Goal: Information Seeking & Learning: Learn about a topic

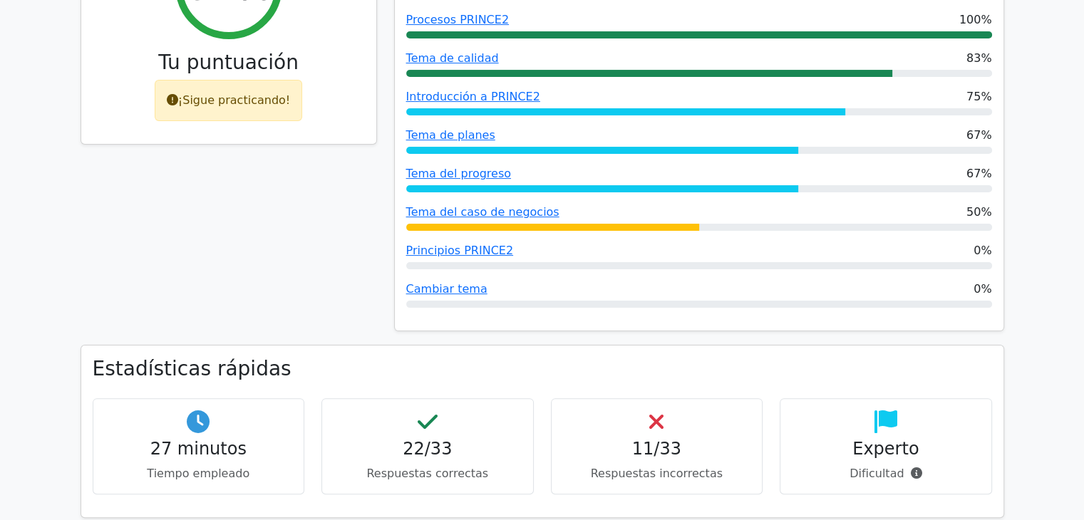
scroll to position [285, 0]
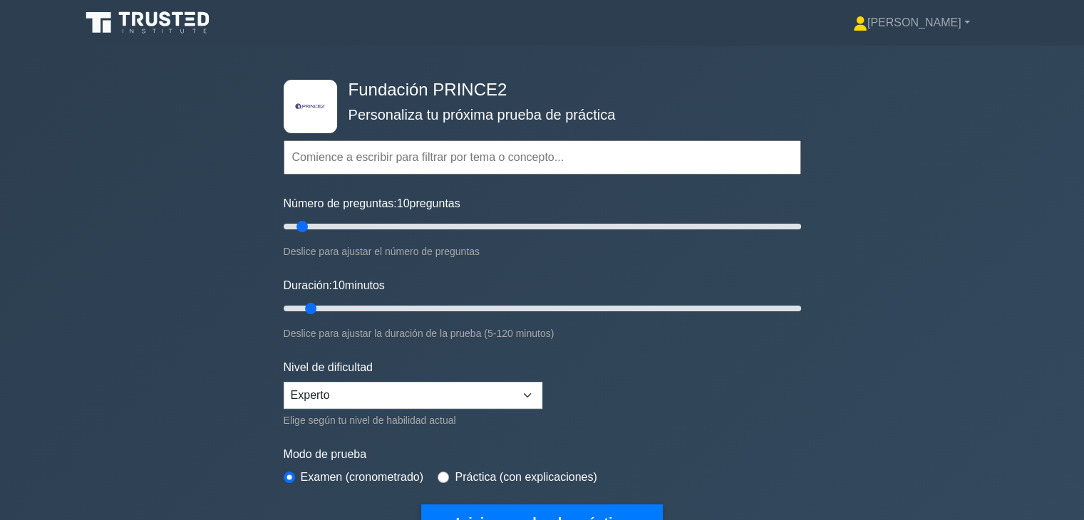
click at [164, 29] on icon at bounding box center [149, 22] width 137 height 27
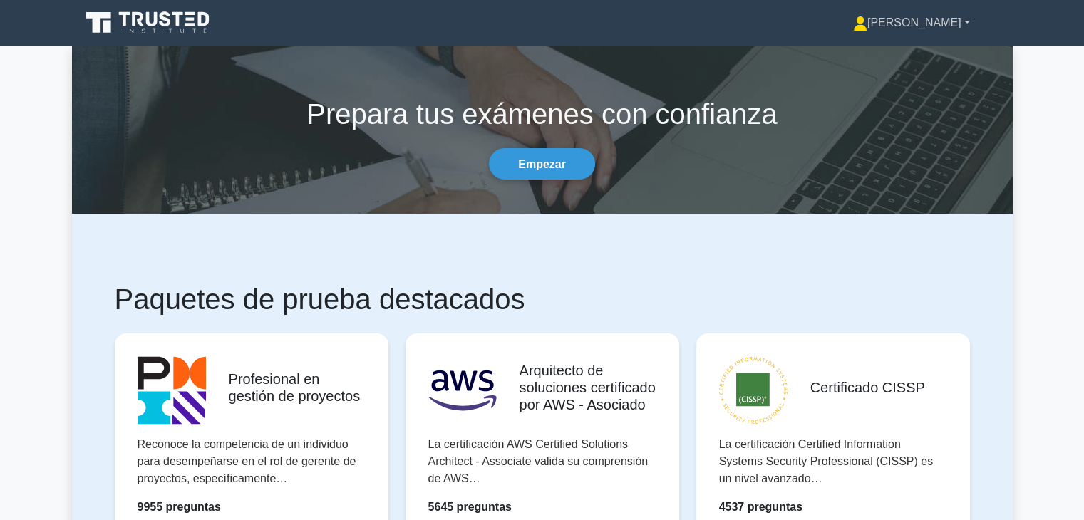
click at [927, 20] on font "[PERSON_NAME]" at bounding box center [915, 22] width 94 height 12
click at [915, 60] on link "Perfil" at bounding box center [876, 56] width 113 height 23
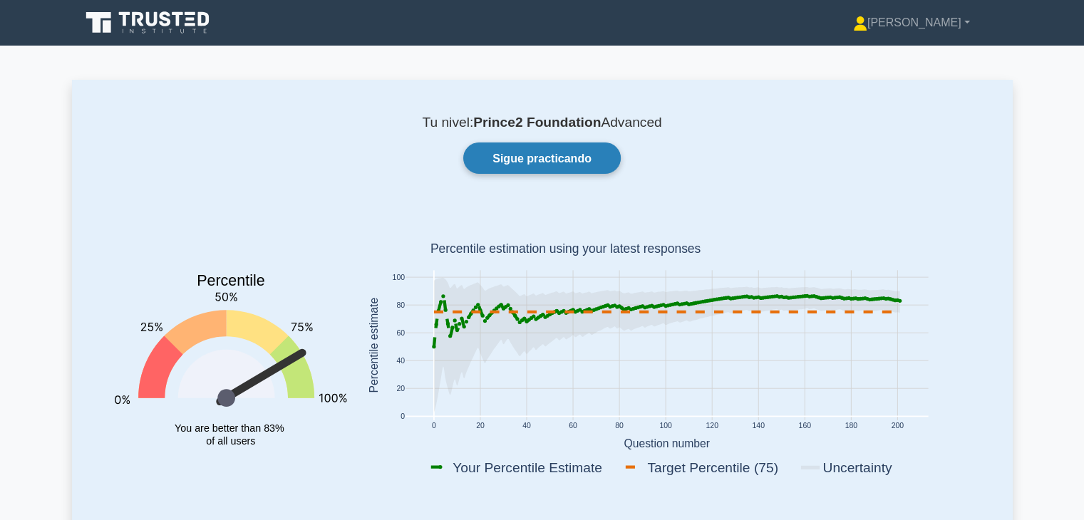
click at [552, 158] on font "Sigue practicando" at bounding box center [542, 159] width 99 height 12
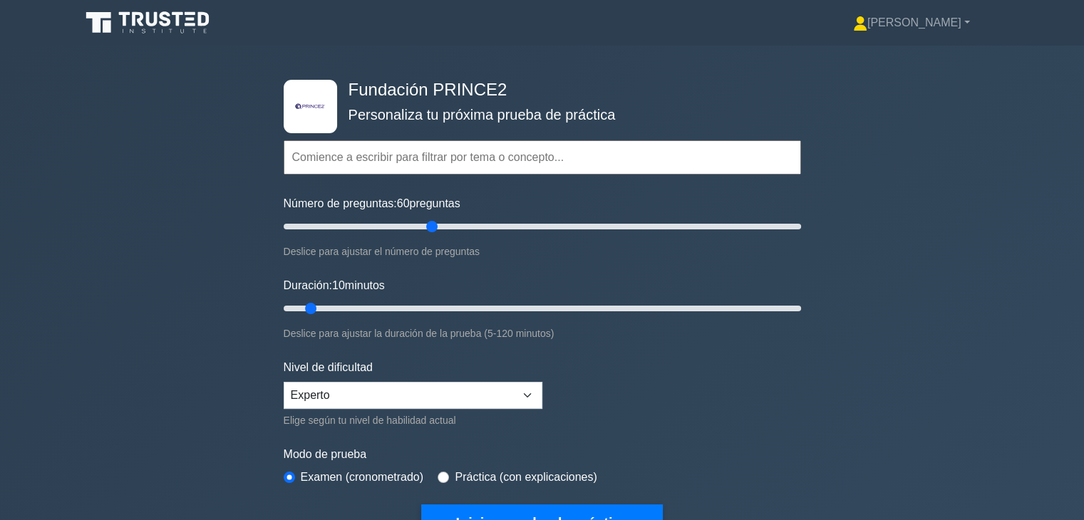
drag, startPoint x: 302, startPoint y: 221, endPoint x: 433, endPoint y: 245, distance: 132.7
type input "60"
click at [433, 235] on input "Número de preguntas: 60 preguntas" at bounding box center [543, 226] width 518 height 17
drag, startPoint x: 310, startPoint y: 303, endPoint x: 349, endPoint y: 316, distance: 40.6
type input "20"
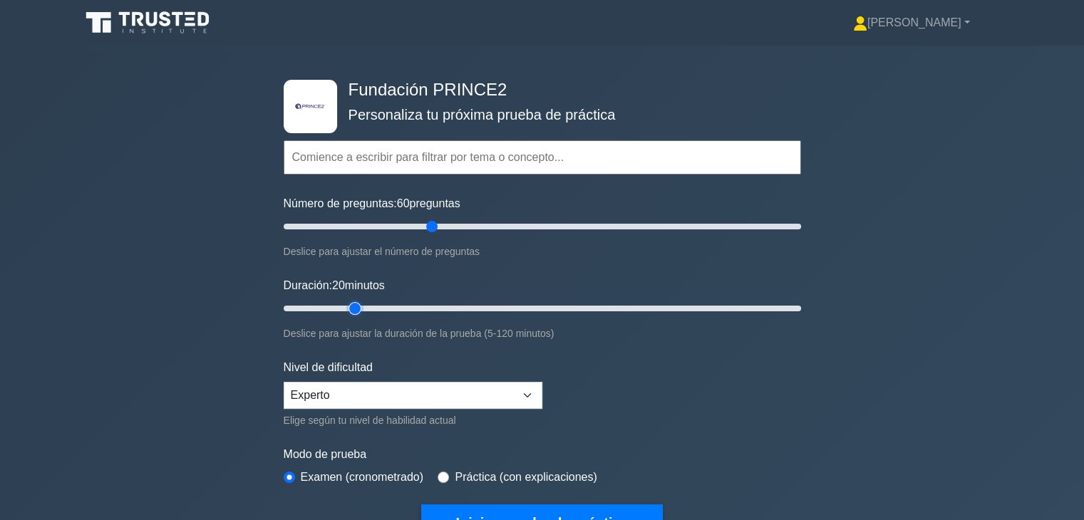
click at [349, 316] on input "Duración: 20 minutos" at bounding box center [543, 308] width 518 height 17
drag, startPoint x: 431, startPoint y: 227, endPoint x: 329, endPoint y: 237, distance: 102.4
type input "20"
click at [329, 235] on input "Número de preguntas: 20 preguntas" at bounding box center [543, 226] width 518 height 17
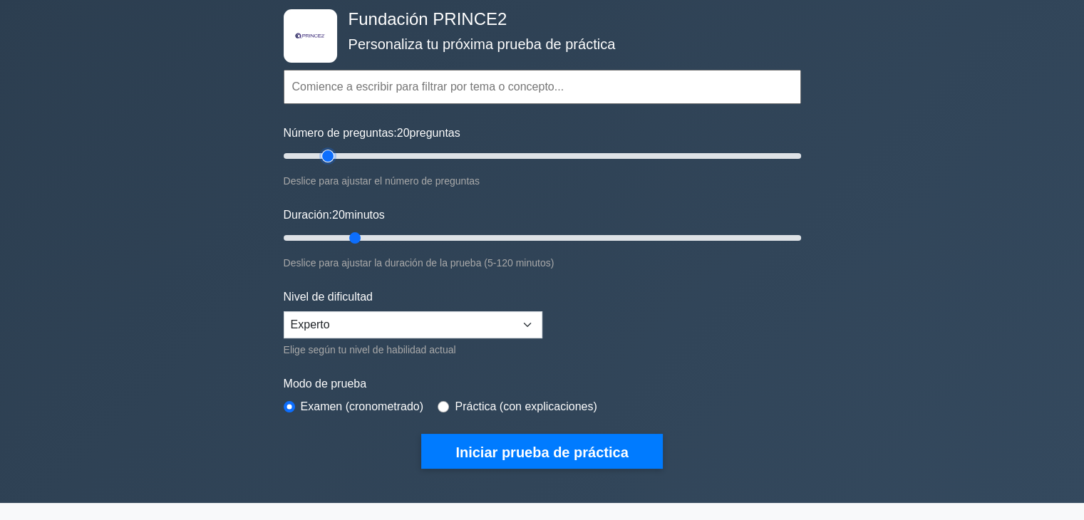
scroll to position [71, 0]
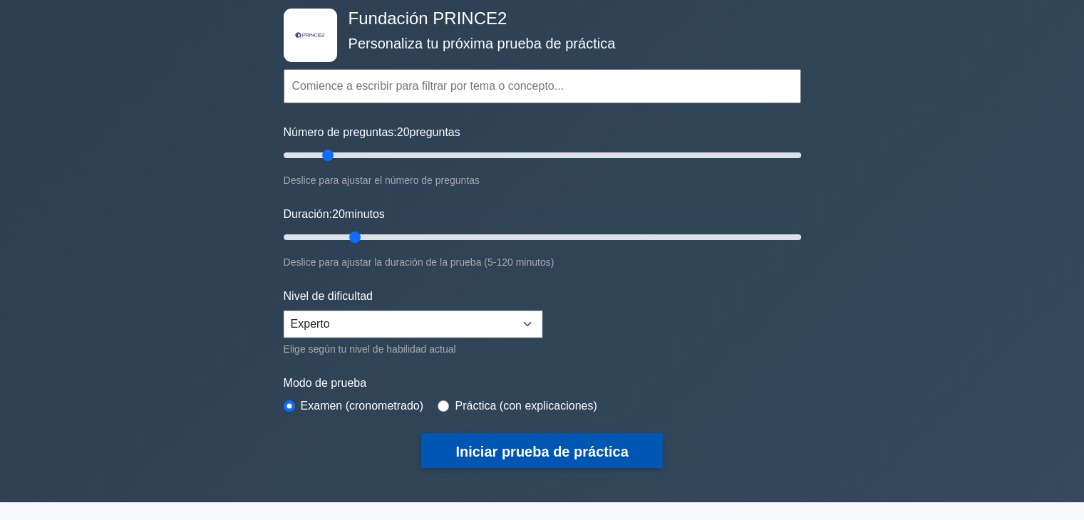
click at [535, 454] on font "Iniciar prueba de práctica" at bounding box center [542, 452] width 173 height 16
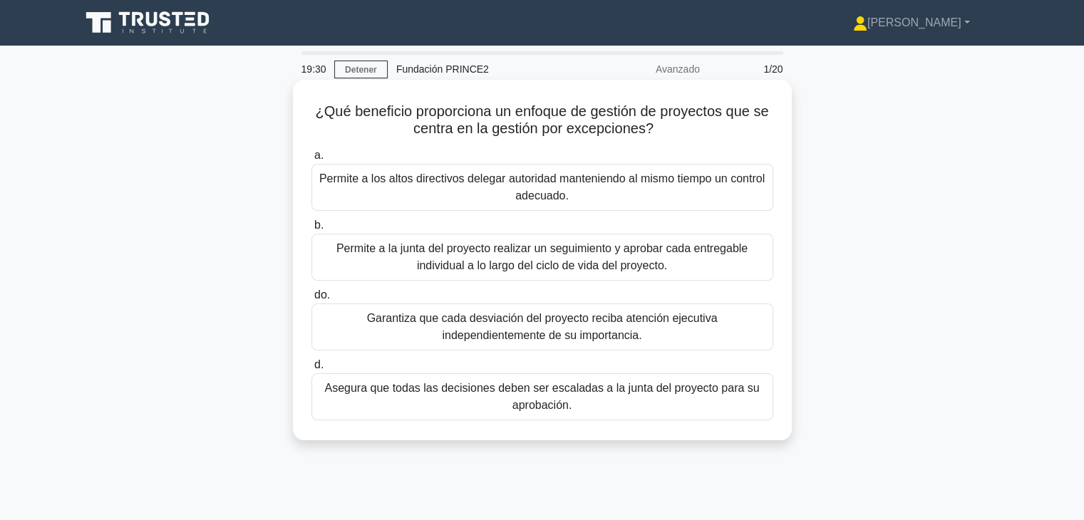
click at [542, 200] on font "Permite a los altos directivos delegar autoridad manteniendo al mismo tiempo un…" at bounding box center [542, 187] width 446 height 29
click at [312, 160] on input "a. Permite a los altos directivos delegar autoridad manteniendo al mismo tiempo…" at bounding box center [312, 155] width 0 height 9
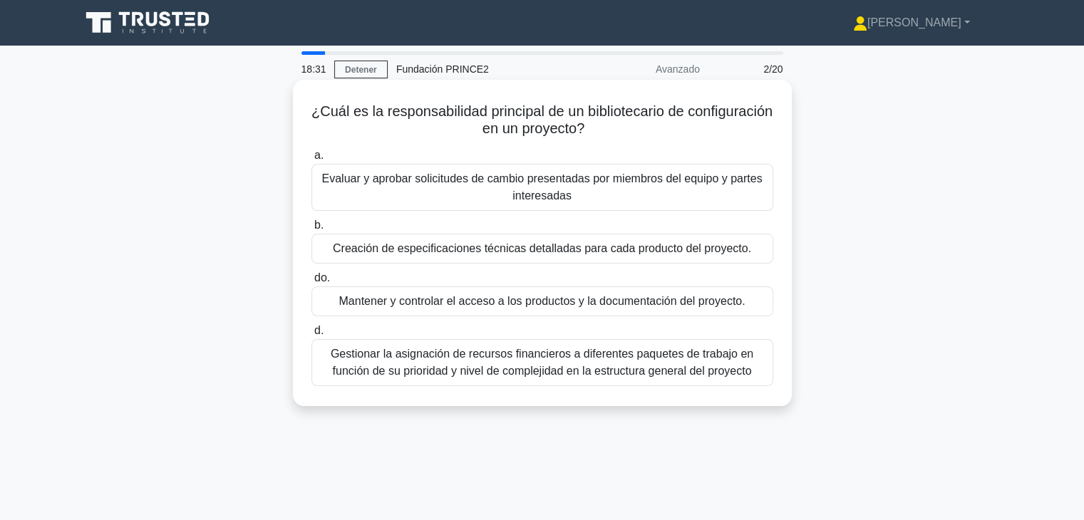
click at [517, 310] on font "Mantener y controlar el acceso a los productos y la documentación del proyecto." at bounding box center [542, 301] width 406 height 17
click at [312, 283] on input "do. Mantener y controlar el acceso a los productos y la documentación del proye…" at bounding box center [312, 278] width 0 height 9
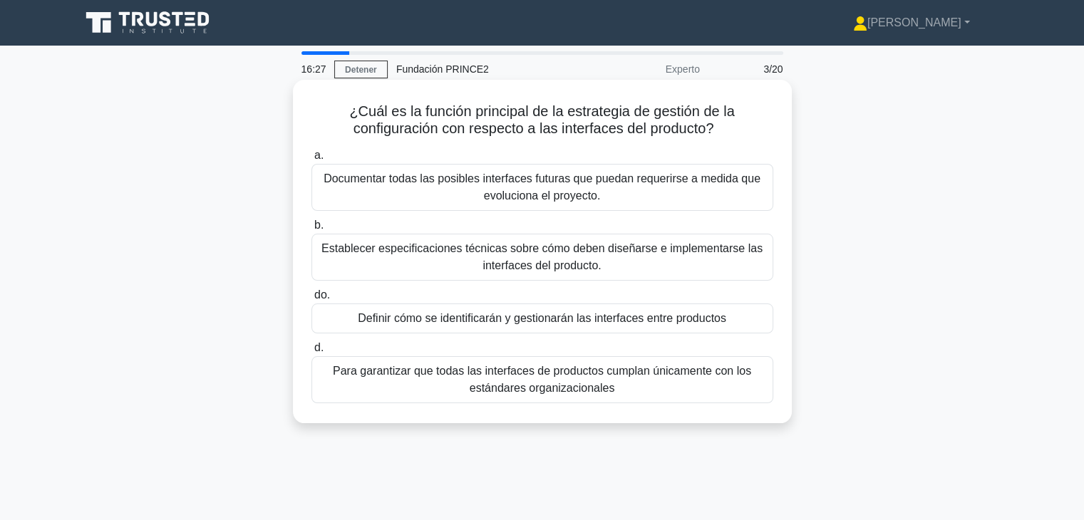
click at [543, 324] on font "Definir cómo se identificarán y gestionarán las interfaces entre productos" at bounding box center [542, 318] width 369 height 12
click at [312, 300] on input "do. Definir cómo se identificarán y gestionarán las interfaces entre productos" at bounding box center [312, 295] width 0 height 9
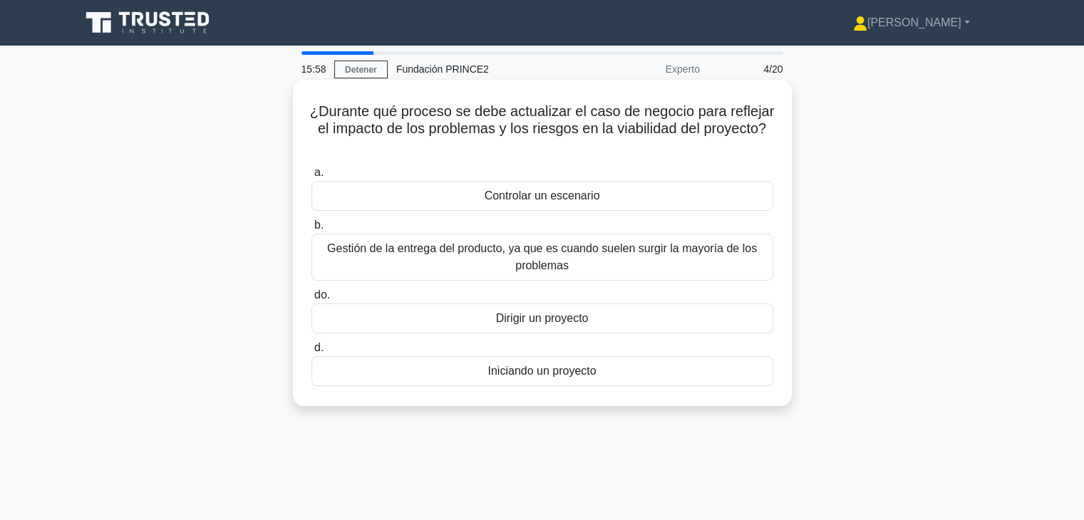
click at [612, 204] on div "Controlar un escenario" at bounding box center [543, 196] width 462 height 30
click at [312, 178] on input "a. Controlar un escenario" at bounding box center [312, 172] width 0 height 9
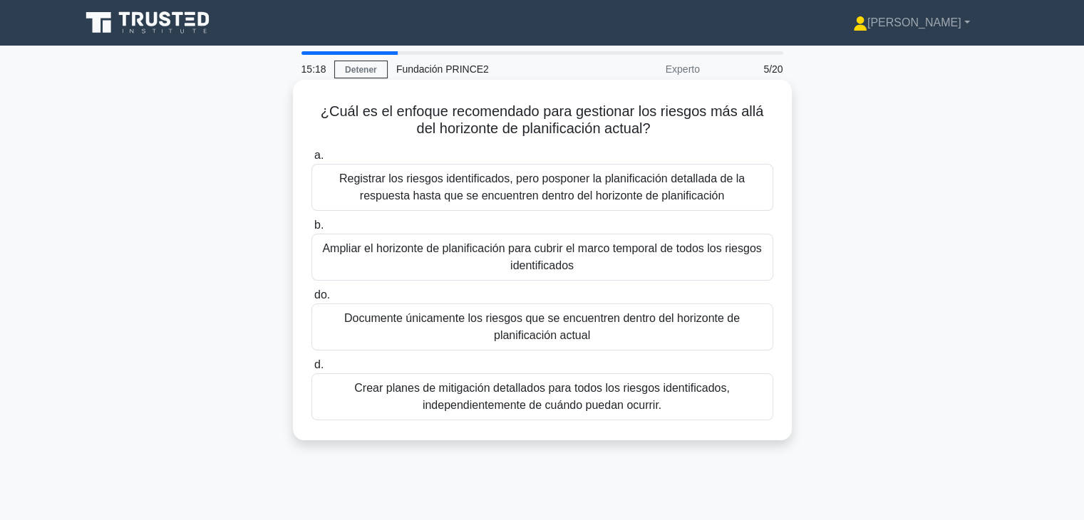
click at [611, 199] on font "Registrar los riesgos identificados, pero posponer la planificación detallada d…" at bounding box center [542, 187] width 406 height 29
click at [312, 160] on input "a. Registrar los riesgos identificados, pero posponer la planificación detallad…" at bounding box center [312, 155] width 0 height 9
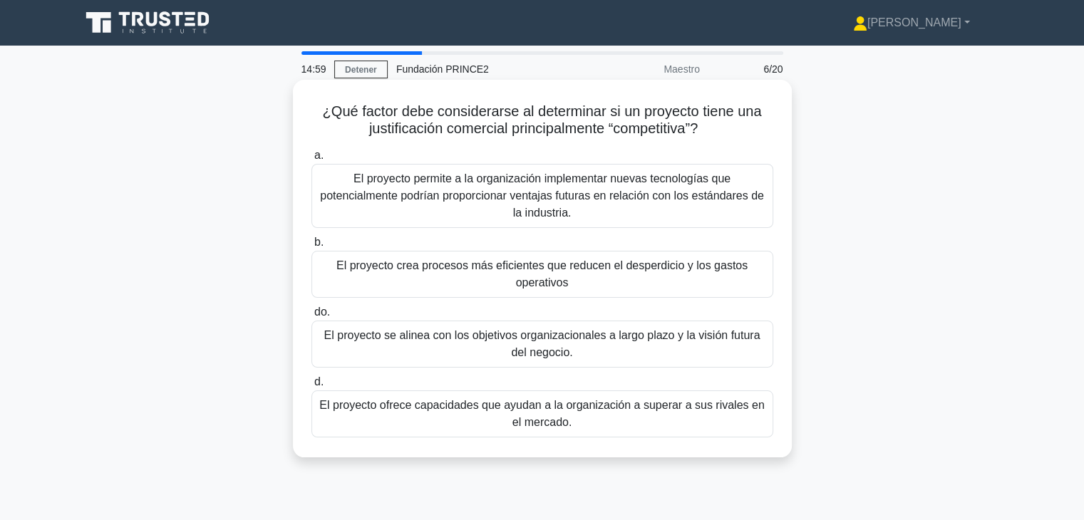
click at [574, 426] on font "El proyecto ofrece capacidades que ayudan a la organización a superar a sus riv…" at bounding box center [542, 414] width 449 height 34
click at [312, 387] on input "d. El proyecto ofrece capacidades que ayudan a la organización a superar a sus …" at bounding box center [312, 382] width 0 height 9
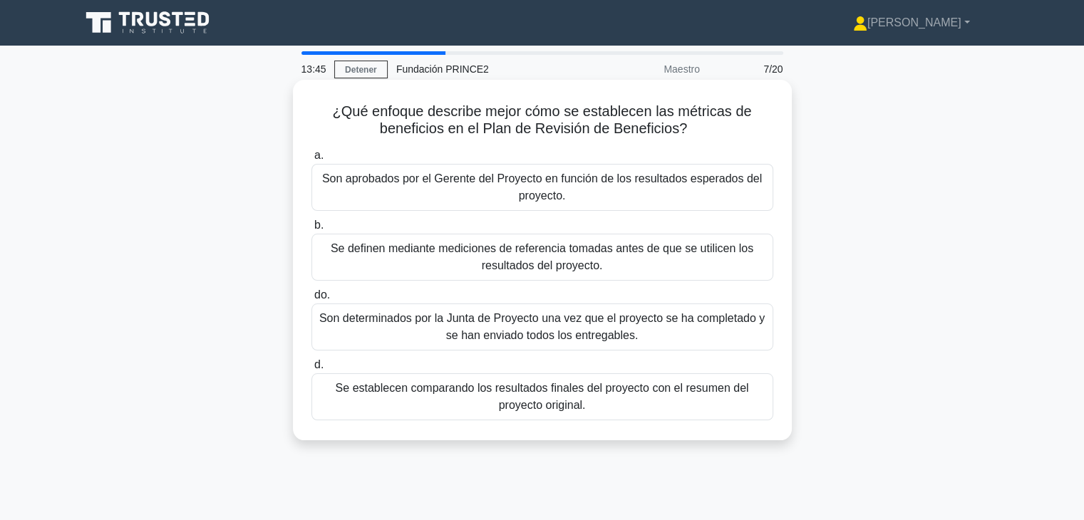
click at [567, 263] on font "Se definen mediante mediciones de referencia tomadas antes de que se utilicen l…" at bounding box center [542, 256] width 423 height 29
click at [312, 230] on input "b. Se definen mediante mediciones de referencia tomadas antes de que se utilice…" at bounding box center [312, 225] width 0 height 9
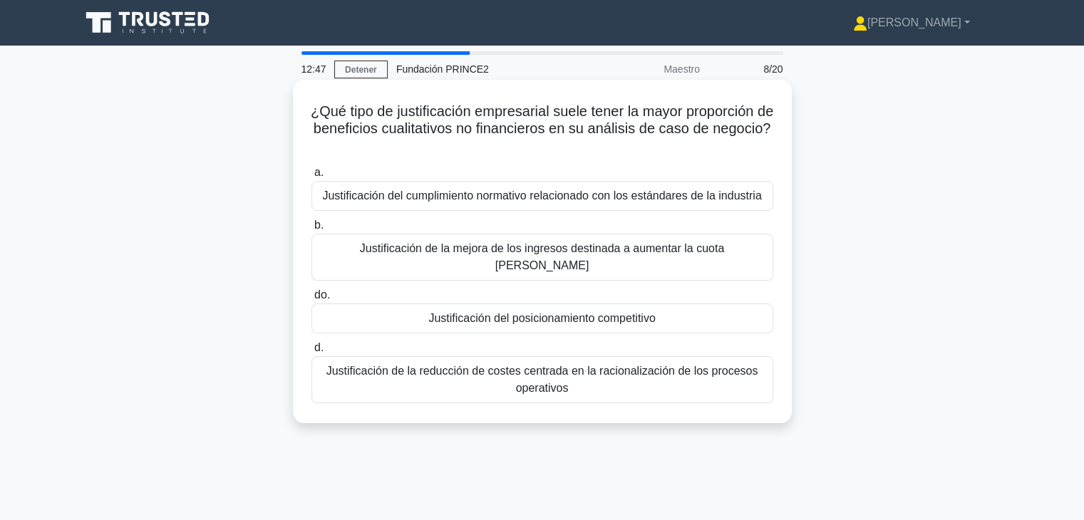
click at [576, 312] on font "Justificación del posicionamiento competitivo" at bounding box center [541, 318] width 227 height 12
click at [312, 297] on input "do. Justificación del posicionamiento competitivo" at bounding box center [312, 295] width 0 height 9
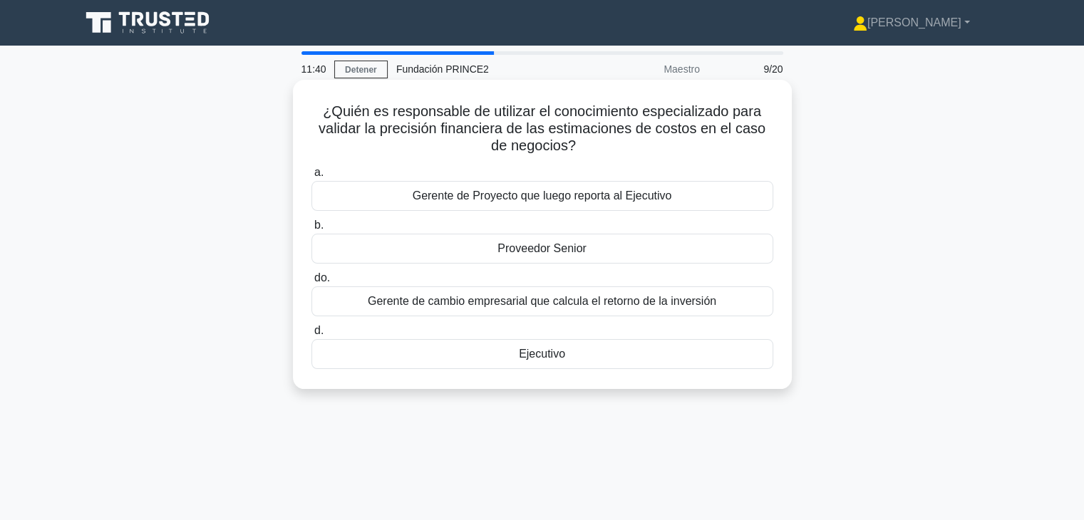
click at [565, 259] on div "Proveedor Senior" at bounding box center [543, 249] width 462 height 30
click at [312, 230] on input "b. Proveedor Senior" at bounding box center [312, 225] width 0 height 9
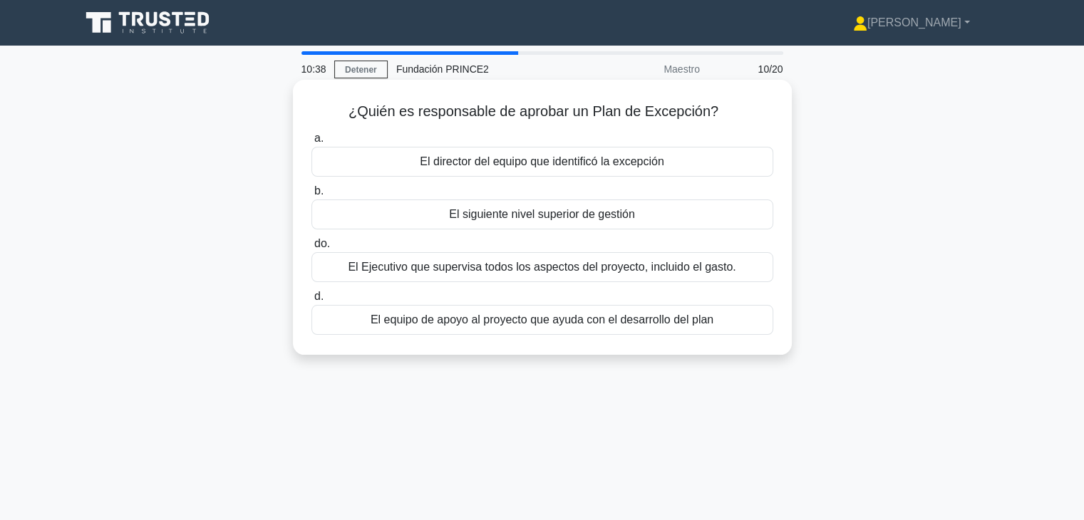
click at [595, 266] on font "El Ejecutivo que supervisa todos los aspectos del proyecto, incluido el gasto." at bounding box center [542, 267] width 388 height 12
click at [312, 249] on input "do. El Ejecutivo que supervisa todos los aspectos del proyecto, incluido el gas…" at bounding box center [312, 244] width 0 height 9
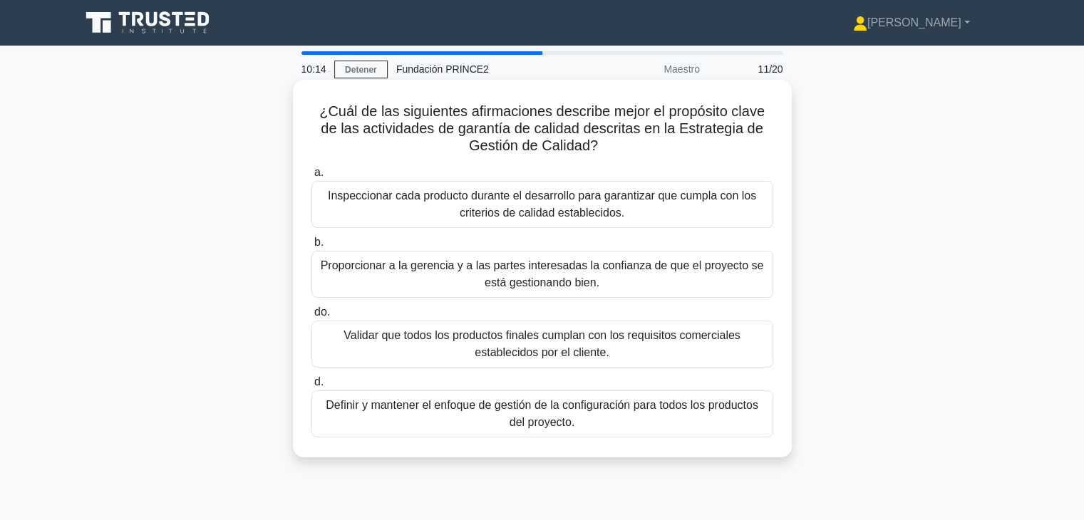
click at [564, 284] on font "Proporcionar a la gerencia y a las partes interesadas la confianza de que el pr…" at bounding box center [542, 273] width 443 height 29
click at [312, 247] on input "b. Proporcionar a la gerencia y a las partes interesadas la confianza de que el…" at bounding box center [312, 242] width 0 height 9
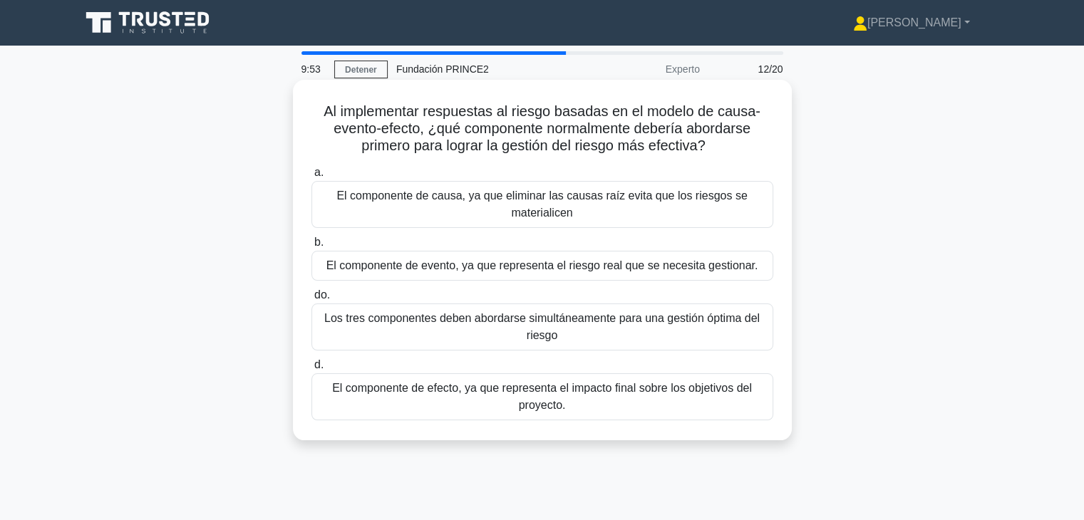
click at [595, 221] on font "El componente de causa, ya que eliminar las causas raíz evita que los riesgos s…" at bounding box center [542, 204] width 449 height 34
click at [312, 178] on input "a. El componente de causa, ya que eliminar las causas raíz evita que los riesgo…" at bounding box center [312, 172] width 0 height 9
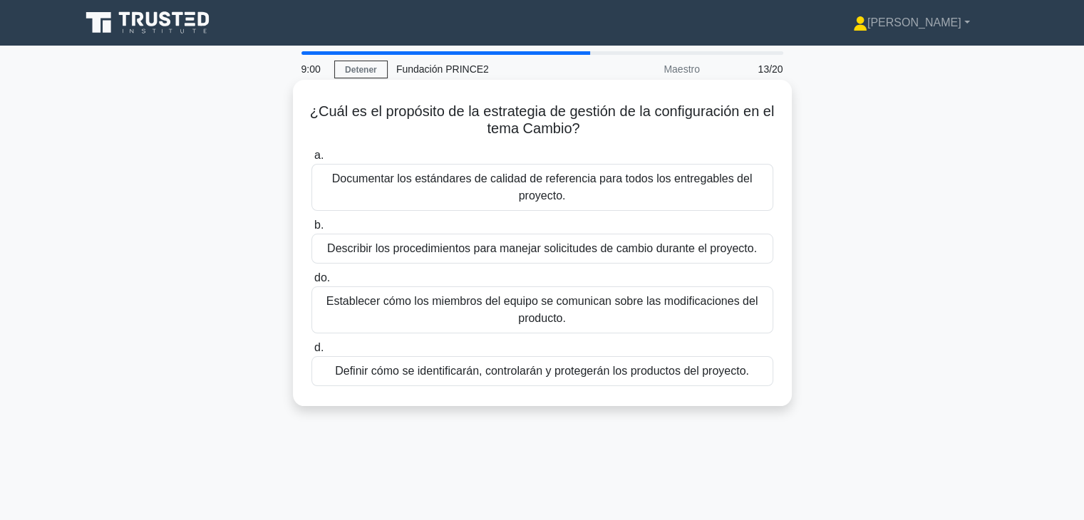
click at [500, 377] on font "Definir cómo se identificarán, controlarán y protegerán los productos del proye…" at bounding box center [542, 371] width 414 height 12
click at [312, 353] on input "d. Definir cómo se identificarán, controlarán y protegerán los productos del pr…" at bounding box center [312, 348] width 0 height 9
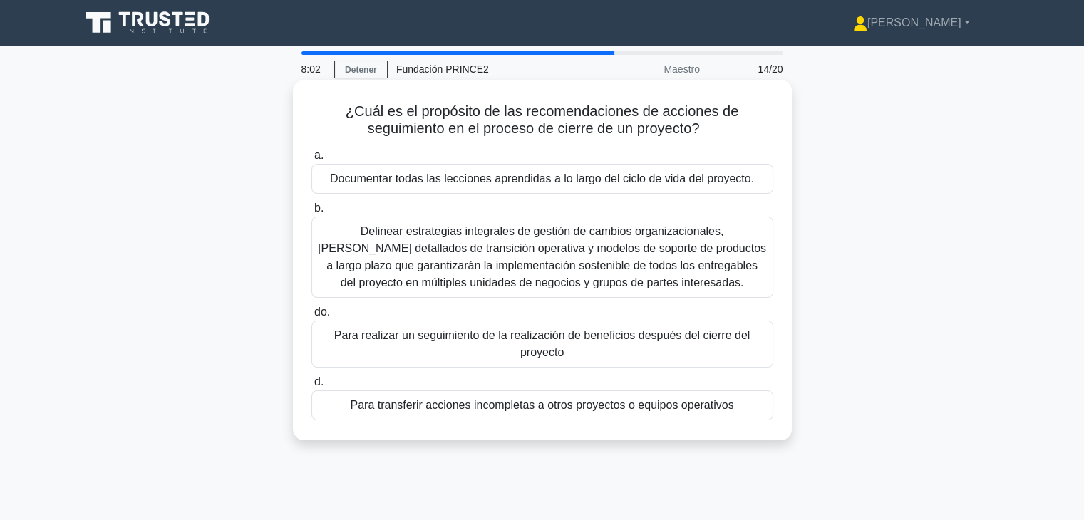
click at [580, 358] on font "Para realizar un seguimiento de la realización de beneficios después del cierre…" at bounding box center [542, 344] width 449 height 34
click at [312, 317] on input "do. Para realizar un seguimiento de la realización de beneficios después del ci…" at bounding box center [312, 312] width 0 height 9
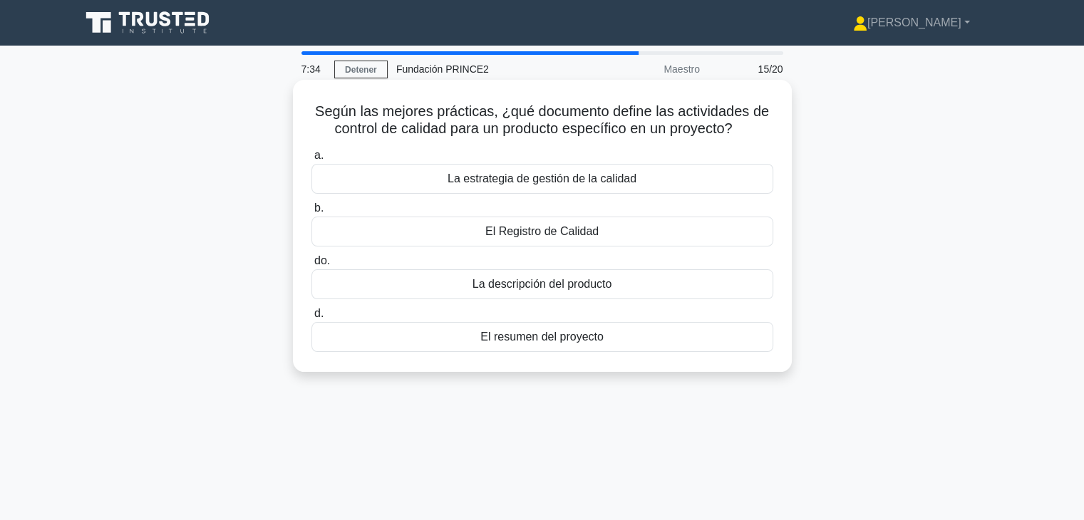
click at [605, 179] on font "La estrategia de gestión de la calidad" at bounding box center [542, 179] width 189 height 12
click at [312, 160] on input "a. La estrategia de gestión de la calidad" at bounding box center [312, 155] width 0 height 9
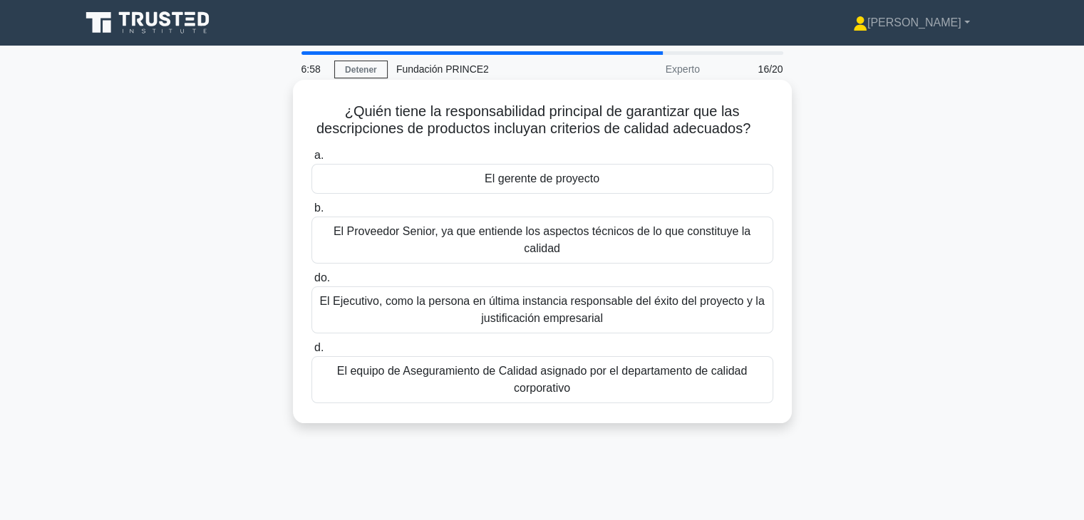
click at [647, 185] on div "El gerente de proyecto" at bounding box center [543, 179] width 462 height 30
click at [312, 160] on input "a. El gerente de proyecto" at bounding box center [312, 155] width 0 height 9
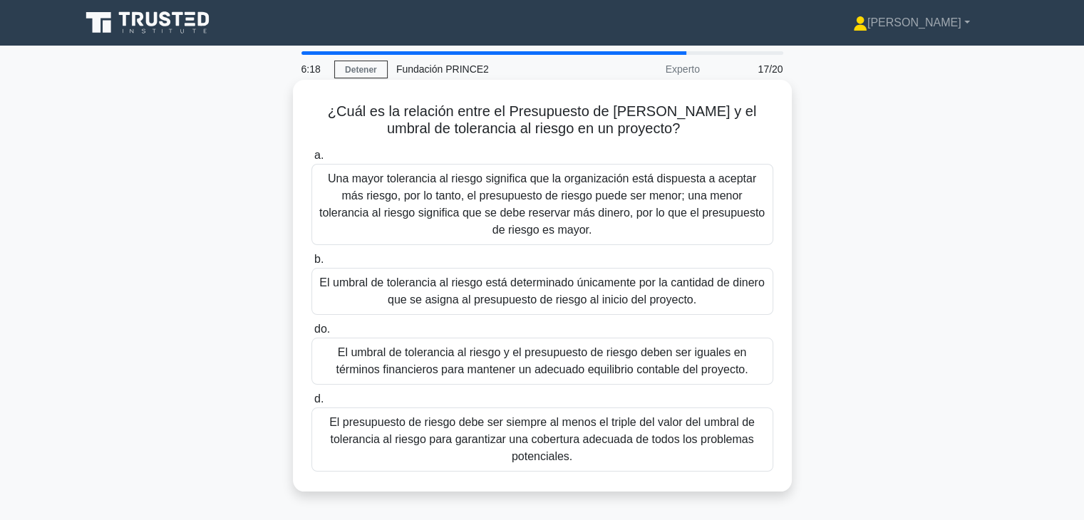
click at [515, 236] on font "Una mayor tolerancia al riesgo significa que la organización está dispuesta a a…" at bounding box center [542, 204] width 449 height 68
click at [312, 160] on input "a. Una mayor tolerancia al riesgo significa que la organización está dispuesta …" at bounding box center [312, 155] width 0 height 9
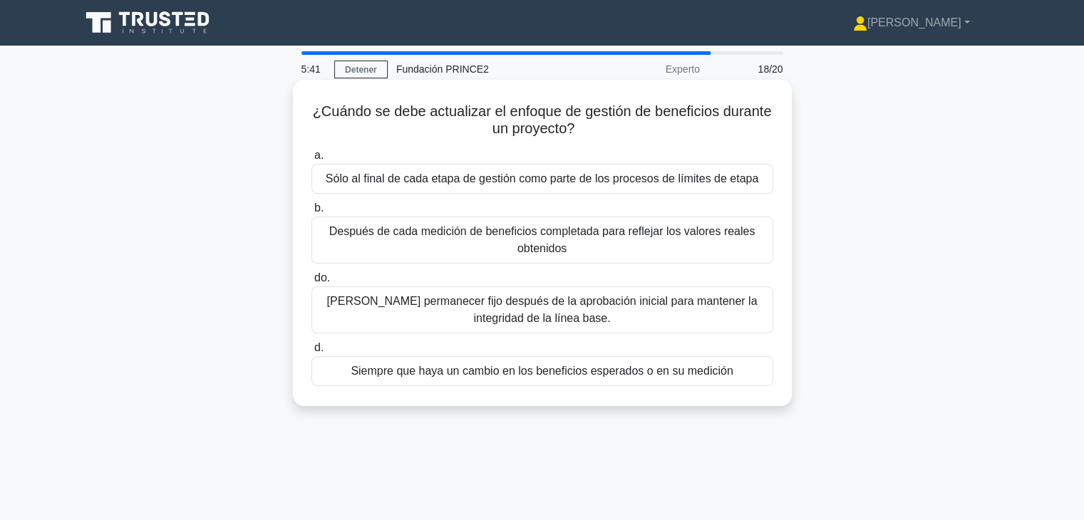
click at [506, 369] on font "Siempre que haya un cambio en los beneficios esperados o en su medición" at bounding box center [542, 371] width 382 height 12
click at [312, 353] on input "d. Siempre que haya un cambio en los beneficios esperados o en su medición" at bounding box center [312, 348] width 0 height 9
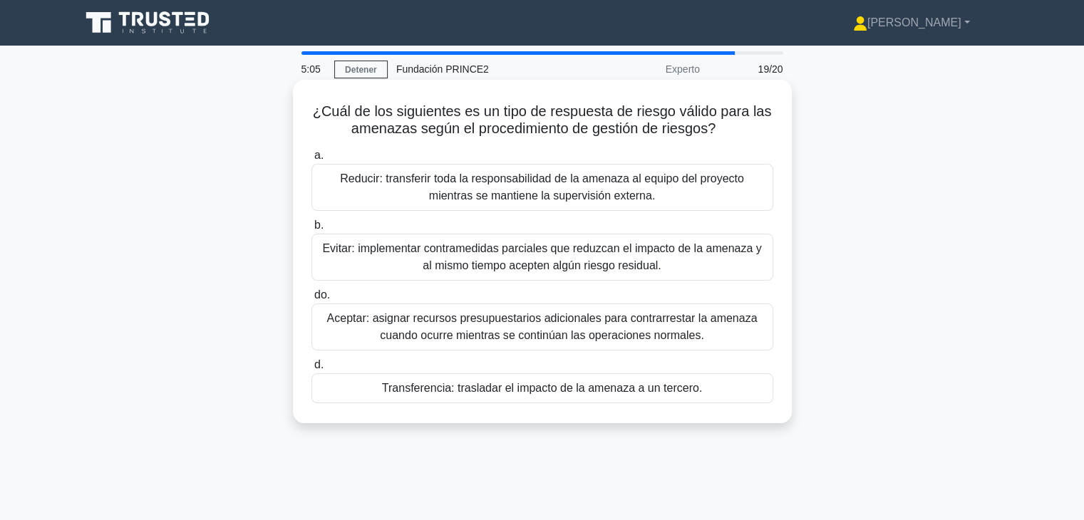
click at [529, 394] on font "Transferencia: trasladar el impacto de la amenaza a un tercero." at bounding box center [542, 388] width 320 height 12
click at [312, 370] on input "d. Transferencia: trasladar el impacto de la amenaza a un tercero." at bounding box center [312, 365] width 0 height 9
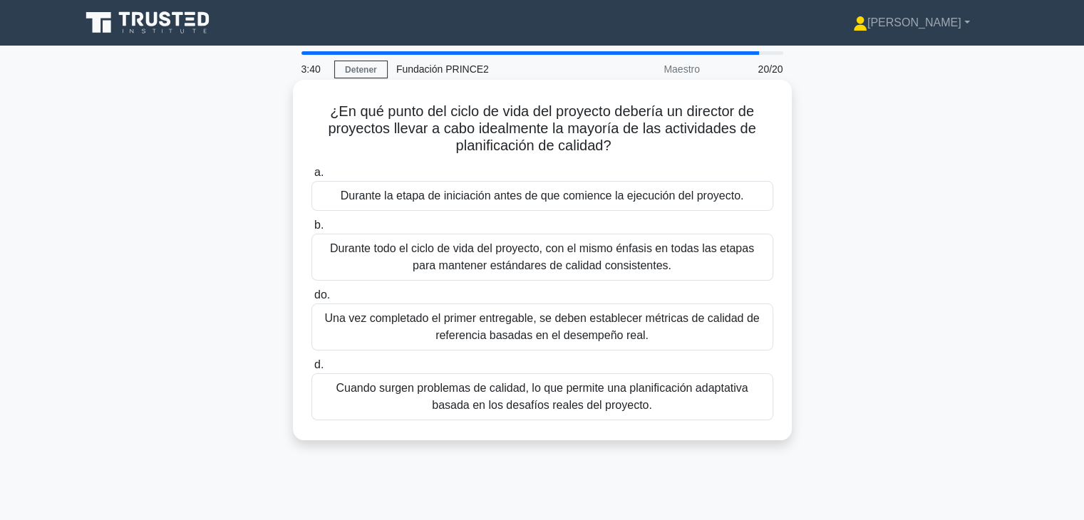
click at [659, 268] on font "Durante todo el ciclo de vida del proyecto, con el mismo énfasis en todas las e…" at bounding box center [542, 257] width 449 height 34
click at [312, 230] on input "b. Durante todo el ciclo de vida del proyecto, con el mismo énfasis en todas la…" at bounding box center [312, 225] width 0 height 9
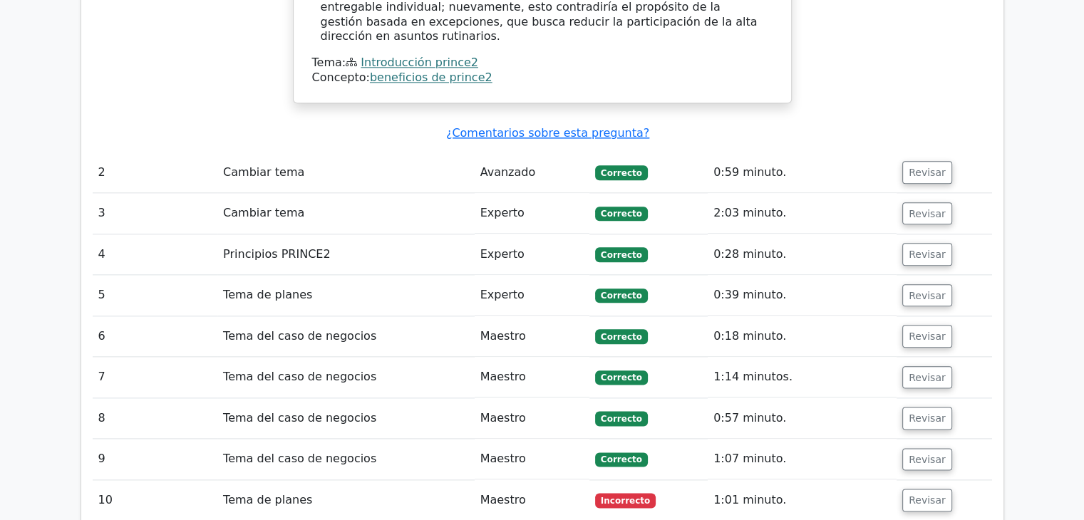
scroll to position [1996, 0]
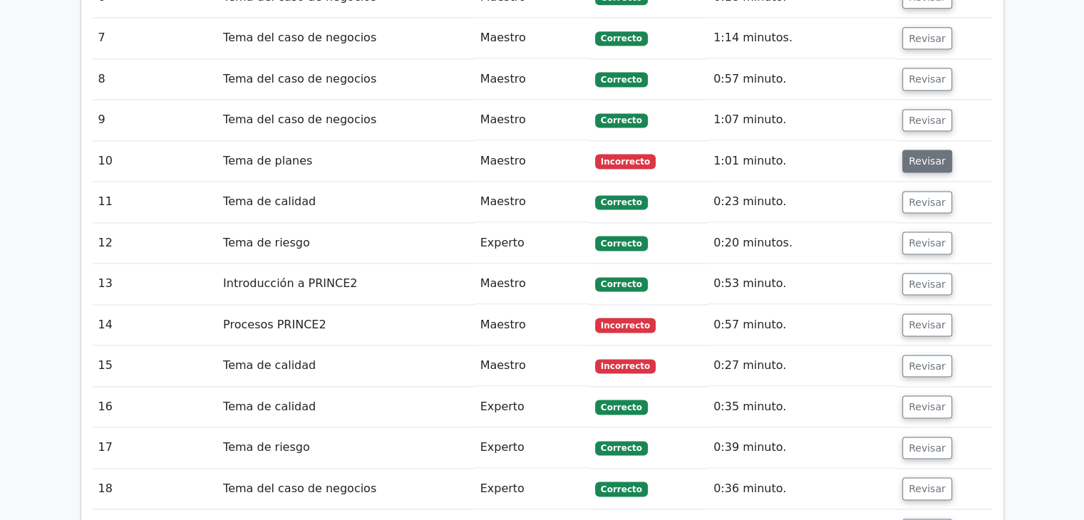
click at [932, 155] on font "Revisar" at bounding box center [927, 160] width 37 height 11
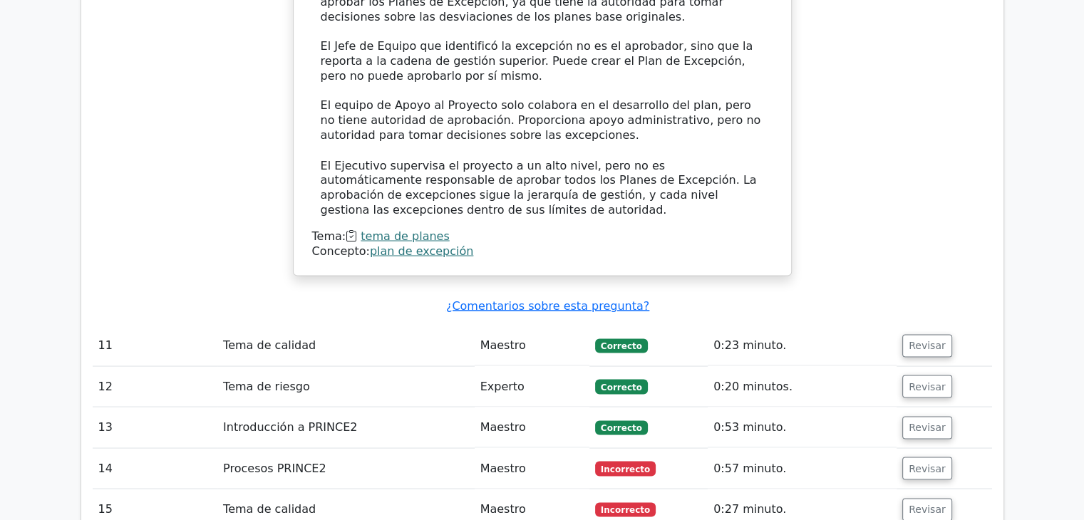
scroll to position [2638, 0]
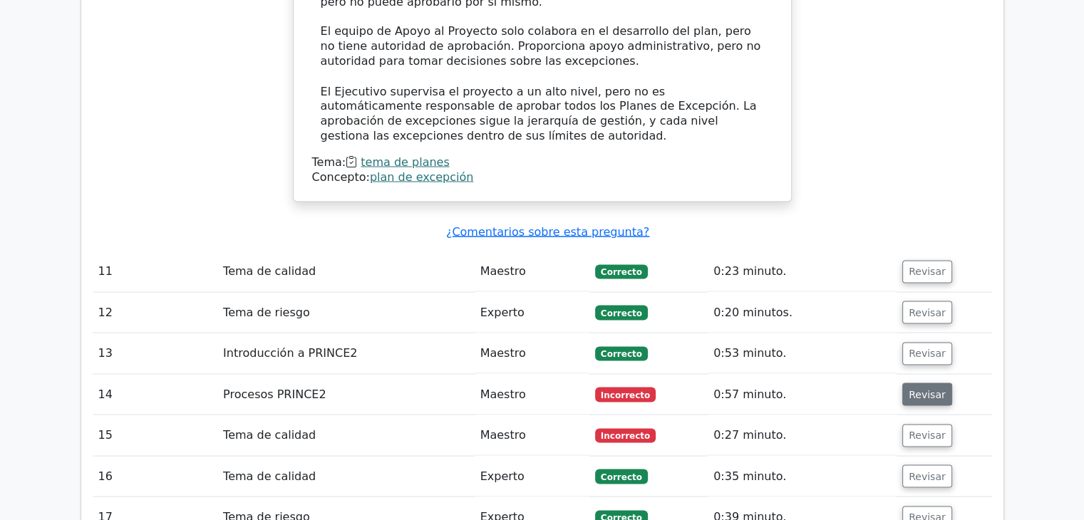
click at [915, 389] on font "Revisar" at bounding box center [927, 394] width 37 height 11
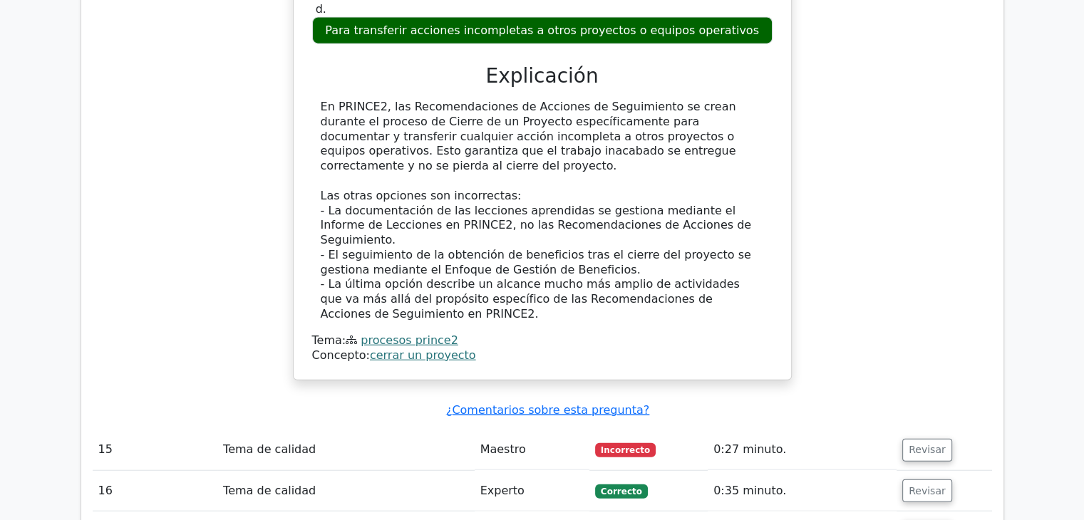
scroll to position [3422, 0]
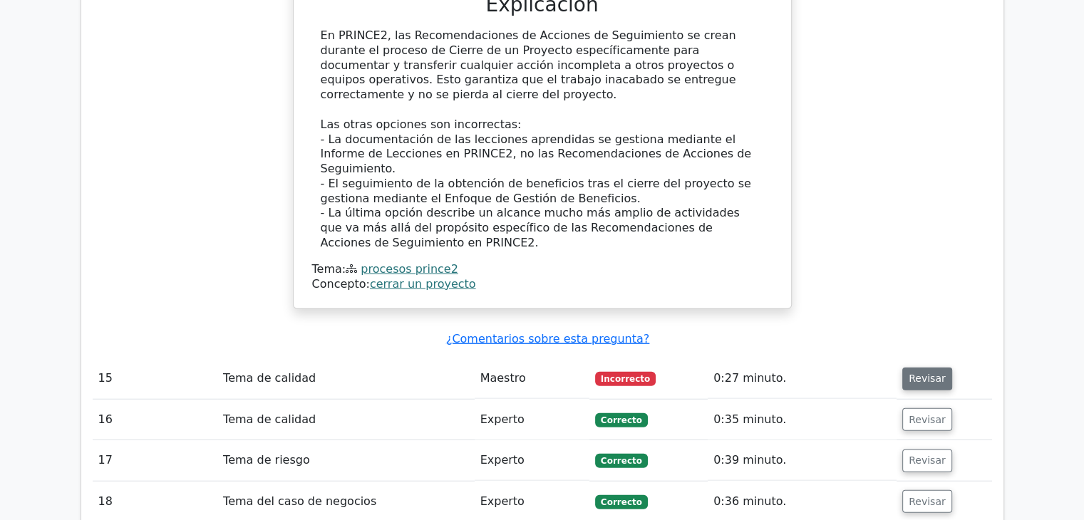
click at [918, 374] on font "Revisar" at bounding box center [927, 379] width 37 height 11
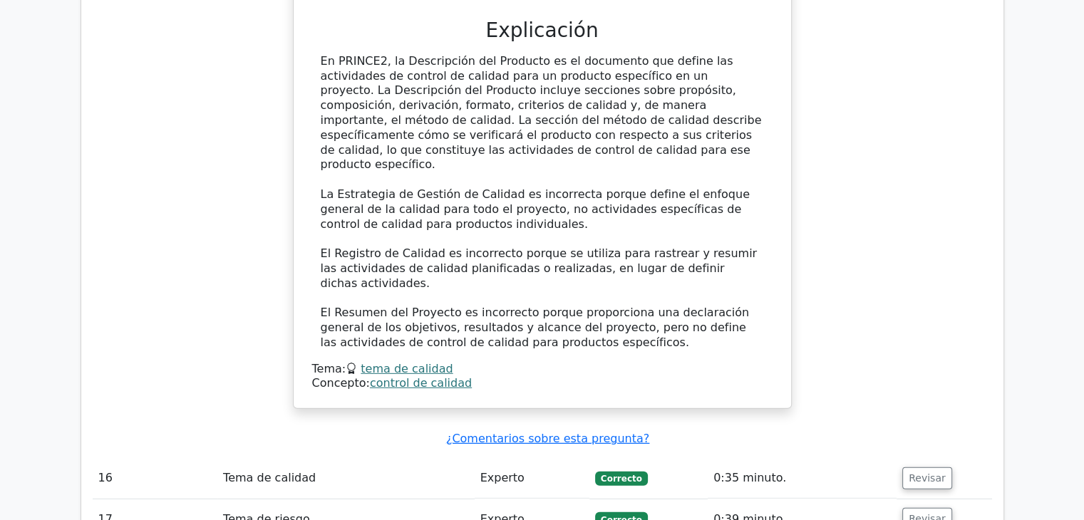
scroll to position [4135, 0]
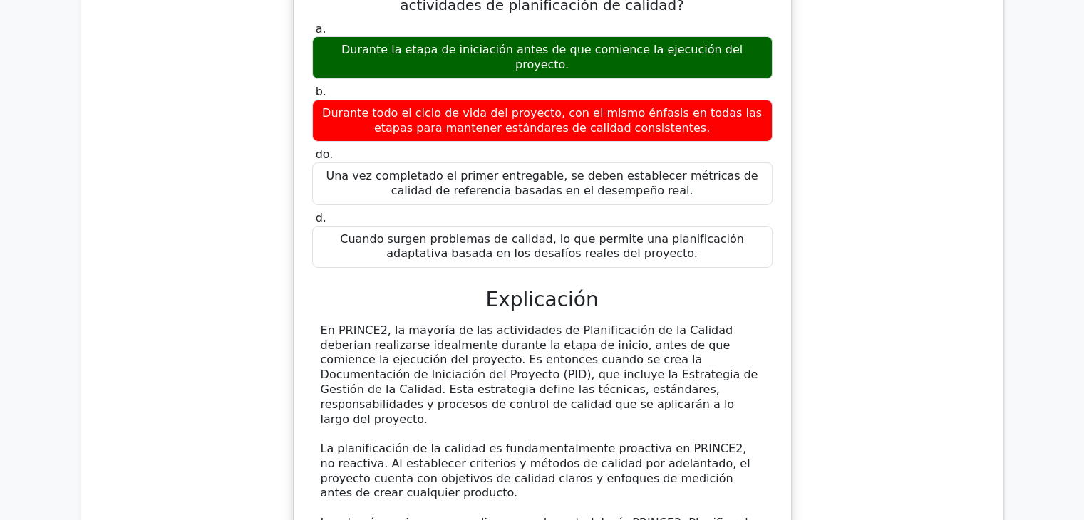
scroll to position [5025, 0]
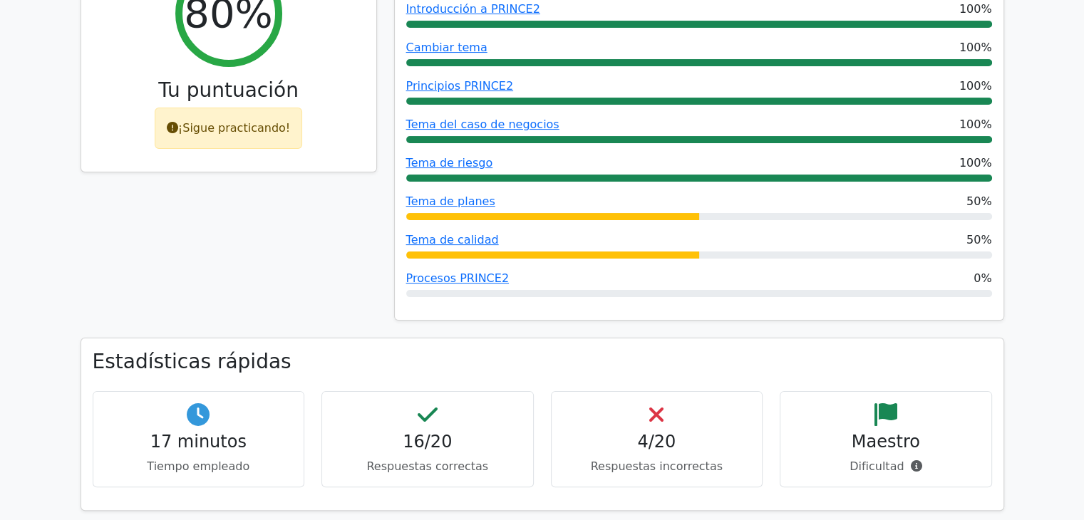
scroll to position [285, 0]
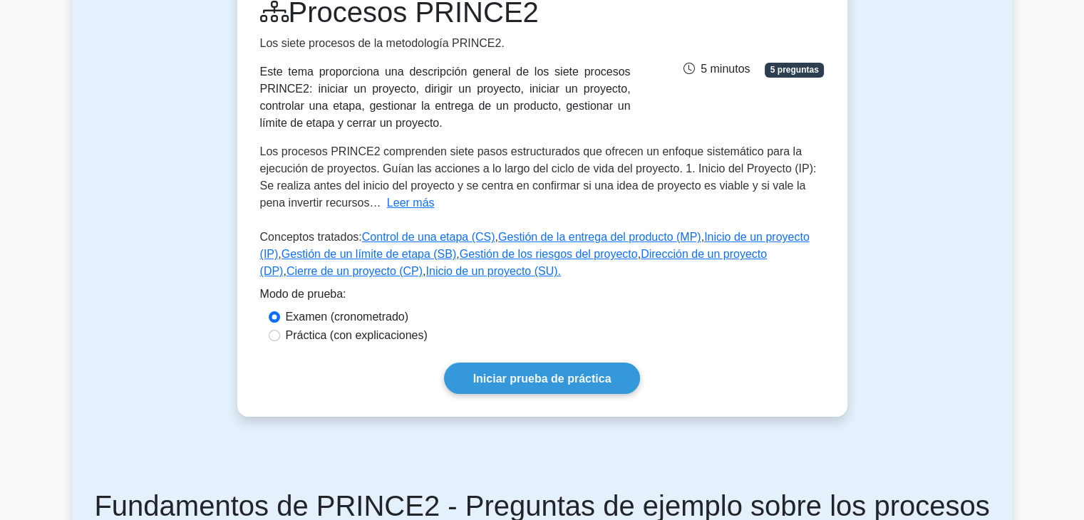
scroll to position [214, 0]
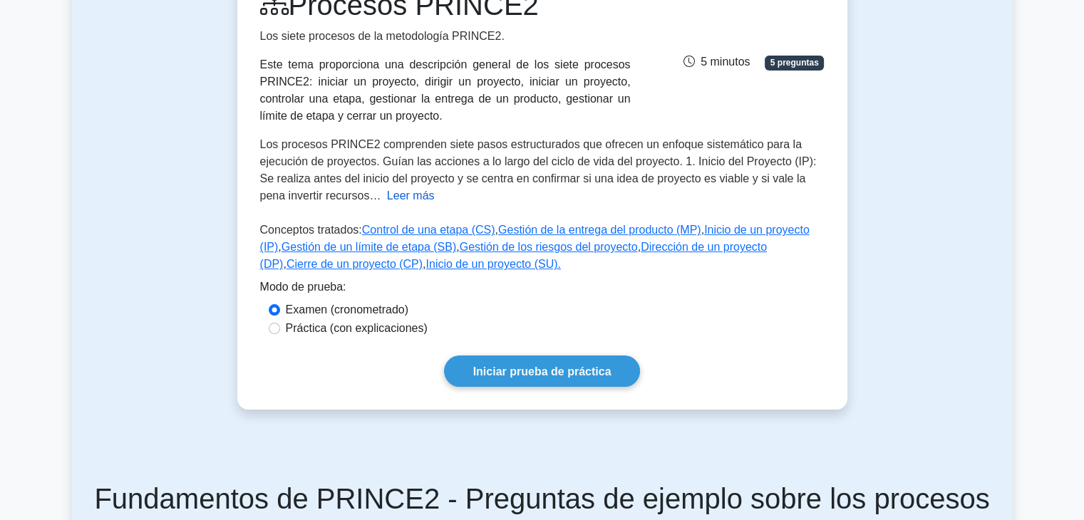
click at [387, 193] on font "Leer más" at bounding box center [411, 196] width 48 height 12
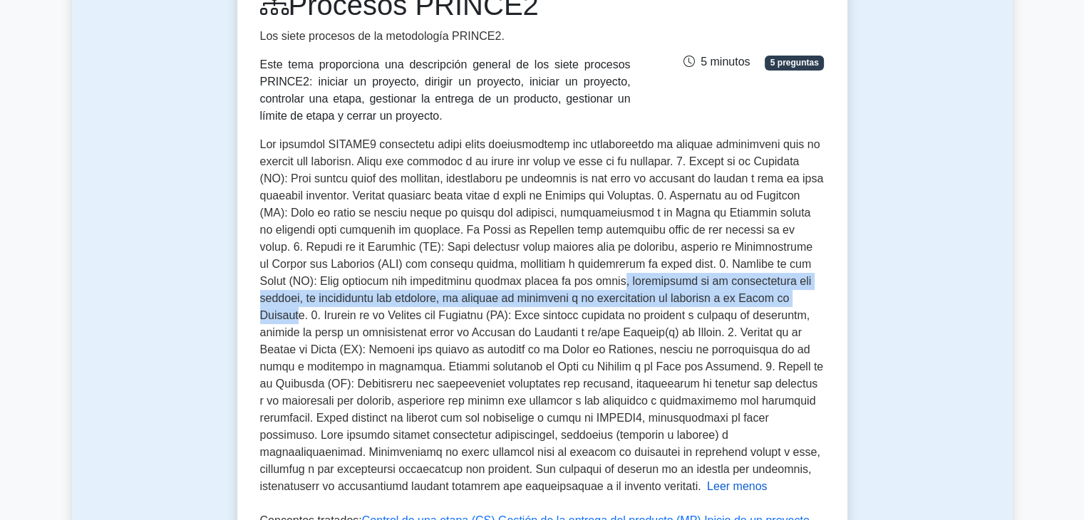
drag, startPoint x: 462, startPoint y: 282, endPoint x: 642, endPoint y: 303, distance: 180.8
click at [642, 303] on font at bounding box center [542, 315] width 564 height 354
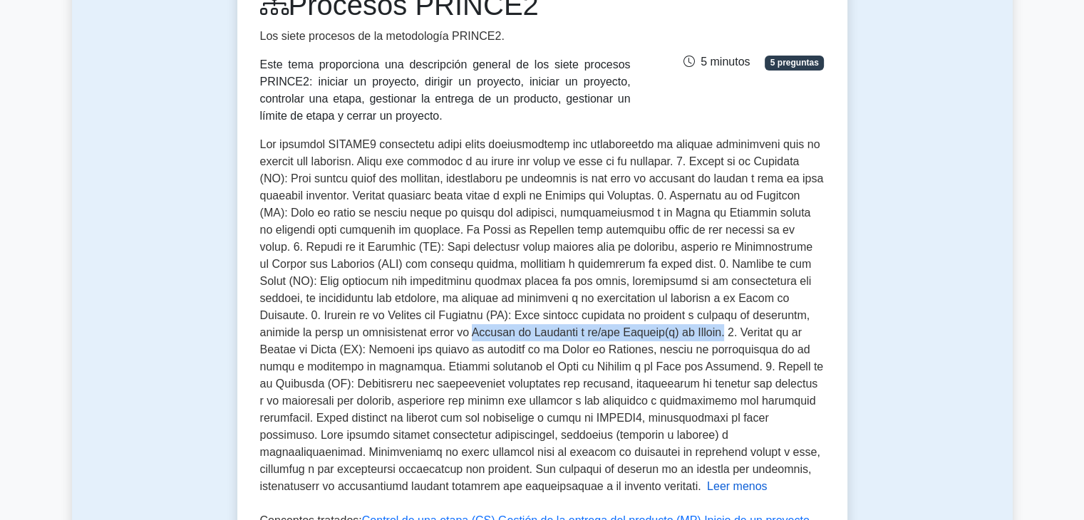
drag, startPoint x: 302, startPoint y: 328, endPoint x: 555, endPoint y: 333, distance: 253.1
click at [555, 333] on font at bounding box center [542, 315] width 564 height 354
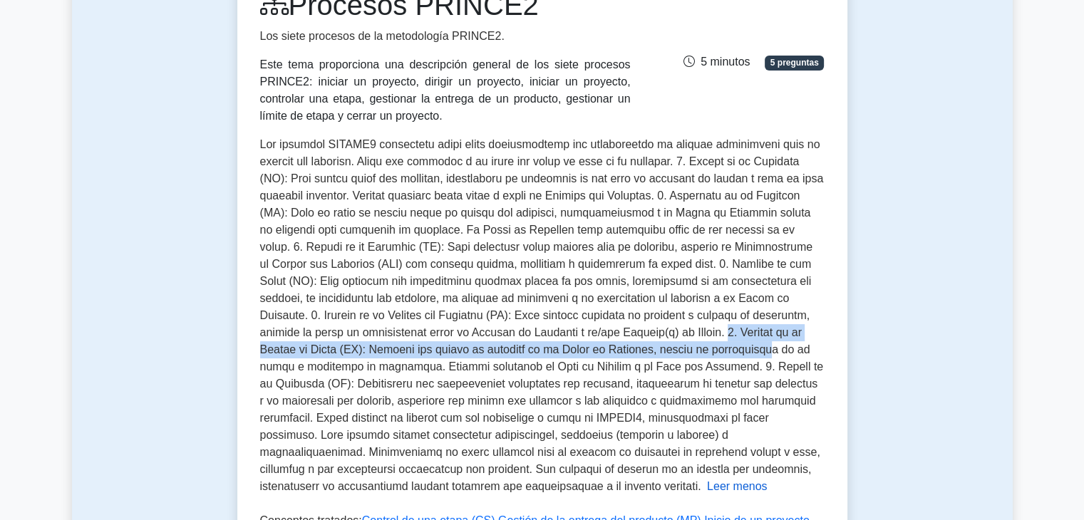
drag, startPoint x: 558, startPoint y: 331, endPoint x: 571, endPoint y: 348, distance: 21.4
click at [571, 348] on font at bounding box center [542, 315] width 564 height 354
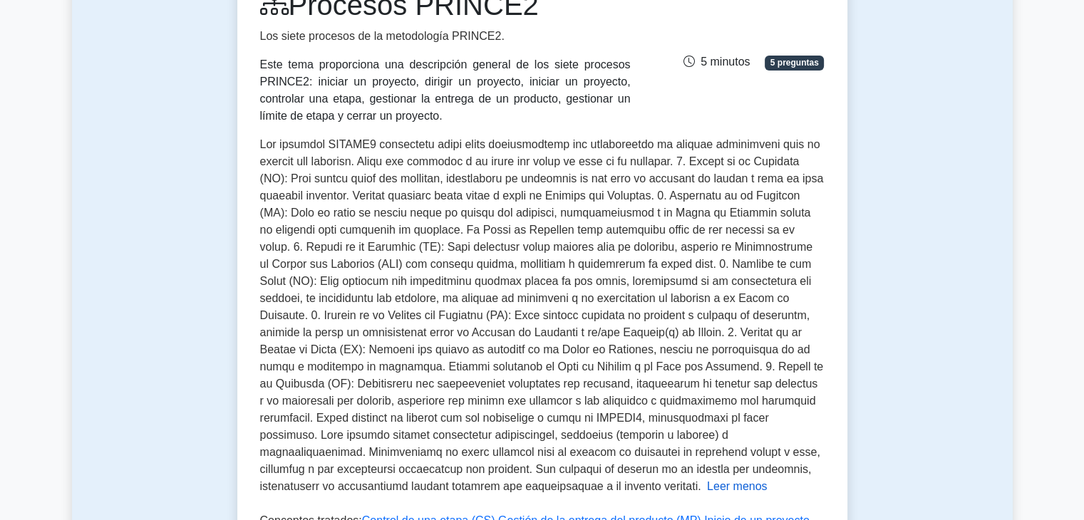
click at [622, 314] on font at bounding box center [542, 315] width 564 height 354
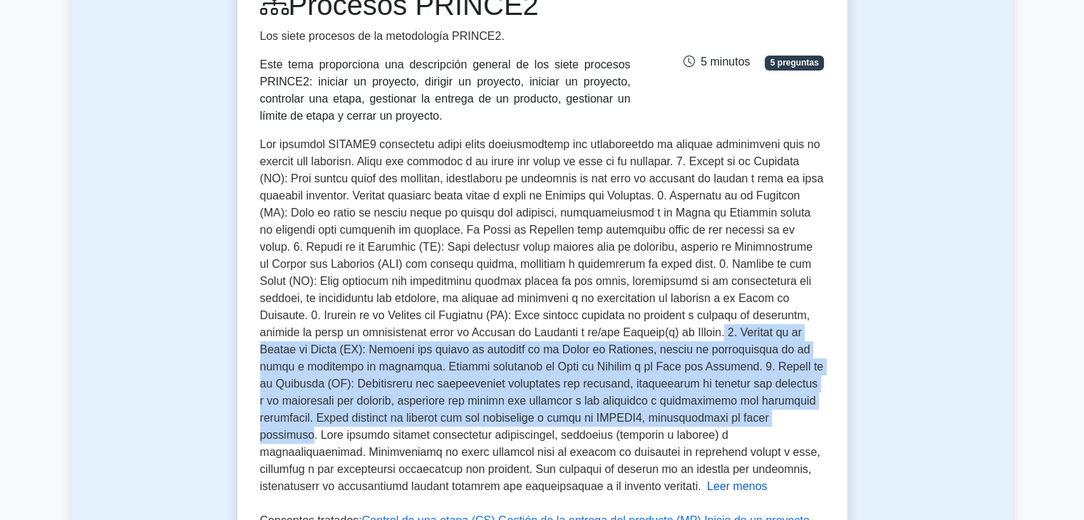
drag, startPoint x: 555, startPoint y: 332, endPoint x: 585, endPoint y: 427, distance: 99.4
click at [585, 427] on font at bounding box center [542, 315] width 564 height 354
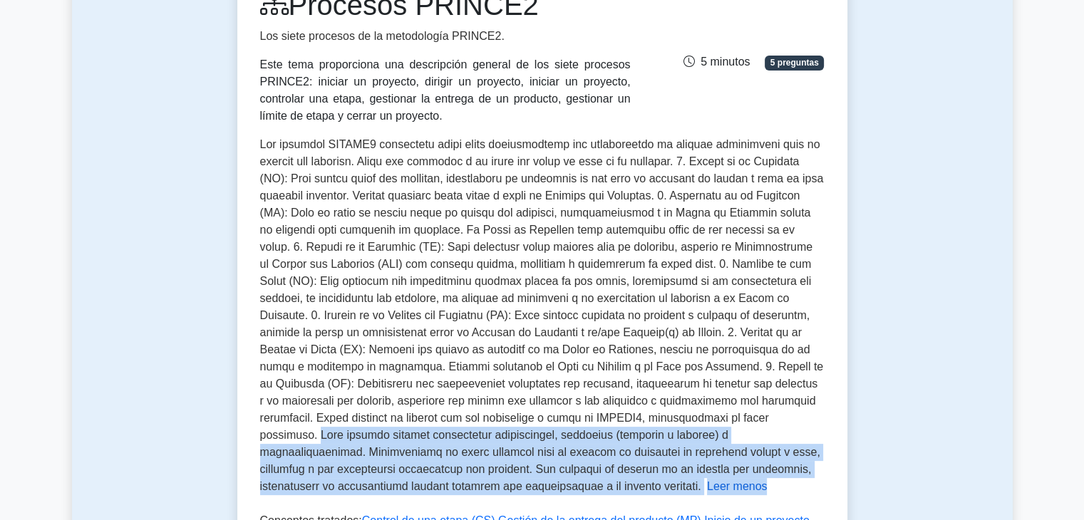
drag, startPoint x: 591, startPoint y: 423, endPoint x: 590, endPoint y: 485, distance: 62.0
click at [590, 485] on div "Los procesos PRINCE2 comprenden siete pasos estructurados que ofrecen un enfoqu…" at bounding box center [542, 315] width 565 height 359
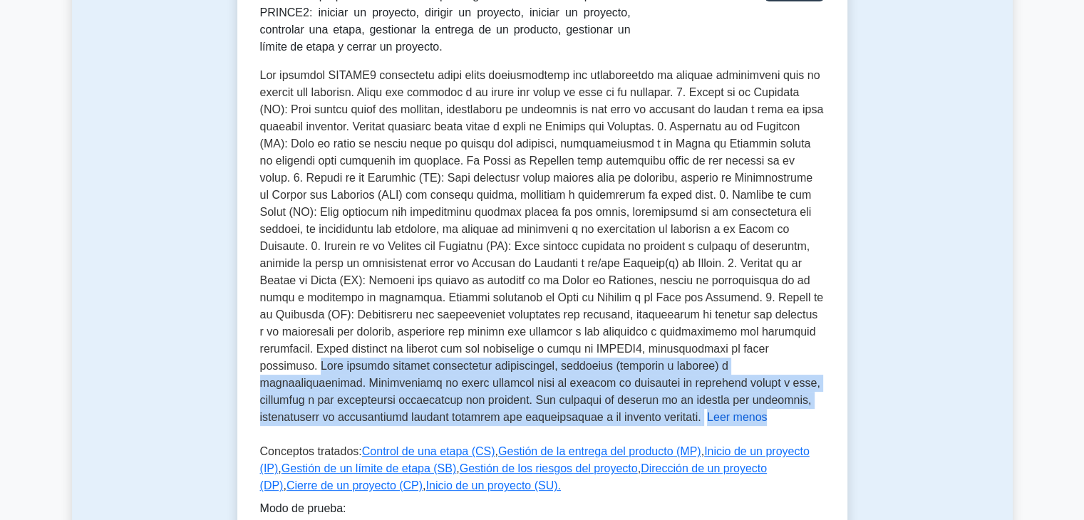
scroll to position [285, 0]
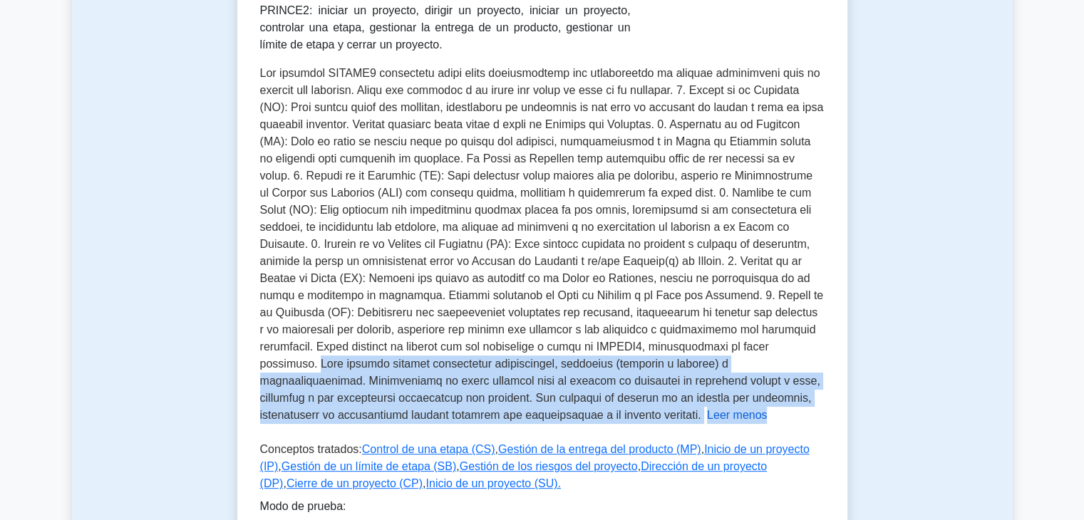
click at [634, 346] on font at bounding box center [542, 244] width 564 height 354
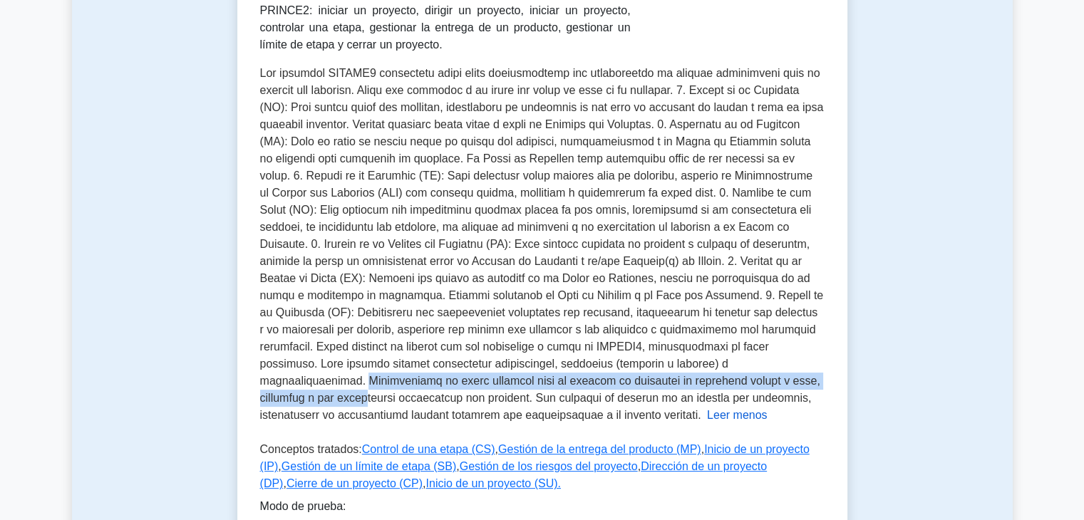
drag, startPoint x: 599, startPoint y: 363, endPoint x: 617, endPoint y: 381, distance: 26.2
click at [617, 381] on font at bounding box center [542, 244] width 564 height 354
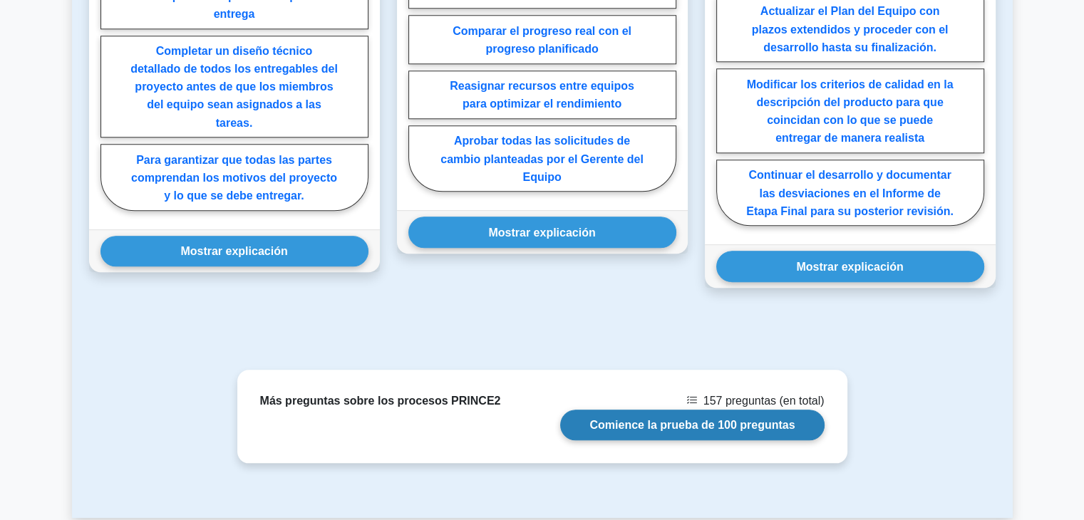
scroll to position [1322, 0]
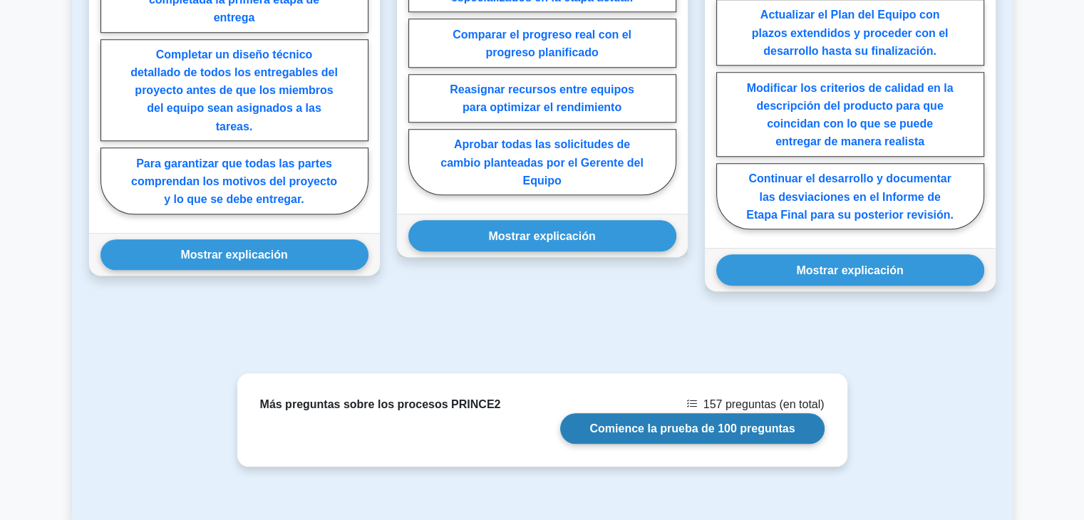
click at [639, 436] on link "Comience la prueba de 100 preguntas" at bounding box center [692, 428] width 264 height 31
click at [679, 438] on link "Comience la prueba de 100 preguntas" at bounding box center [692, 428] width 264 height 31
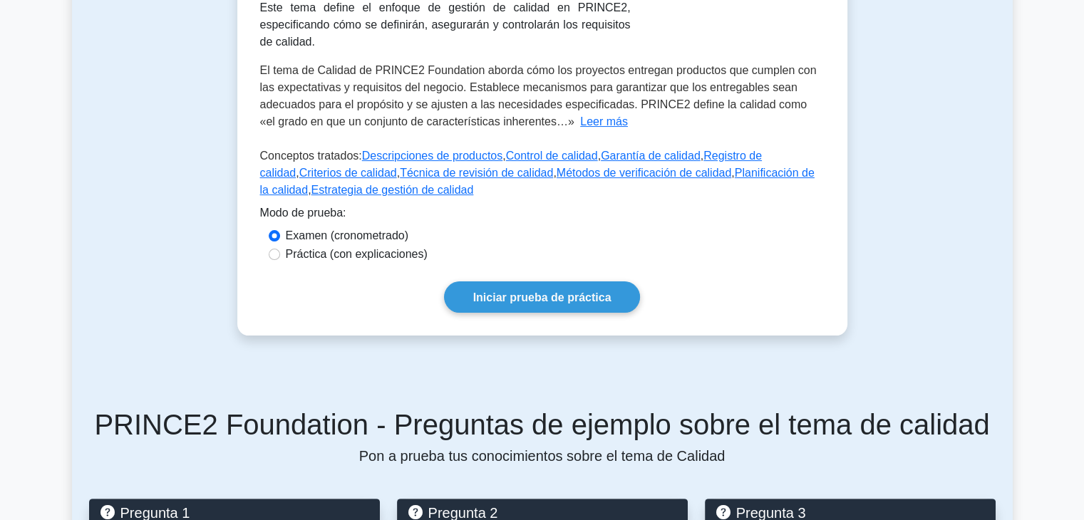
scroll to position [285, 0]
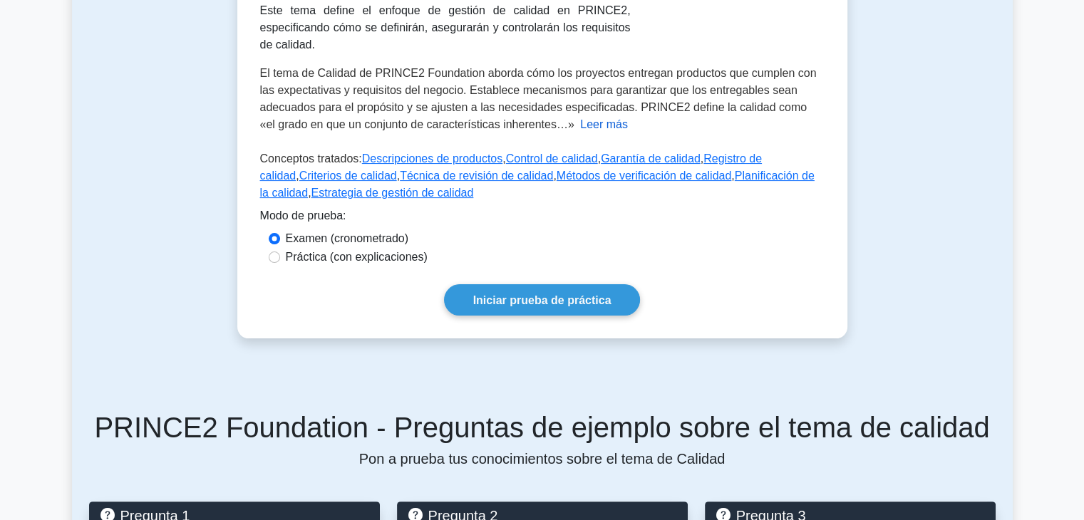
click at [582, 118] on font "Leer más" at bounding box center [604, 124] width 48 height 12
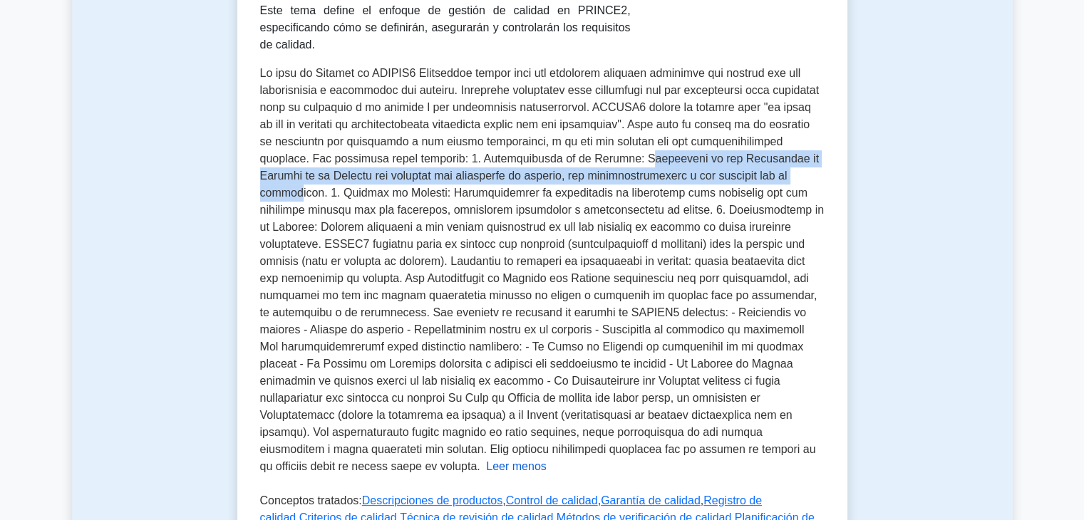
drag, startPoint x: 612, startPoint y: 140, endPoint x: 748, endPoint y: 159, distance: 136.8
click at [748, 159] on font at bounding box center [542, 270] width 564 height 406
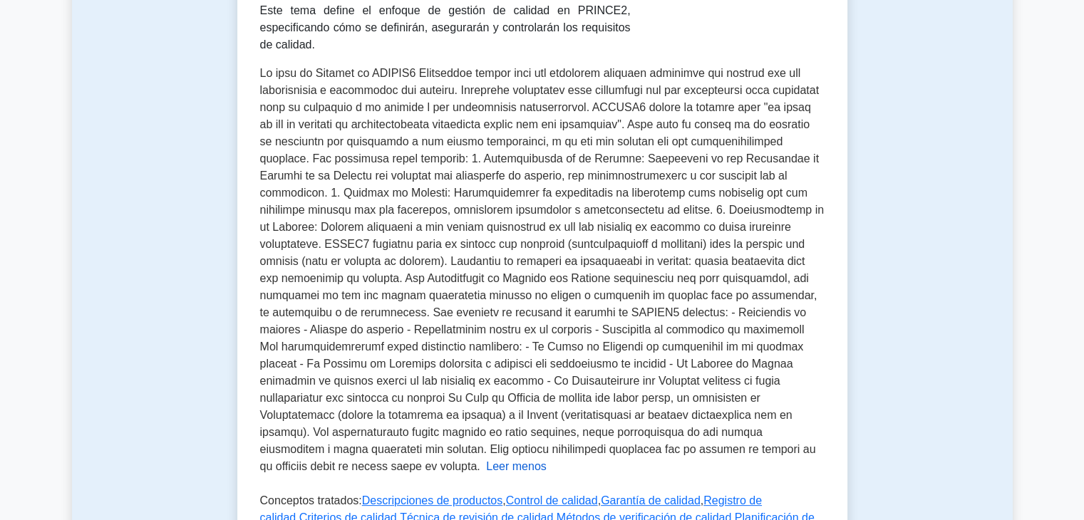
click at [713, 186] on font at bounding box center [542, 270] width 564 height 406
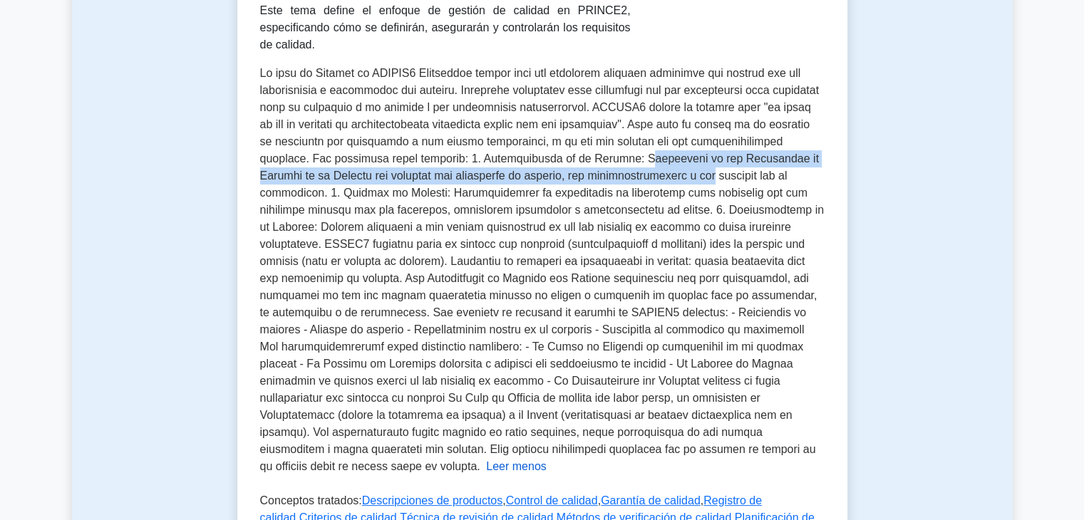
drag, startPoint x: 612, startPoint y: 142, endPoint x: 642, endPoint y: 163, distance: 35.8
click at [642, 163] on font at bounding box center [542, 270] width 564 height 406
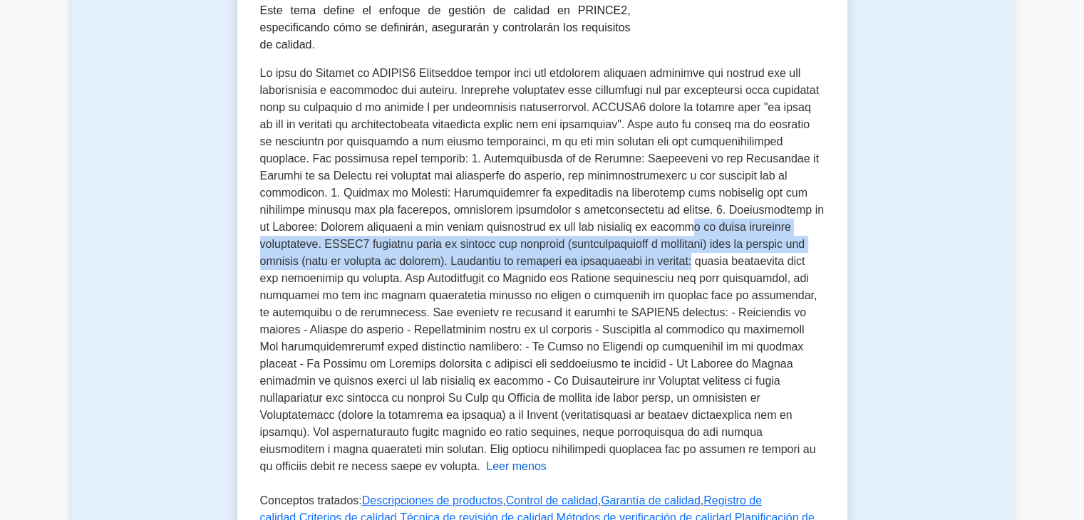
drag, startPoint x: 577, startPoint y: 209, endPoint x: 556, endPoint y: 242, distance: 39.8
click at [556, 242] on font at bounding box center [542, 270] width 564 height 406
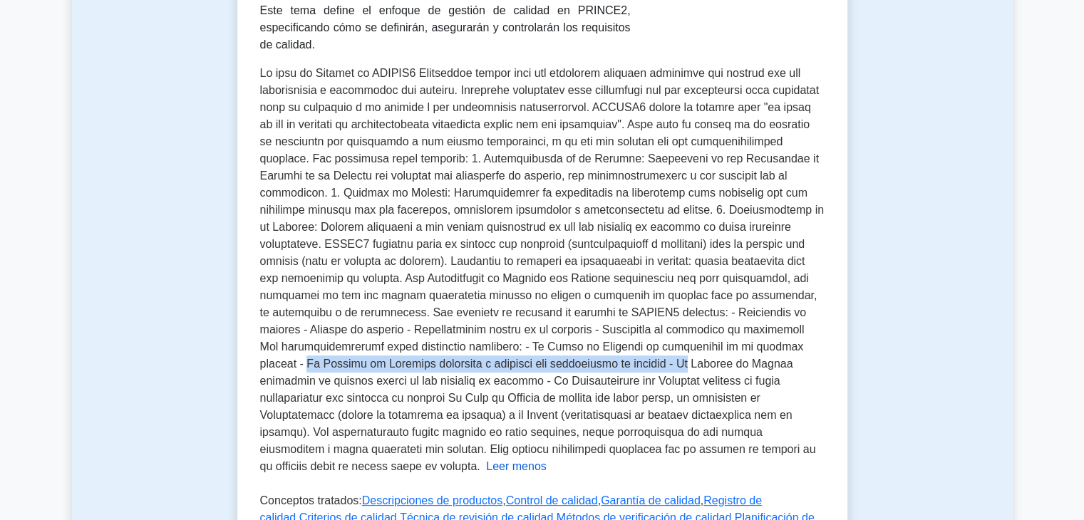
drag, startPoint x: 567, startPoint y: 331, endPoint x: 391, endPoint y: 344, distance: 177.2
click at [391, 344] on font at bounding box center [542, 270] width 564 height 406
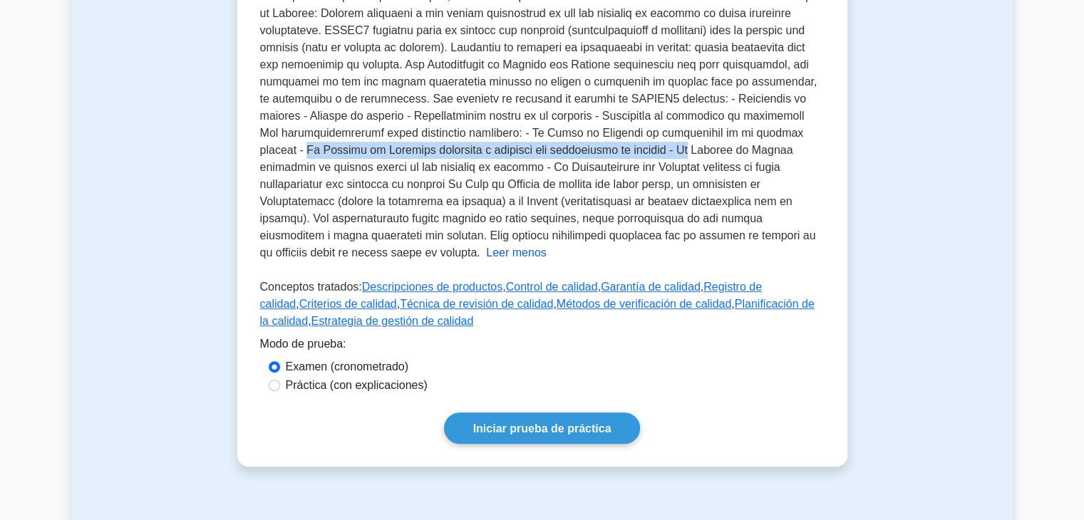
scroll to position [0, 0]
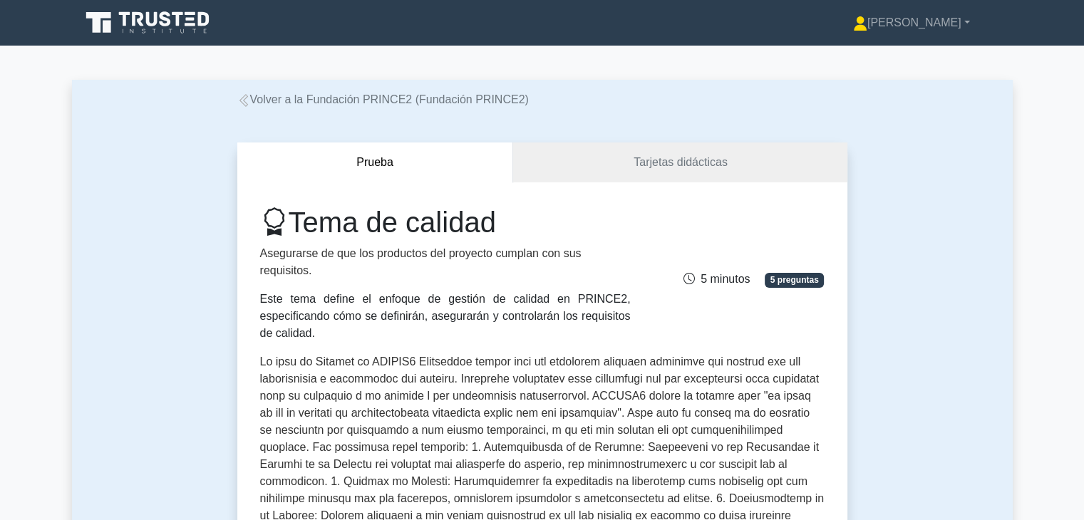
click at [185, 29] on icon at bounding box center [149, 22] width 137 height 27
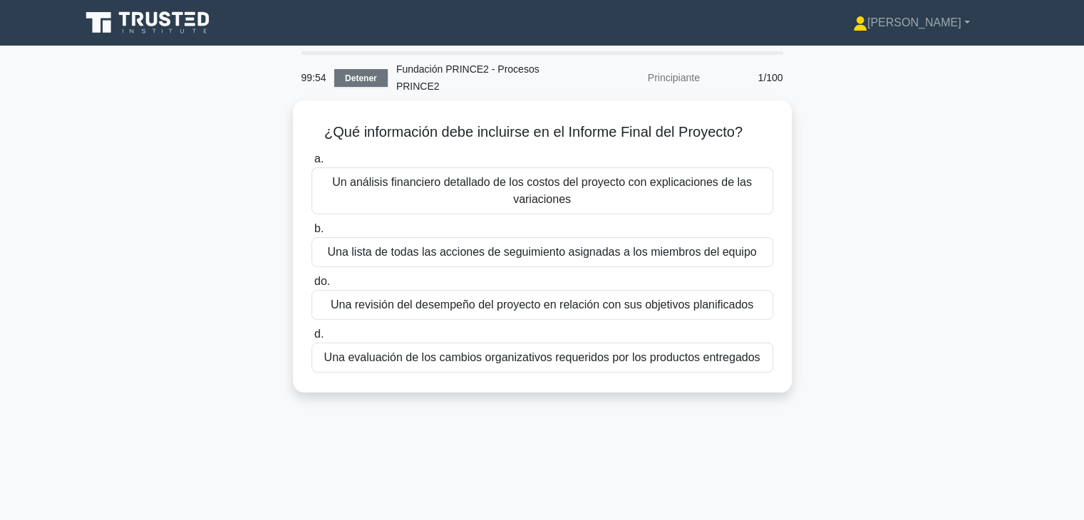
click at [369, 73] on font "Detener" at bounding box center [361, 78] width 32 height 10
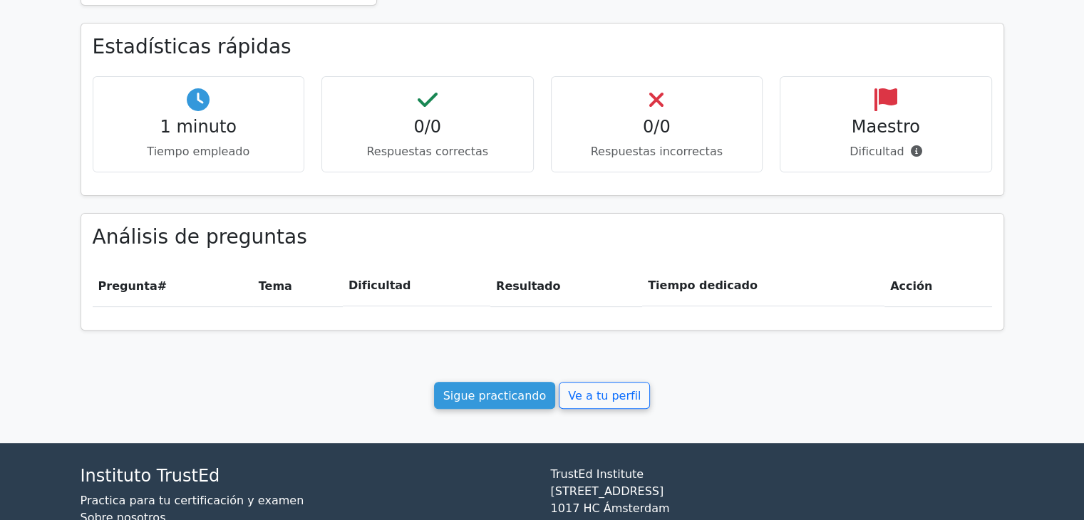
scroll to position [518, 0]
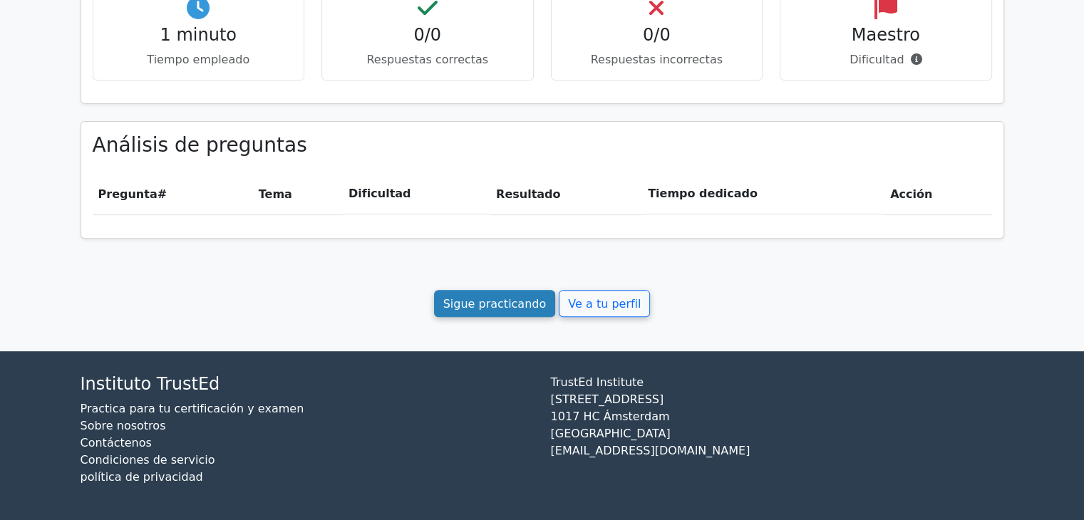
click at [506, 307] on font "Sigue practicando" at bounding box center [494, 304] width 103 height 14
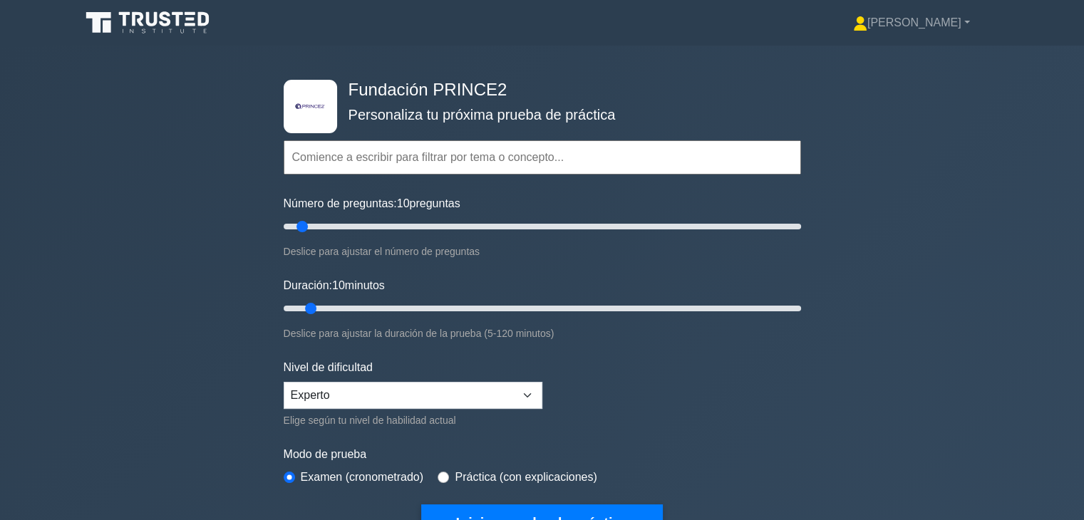
click at [362, 160] on input "text" at bounding box center [543, 157] width 518 height 34
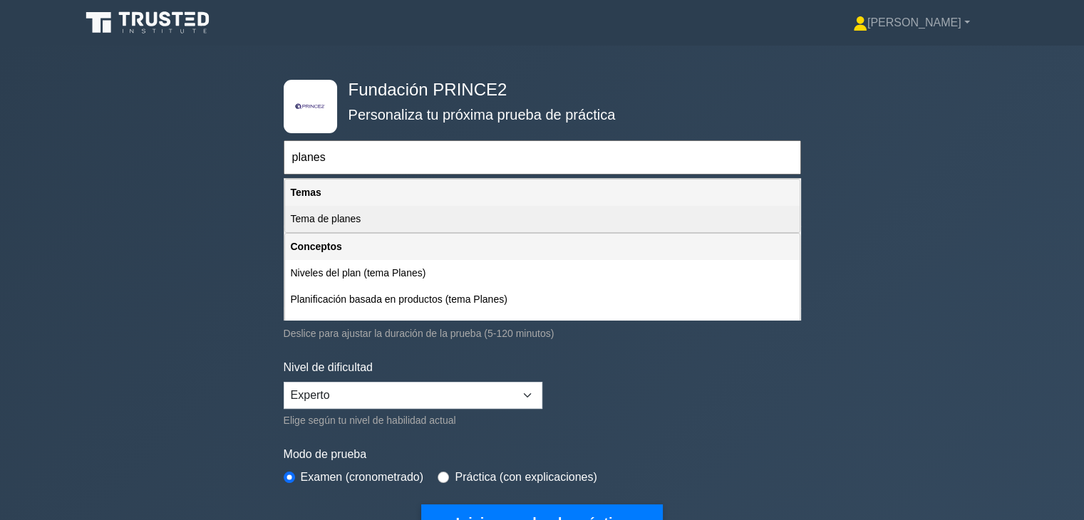
click at [368, 217] on div "Tema de planes" at bounding box center [542, 219] width 515 height 26
type input "Tema de planes"
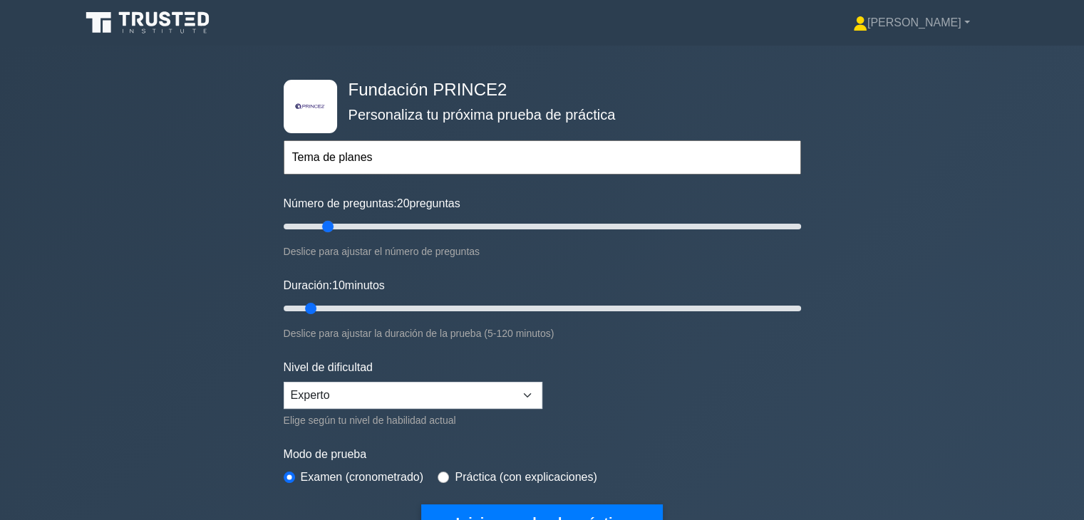
drag, startPoint x: 301, startPoint y: 226, endPoint x: 329, endPoint y: 232, distance: 28.5
type input "20"
click at [329, 232] on input "Número de preguntas: 20 preguntas" at bounding box center [543, 226] width 518 height 17
drag, startPoint x: 312, startPoint y: 308, endPoint x: 346, endPoint y: 312, distance: 33.7
type input "20"
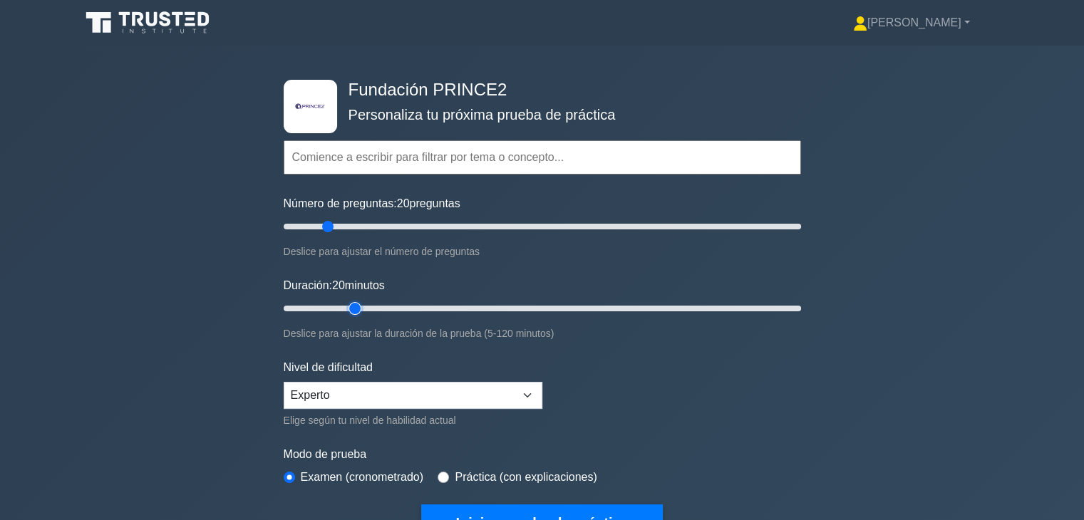
click at [346, 312] on input "Duración: 20 minutos" at bounding box center [543, 308] width 518 height 17
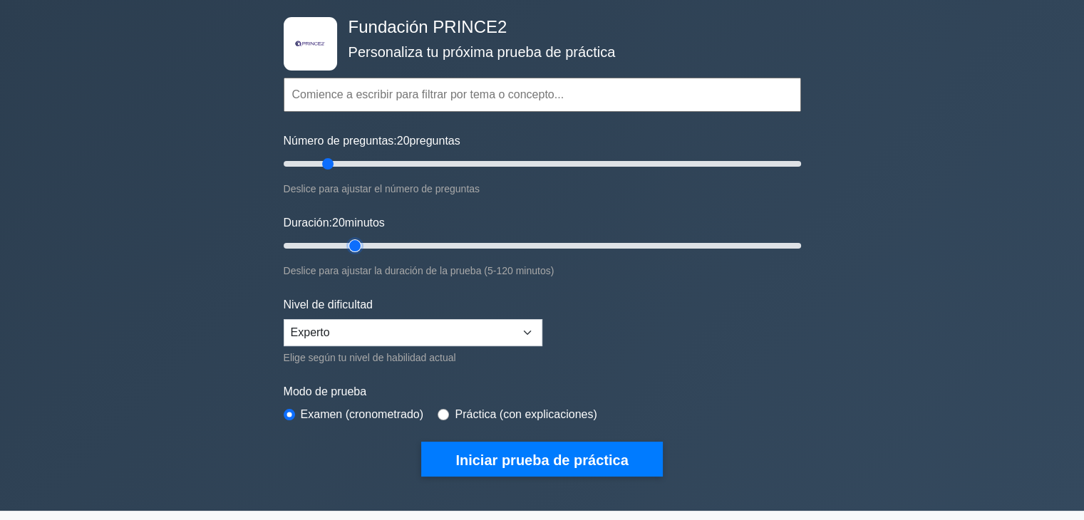
scroll to position [285, 0]
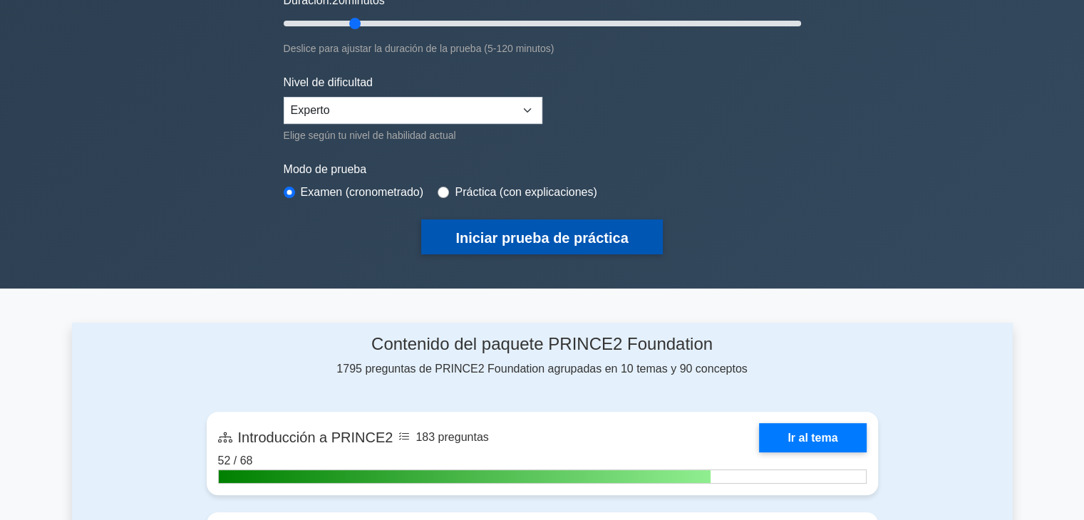
click at [571, 237] on font "Iniciar prueba de práctica" at bounding box center [542, 238] width 173 height 16
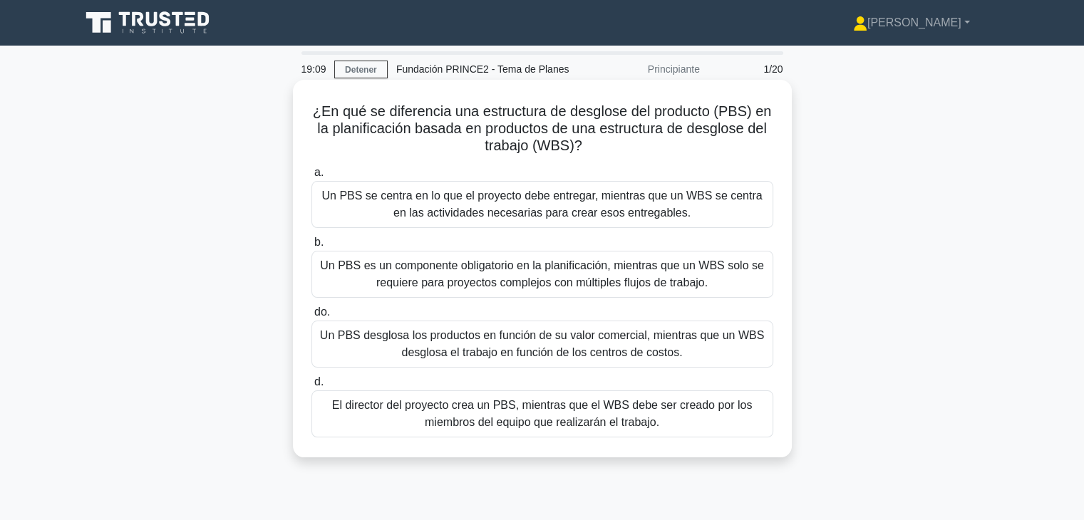
click at [529, 204] on font "Un PBS se centra en lo que el proyecto debe entregar, mientras que un WBS se ce…" at bounding box center [542, 204] width 441 height 29
click at [312, 178] on input "a. Un PBS se centra en lo que el proyecto debe entregar, mientras que un WBS se…" at bounding box center [312, 172] width 0 height 9
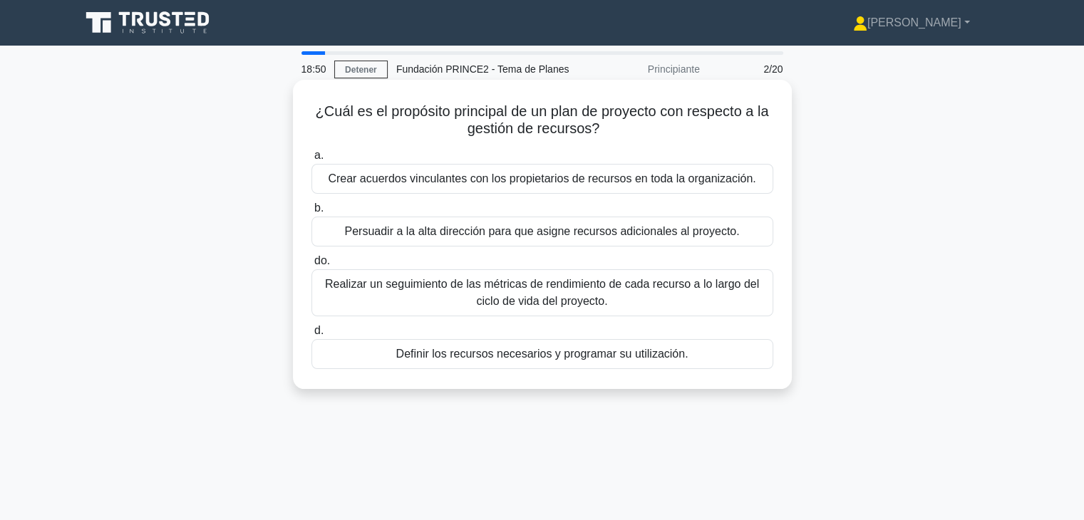
click at [547, 366] on div "Definir los recursos necesarios y programar su utilización." at bounding box center [543, 354] width 462 height 30
click at [312, 336] on input "d. Definir los recursos necesarios y programar su utilización." at bounding box center [312, 331] width 0 height 9
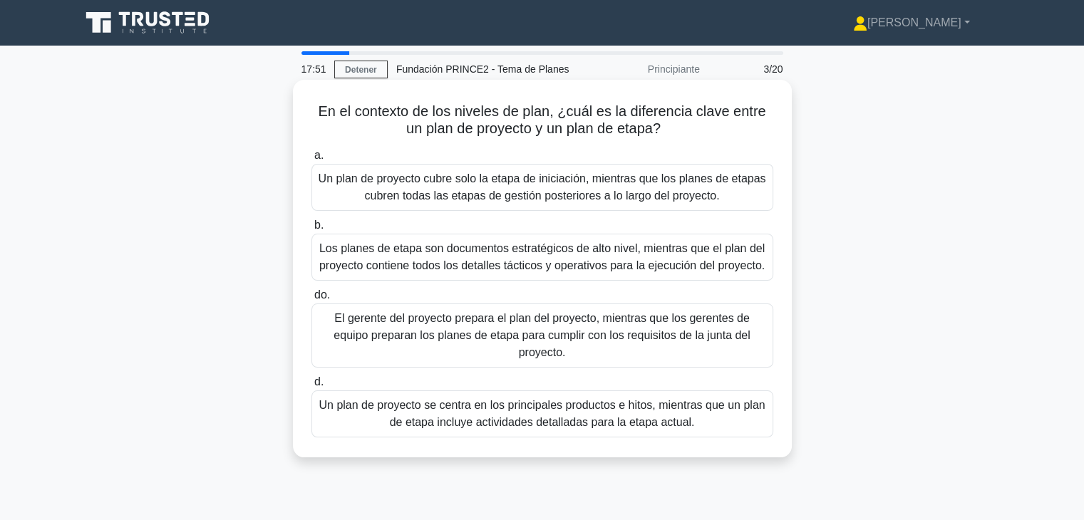
click at [669, 428] on font "Un plan de proyecto se centra en los principales productos e hitos, mientras qu…" at bounding box center [542, 413] width 446 height 29
click at [312, 387] on input "d. Un plan de proyecto se centra en los principales productos e hitos, mientras…" at bounding box center [312, 382] width 0 height 9
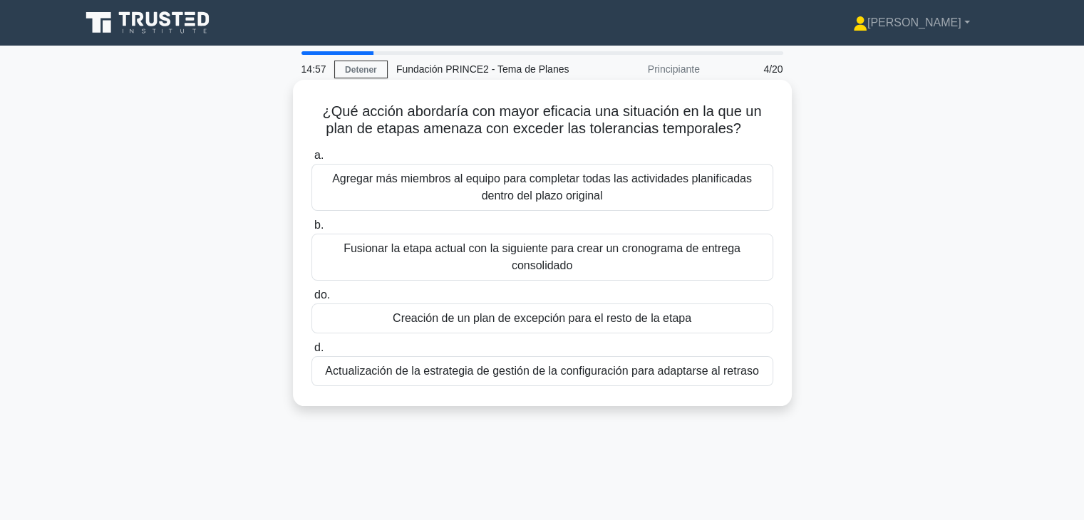
click at [541, 316] on font "Creación de un plan de excepción para el resto de la etapa" at bounding box center [542, 318] width 299 height 12
click at [312, 300] on input "do. Creación de un plan de excepción para el resto de la etapa" at bounding box center [312, 295] width 0 height 9
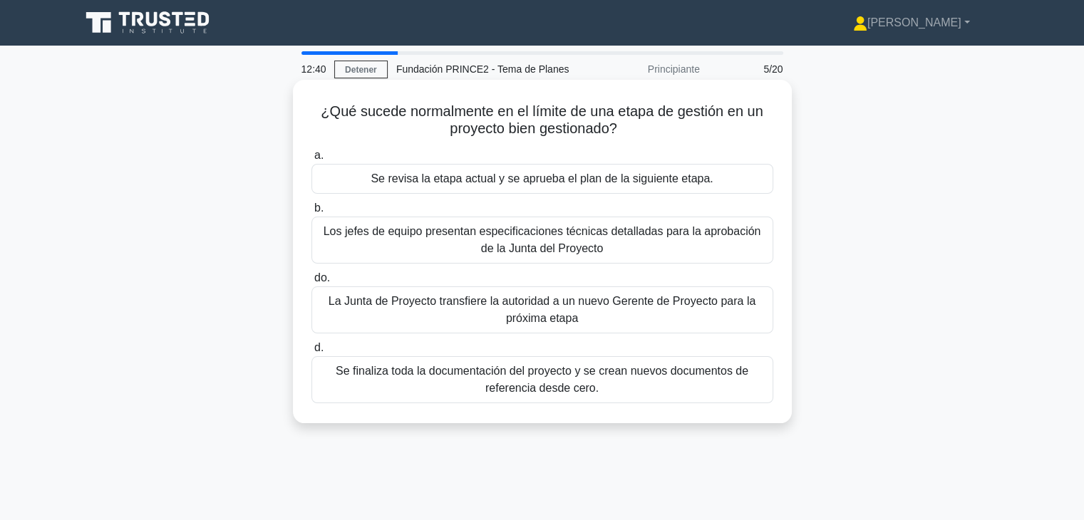
drag, startPoint x: 630, startPoint y: 132, endPoint x: 319, endPoint y: 110, distance: 312.3
click at [319, 110] on h5 "¿Qué sucede normalmente en el límite de una etapa de gestión en un proyecto bie…" at bounding box center [542, 121] width 465 height 36
click at [419, 140] on div "¿Qué sucede normalmente en el límite de una etapa de gestión en un proyecto bie…" at bounding box center [543, 252] width 488 height 332
click at [532, 182] on font "Se revisa la etapa actual y se aprueba el plan de la siguiente etapa." at bounding box center [542, 179] width 342 height 12
click at [312, 160] on input "a. Se revisa la etapa actual y se aprueba el plan de la siguiente etapa." at bounding box center [312, 155] width 0 height 9
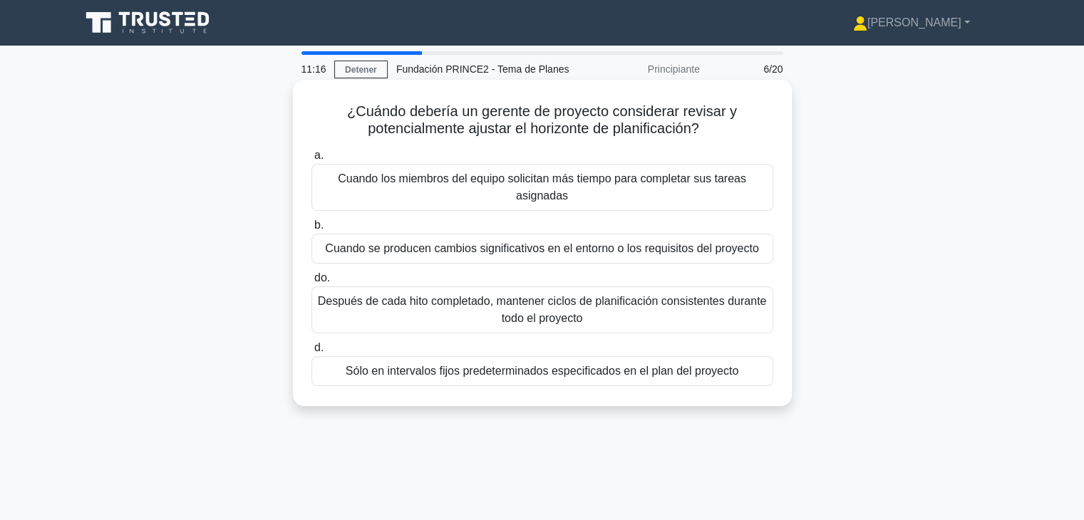
click at [525, 255] on font "Cuando se producen cambios significativos en el entorno o los requisitos del pr…" at bounding box center [541, 248] width 433 height 12
click at [312, 230] on input "b. Cuando se producen cambios significativos en el entorno o los requisitos del…" at bounding box center [312, 225] width 0 height 9
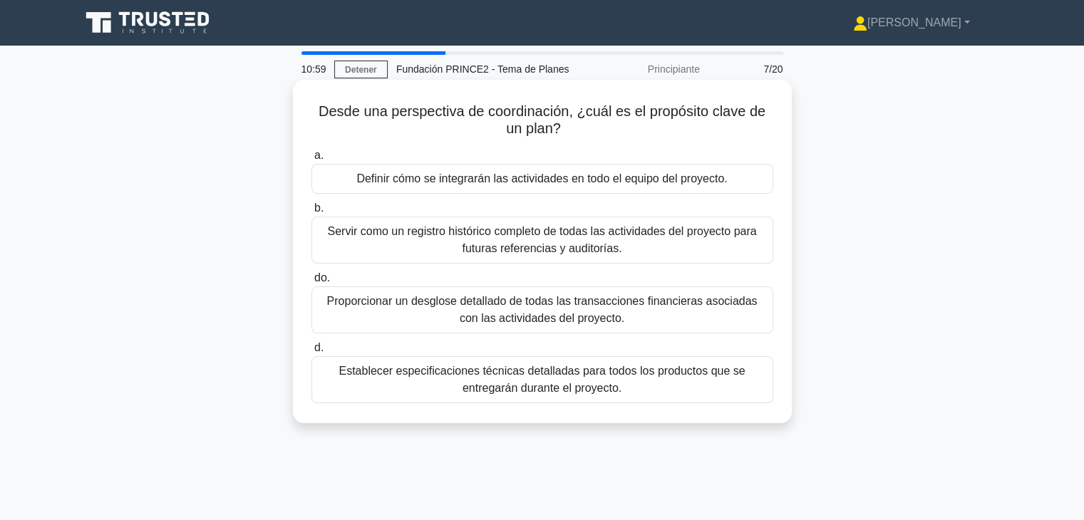
click at [461, 181] on font "Definir cómo se integrarán las actividades en todo el equipo del proyecto." at bounding box center [541, 179] width 371 height 12
click at [312, 160] on input "a. Definir cómo se integrarán las actividades en todo el equipo del proyecto." at bounding box center [312, 155] width 0 height 9
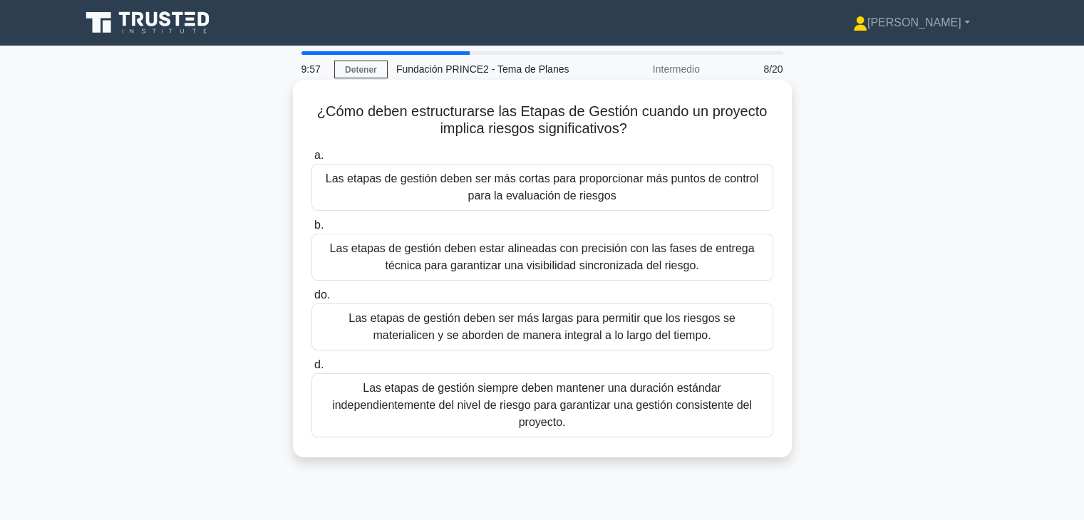
click at [577, 199] on font "Las etapas de gestión deben ser más cortas para proporcionar más puntos de cont…" at bounding box center [542, 187] width 433 height 29
click at [312, 160] on input "a. Las etapas de gestión deben ser más cortas para proporcionar más puntos de c…" at bounding box center [312, 155] width 0 height 9
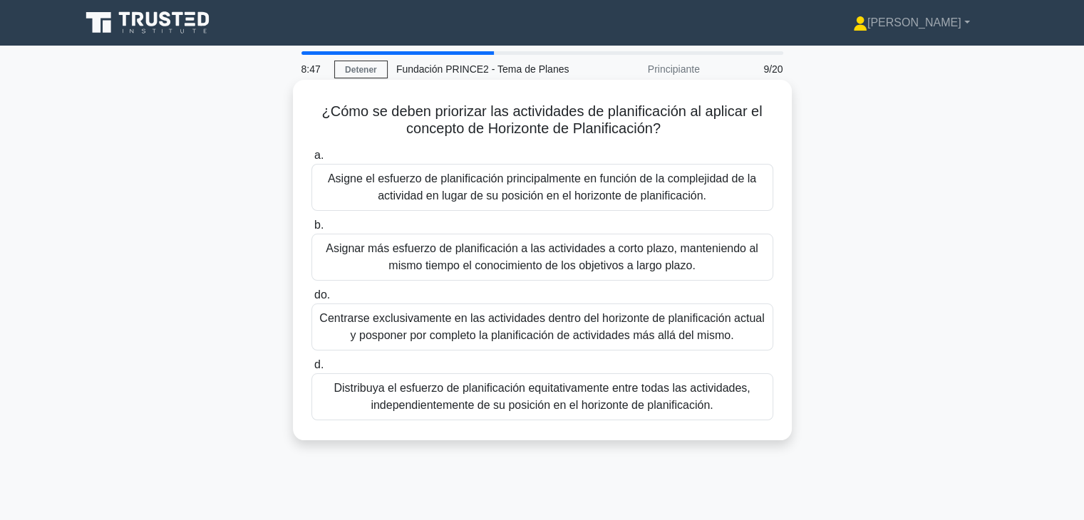
click at [498, 262] on font "Asignar más esfuerzo de planificación a las actividades a corto plazo, mantenie…" at bounding box center [542, 256] width 433 height 29
click at [312, 230] on input "b. Asignar más esfuerzo de planificación a las actividades a corto plazo, mante…" at bounding box center [312, 225] width 0 height 9
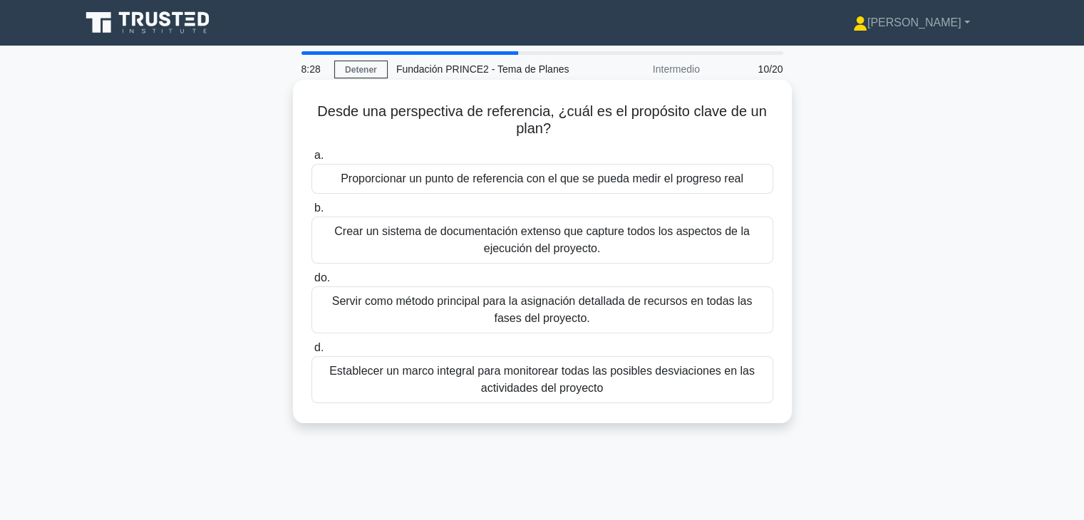
click at [567, 185] on font "Proporcionar un punto de referencia con el que se pueda medir el progreso real" at bounding box center [542, 179] width 403 height 12
click at [312, 160] on input "a. Proporcionar un punto de referencia con el que se pueda medir el progreso re…" at bounding box center [312, 155] width 0 height 9
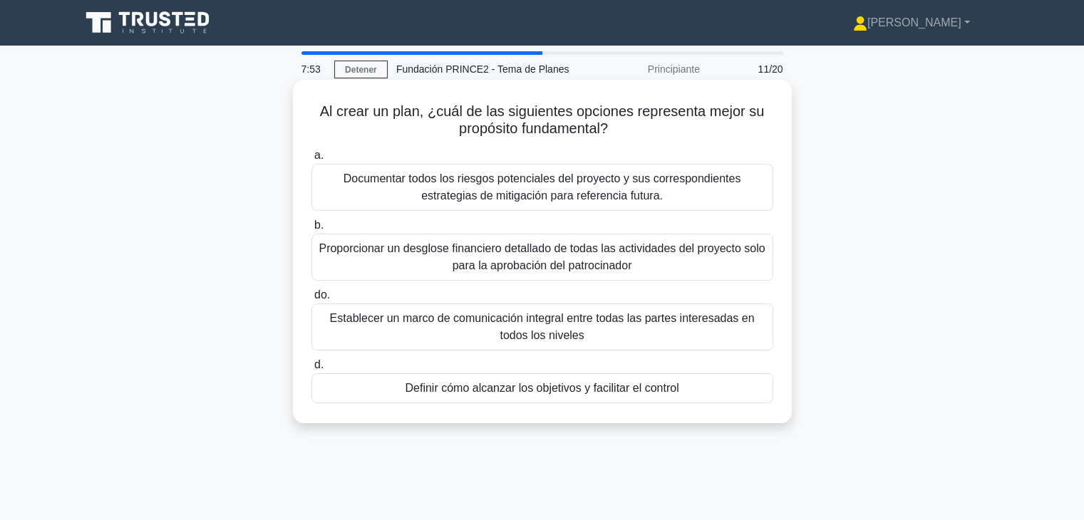
click at [587, 392] on font "Definir cómo alcanzar los objetivos y facilitar el control" at bounding box center [542, 388] width 274 height 12
click at [312, 370] on input "d. Definir cómo alcanzar los objetivos y facilitar el control" at bounding box center [312, 365] width 0 height 9
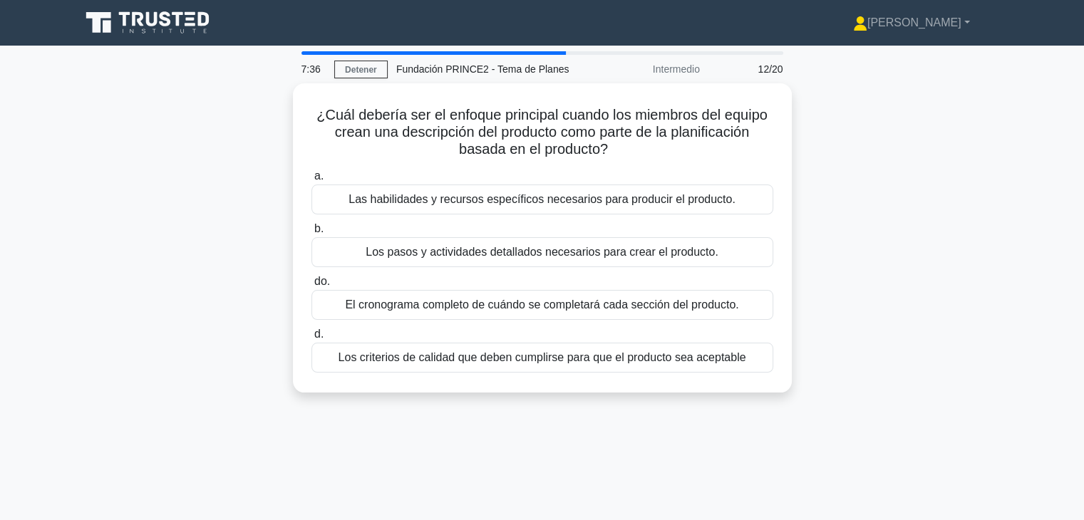
click at [860, 157] on div "¿Cuál debería ser el enfoque principal cuando los miembros del equipo crean una…" at bounding box center [542, 246] width 941 height 327
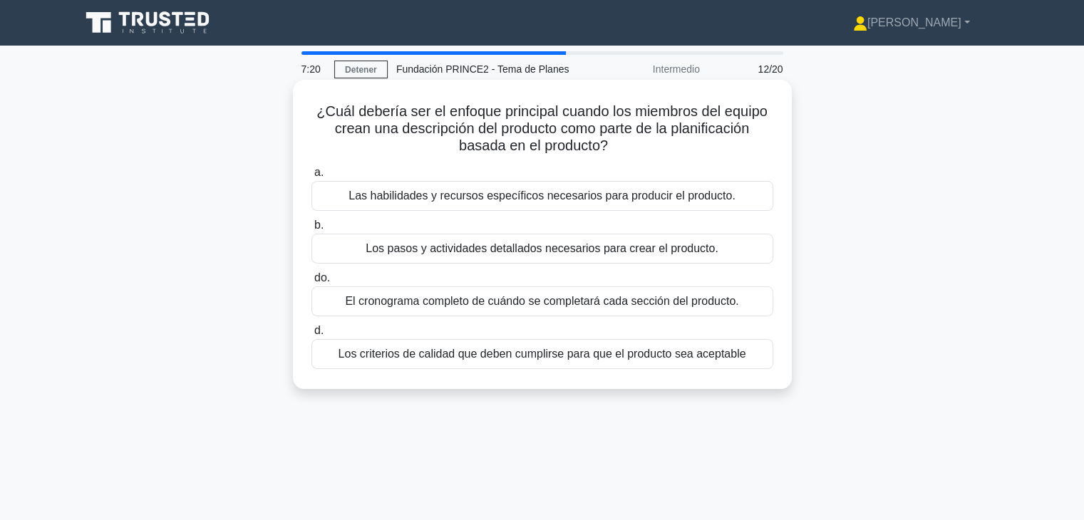
click at [495, 358] on font "Los criterios de calidad que deben cumplirse para que el producto sea aceptable" at bounding box center [543, 354] width 408 height 12
click at [312, 336] on input "d. Los criterios de calidad que deben cumplirse para que el producto sea acepta…" at bounding box center [312, 331] width 0 height 9
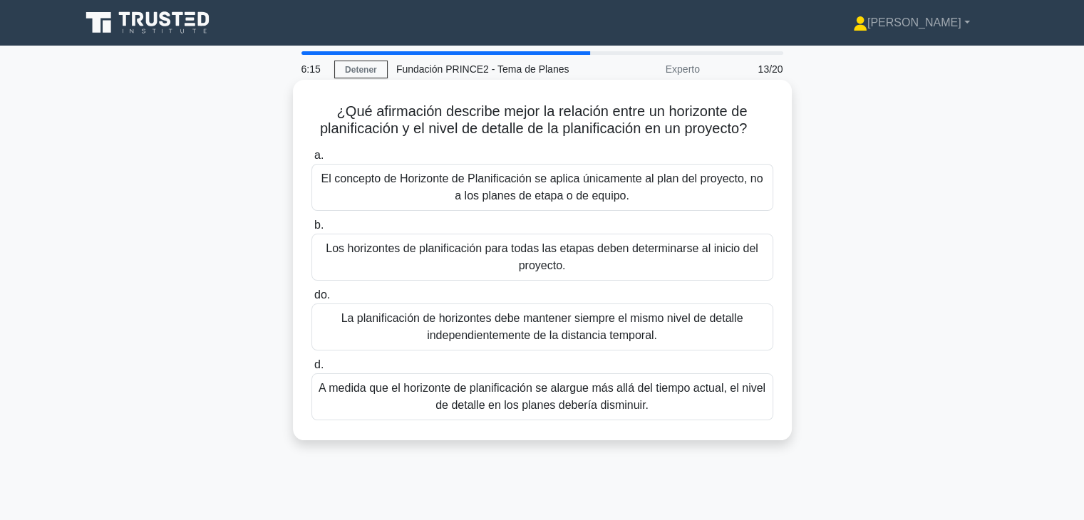
click at [597, 411] on font "A medida que el horizonte de planificación se alargue más allá del tiempo actua…" at bounding box center [542, 396] width 447 height 29
click at [312, 370] on input "d. A medida que el horizonte de planificación se alargue más allá del tiempo ac…" at bounding box center [312, 365] width 0 height 9
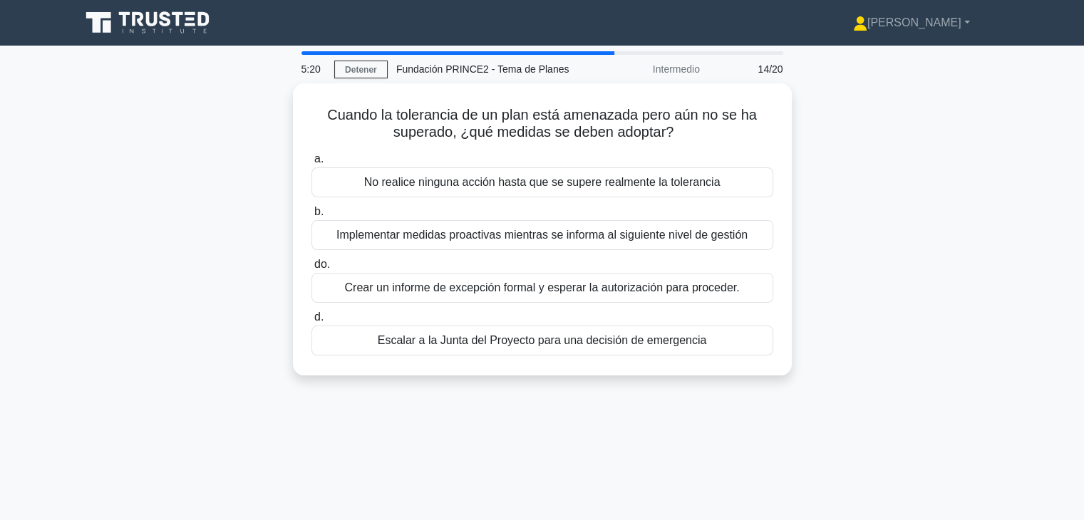
click at [961, 178] on div "Cuando la tolerancia de un plan está amenazada pero aún no se ha superado, ¿qué…" at bounding box center [542, 237] width 941 height 309
click at [908, 260] on div "Cuando la tolerancia de un plan está amenazada pero aún no se ha superado, ¿qué…" at bounding box center [542, 237] width 941 height 309
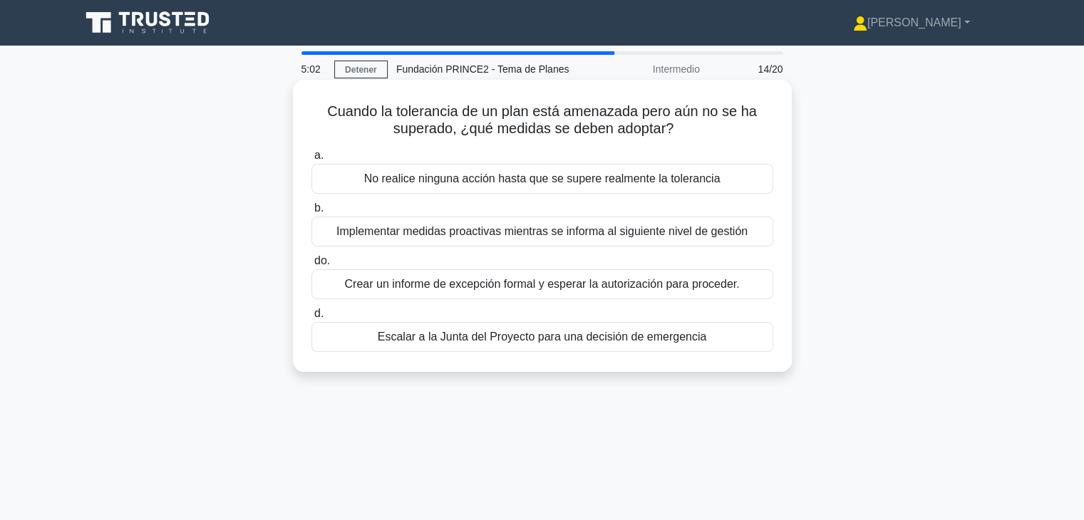
click at [588, 292] on font "Crear un informe de excepción formal y esperar la autorización para proceder." at bounding box center [541, 284] width 395 height 17
click at [312, 266] on input "do. Crear un informe de excepción formal y esperar la autorización para procede…" at bounding box center [312, 261] width 0 height 9
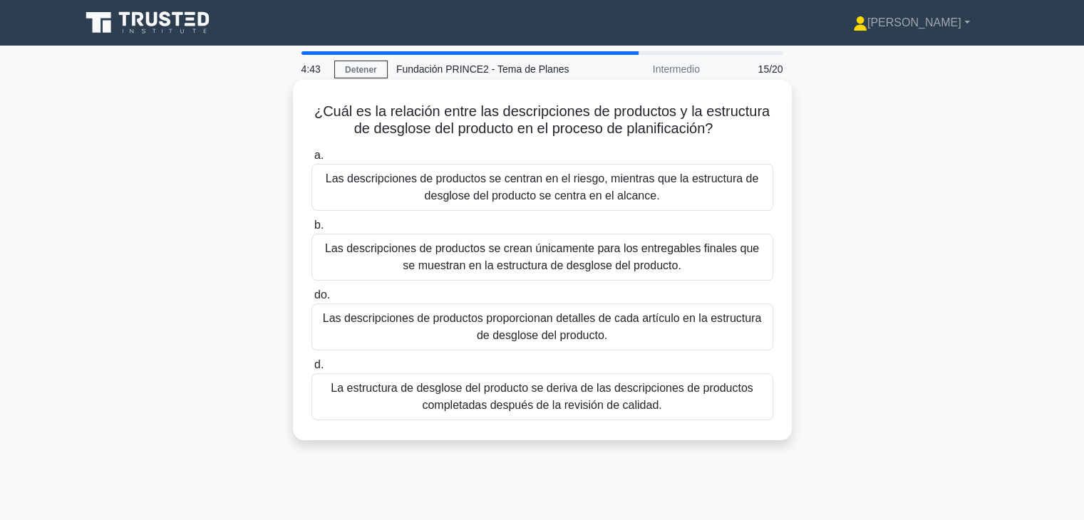
click at [654, 327] on font "Las descripciones de productos proporcionan detalles de cada artículo en la est…" at bounding box center [542, 327] width 449 height 34
click at [312, 300] on input "do. Las descripciones de productos proporcionan detalles de cada artículo en la…" at bounding box center [312, 295] width 0 height 9
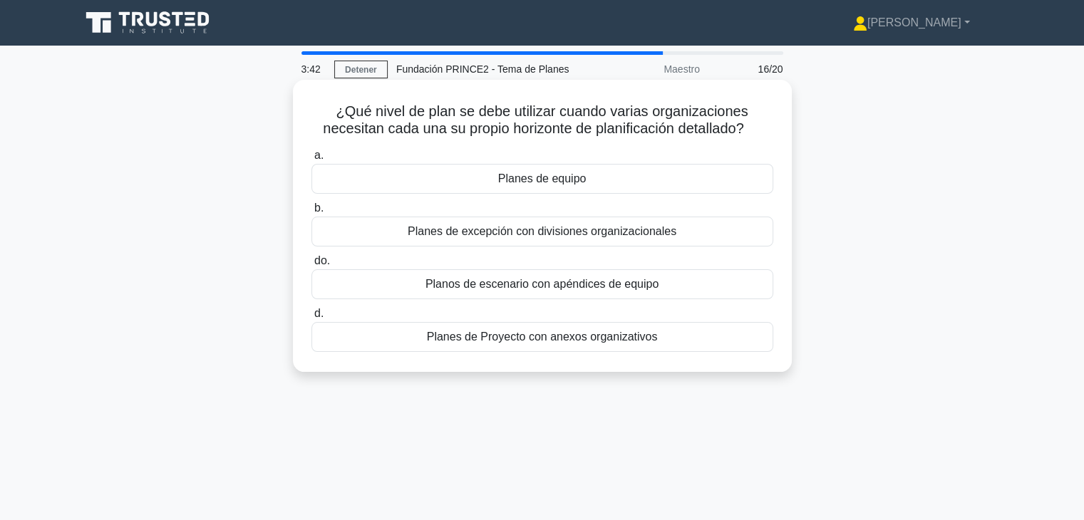
click at [597, 341] on font "Planes de Proyecto con anexos organizativos" at bounding box center [542, 337] width 231 height 12
click at [312, 319] on input "d. Planes de Proyecto con anexos organizativos" at bounding box center [312, 313] width 0 height 9
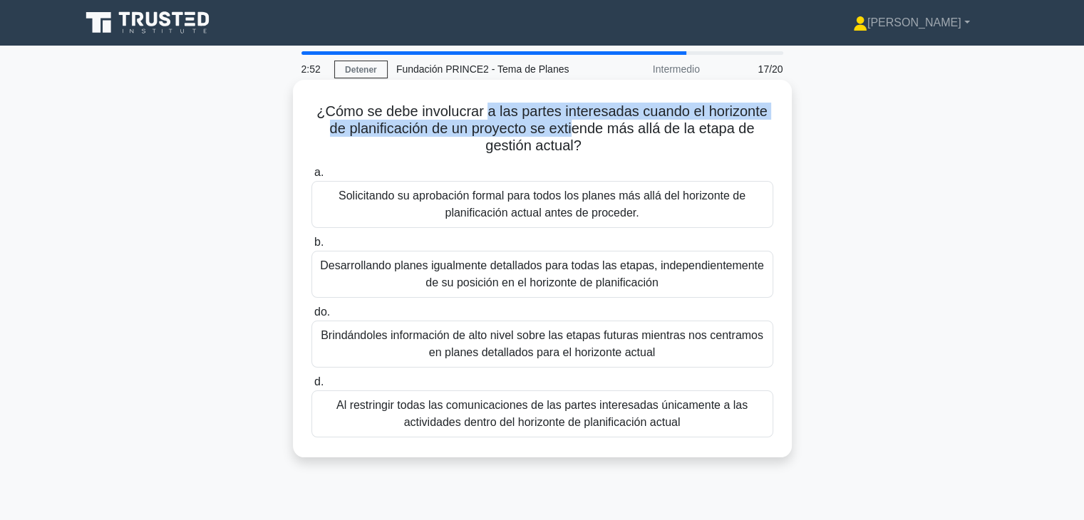
drag, startPoint x: 486, startPoint y: 111, endPoint x: 574, endPoint y: 129, distance: 89.5
click at [574, 129] on font "¿Cómo se debe involucrar a las partes interesadas cuando el horizonte de planif…" at bounding box center [542, 128] width 451 height 50
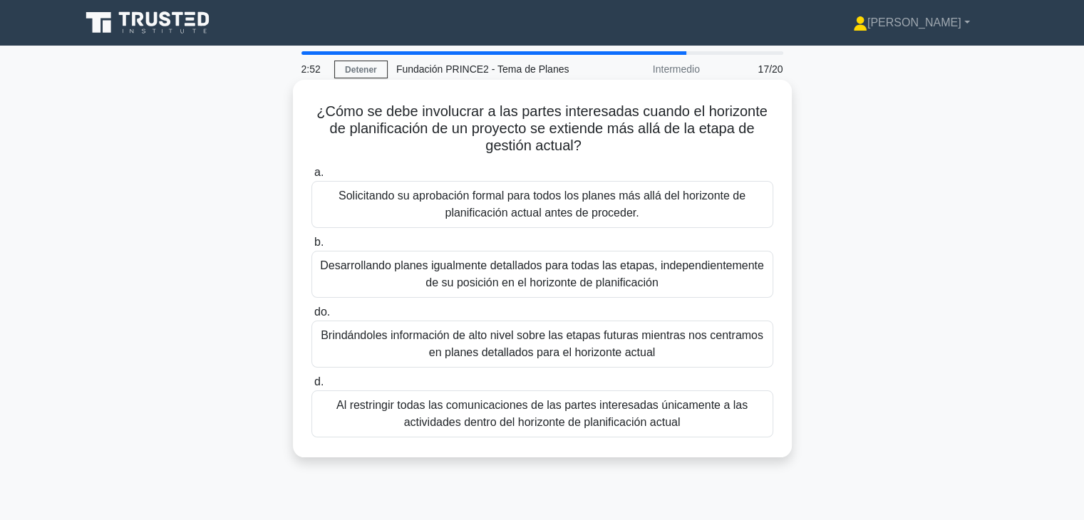
click at [668, 163] on div "a. Solicitando su aprobación formal para todos los planes más allá del horizont…" at bounding box center [542, 300] width 479 height 279
click at [619, 349] on font "Brindándoles información de alto nivel sobre las etapas futuras mientras nos ce…" at bounding box center [542, 343] width 443 height 29
click at [312, 317] on input "do. Brindándoles información de alto nivel sobre las etapas futuras mientras no…" at bounding box center [312, 312] width 0 height 9
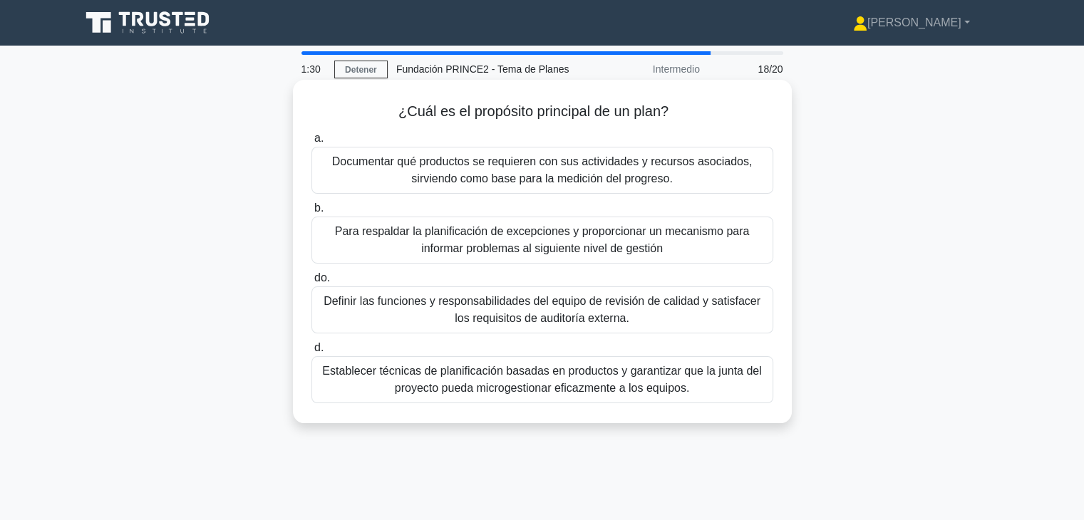
click at [500, 187] on font "Documentar qué productos se requieren con sus actividades y recursos asociados,…" at bounding box center [542, 170] width 449 height 34
click at [312, 143] on input "a. Documentar qué productos se requieren con sus actividades y recursos asociad…" at bounding box center [312, 138] width 0 height 9
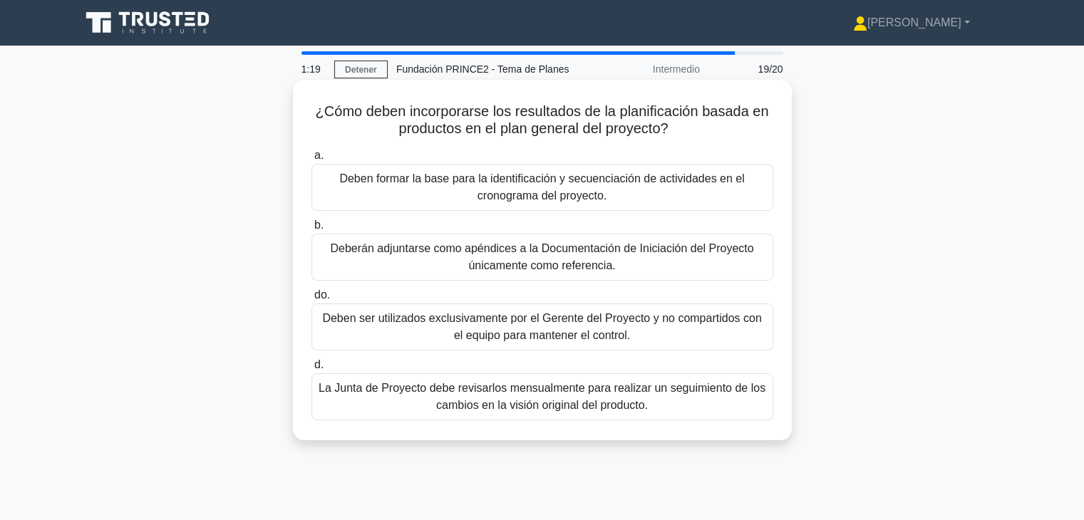
drag, startPoint x: 497, startPoint y: 111, endPoint x: 701, endPoint y: 126, distance: 205.2
click at [701, 126] on h5 "¿Cómo deben incorporarse los resultados de la planificación basada en productos…" at bounding box center [542, 121] width 465 height 36
drag, startPoint x: 676, startPoint y: 130, endPoint x: 312, endPoint y: 109, distance: 364.2
click at [312, 109] on h5 "¿Cómo deben incorporarse los resultados de la planificación basada en productos…" at bounding box center [542, 121] width 465 height 36
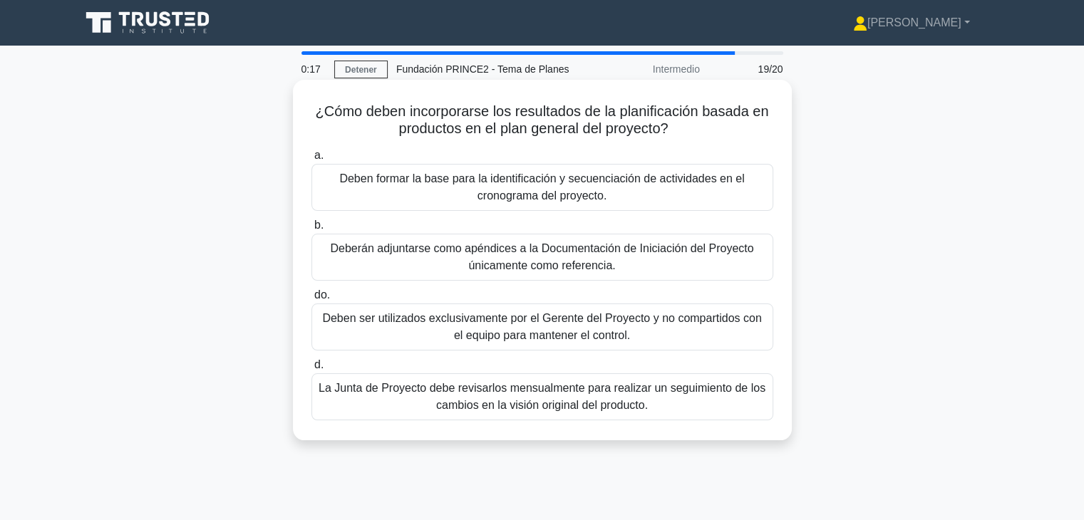
click at [577, 120] on font "¿Cómo deben incorporarse los resultados de la planificación basada en productos…" at bounding box center [542, 119] width 453 height 33
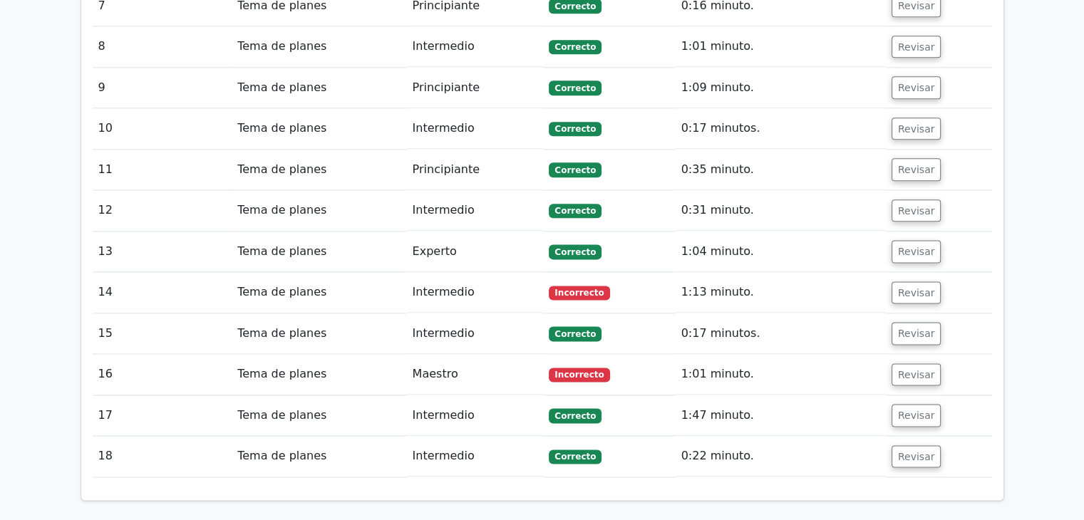
scroll to position [1807, 0]
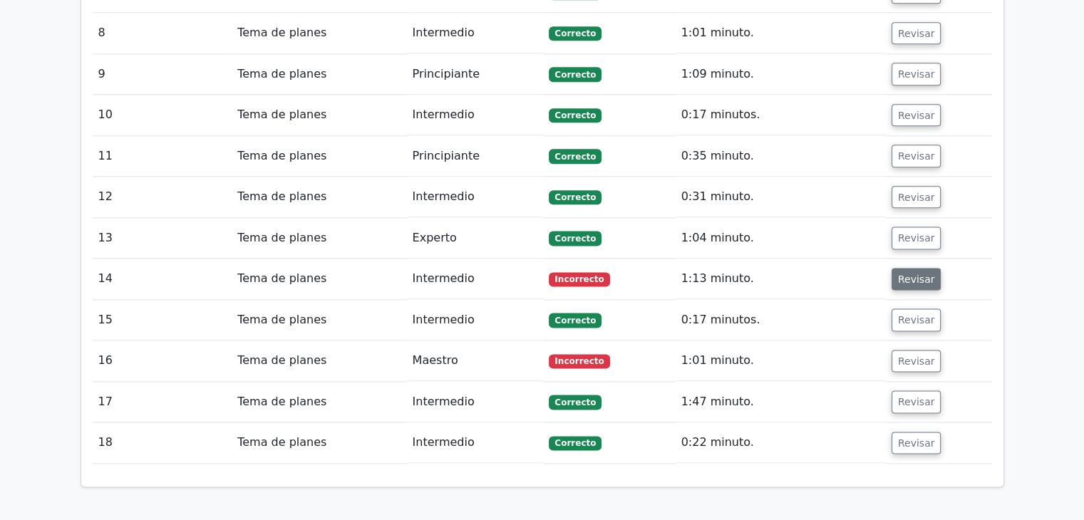
click at [929, 268] on button "Revisar" at bounding box center [917, 279] width 50 height 23
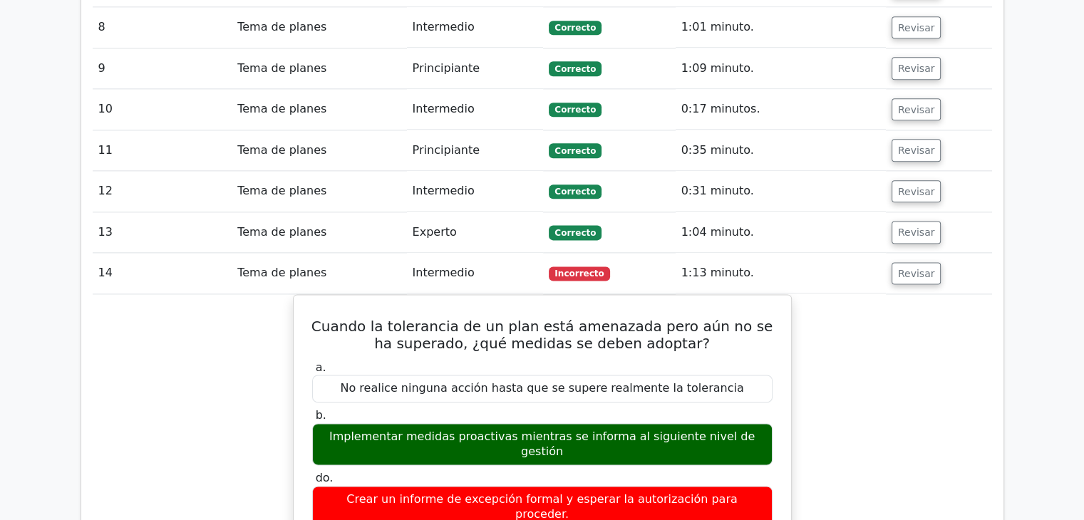
scroll to position [1736, 0]
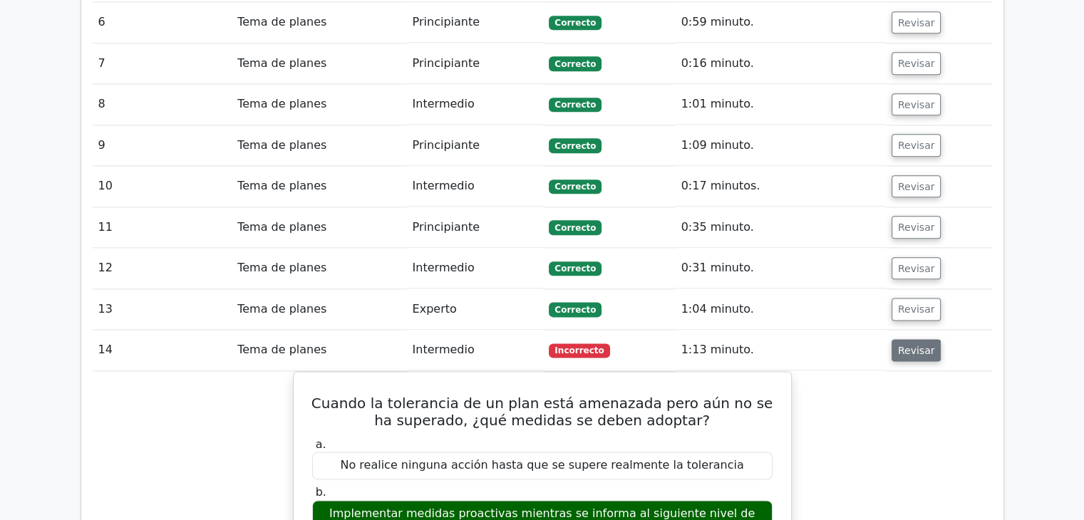
click at [912, 344] on font "Revisar" at bounding box center [916, 349] width 37 height 11
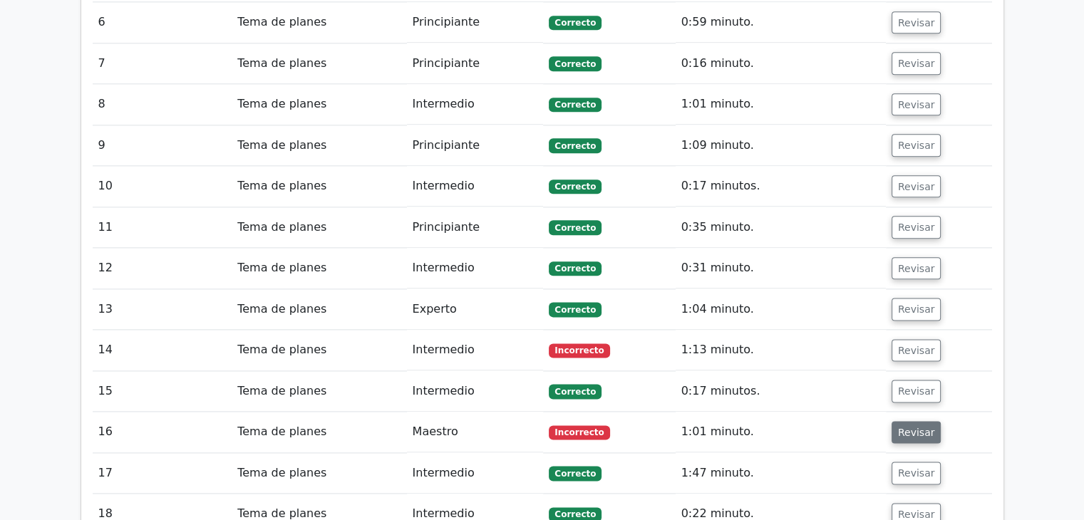
click at [909, 426] on font "Revisar" at bounding box center [916, 431] width 37 height 11
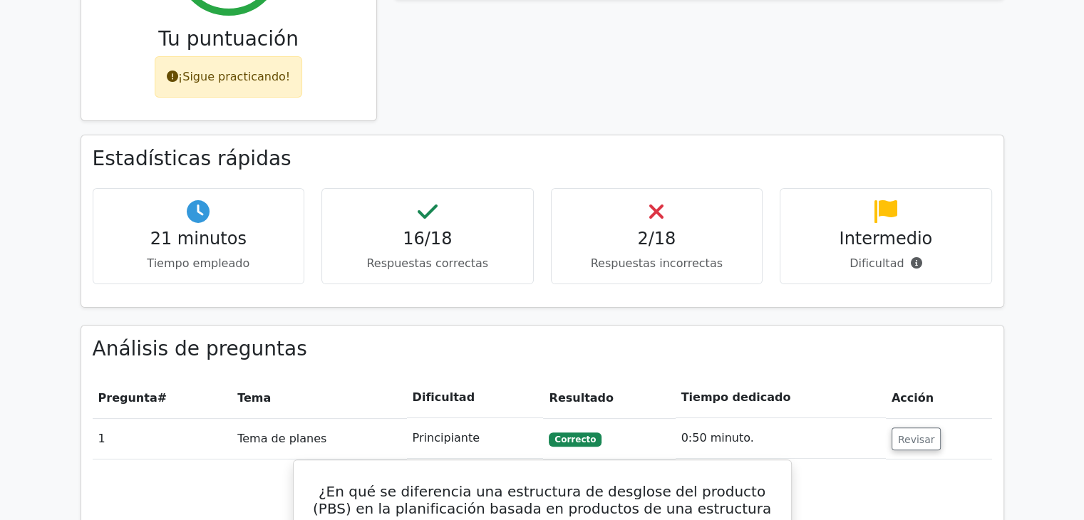
scroll to position [0, 0]
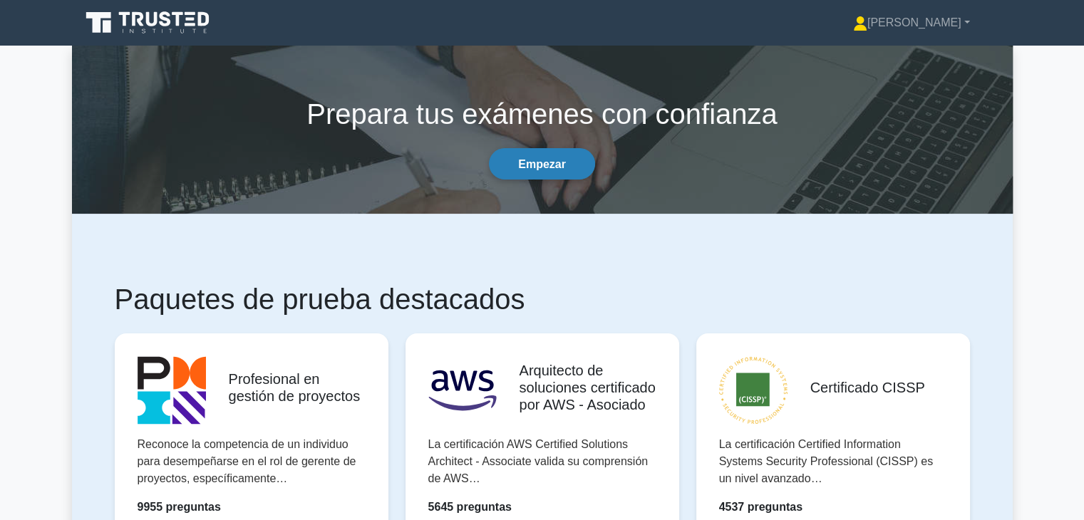
click at [560, 159] on font "Empezar" at bounding box center [542, 164] width 48 height 12
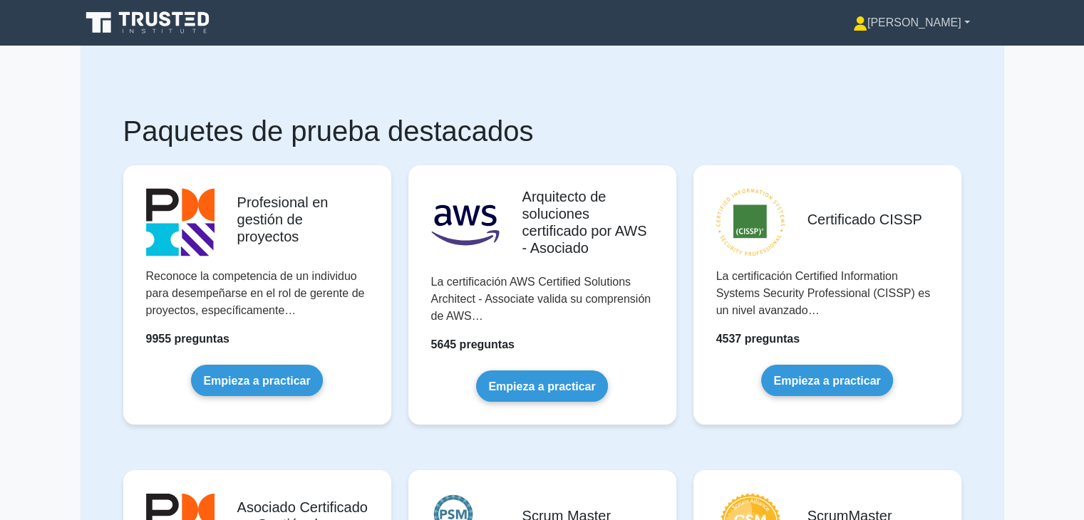
click at [950, 25] on font "[PERSON_NAME]" at bounding box center [915, 22] width 94 height 12
click at [905, 63] on link "Perfil" at bounding box center [876, 56] width 113 height 23
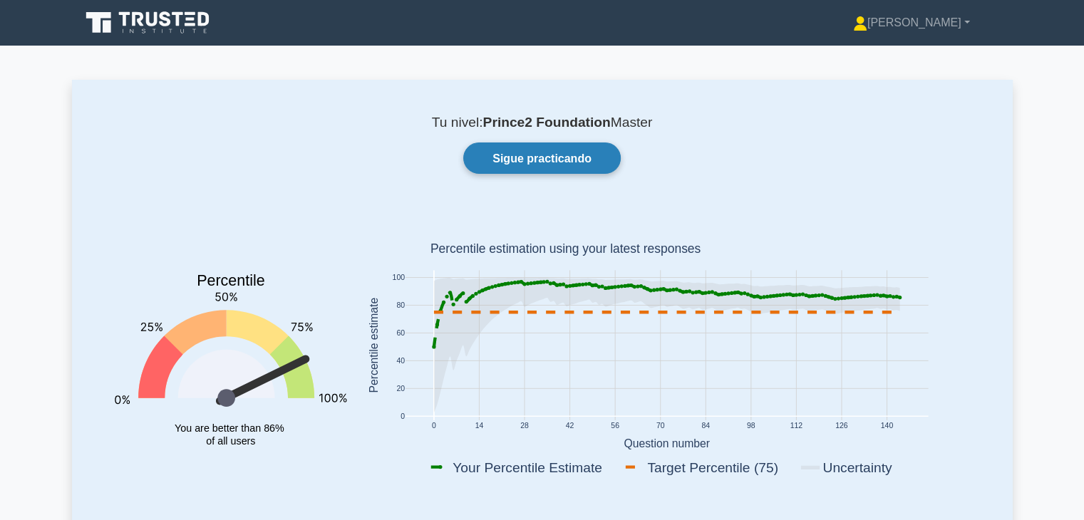
click at [582, 152] on font "Sigue practicando" at bounding box center [542, 158] width 99 height 12
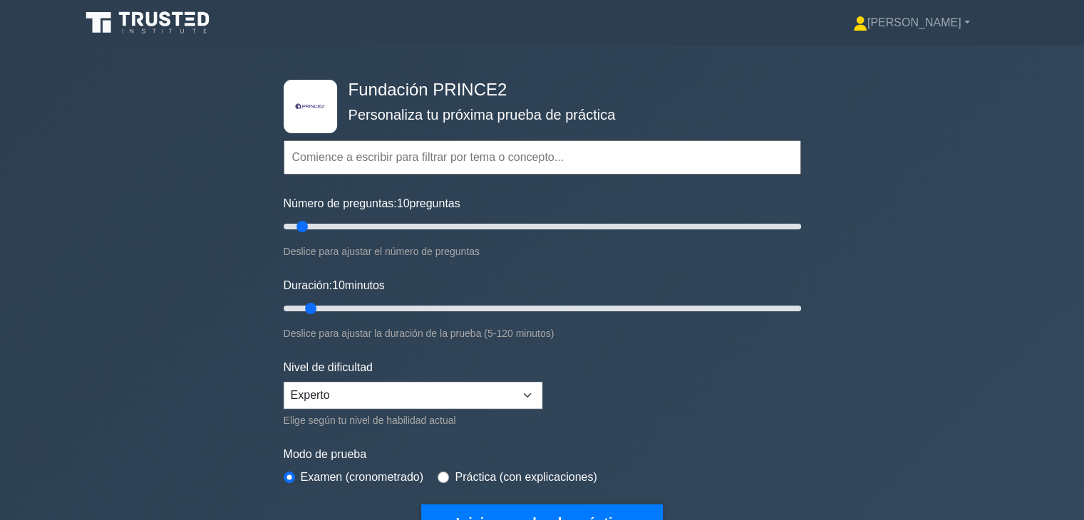
click at [462, 160] on input "text" at bounding box center [543, 157] width 518 height 34
type input "a"
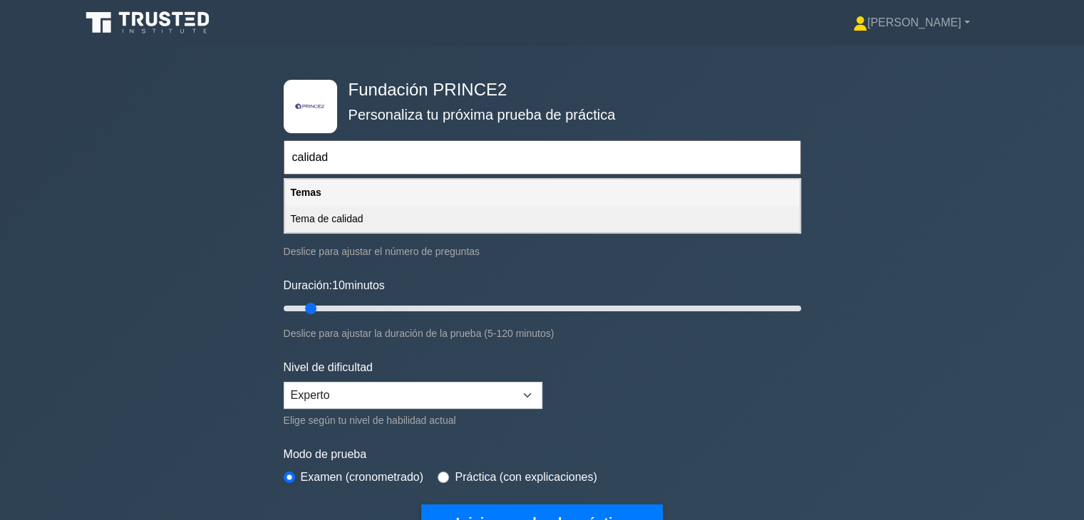
click at [391, 225] on div "Tema de calidad" at bounding box center [542, 219] width 515 height 26
type input "Tema de calidad"
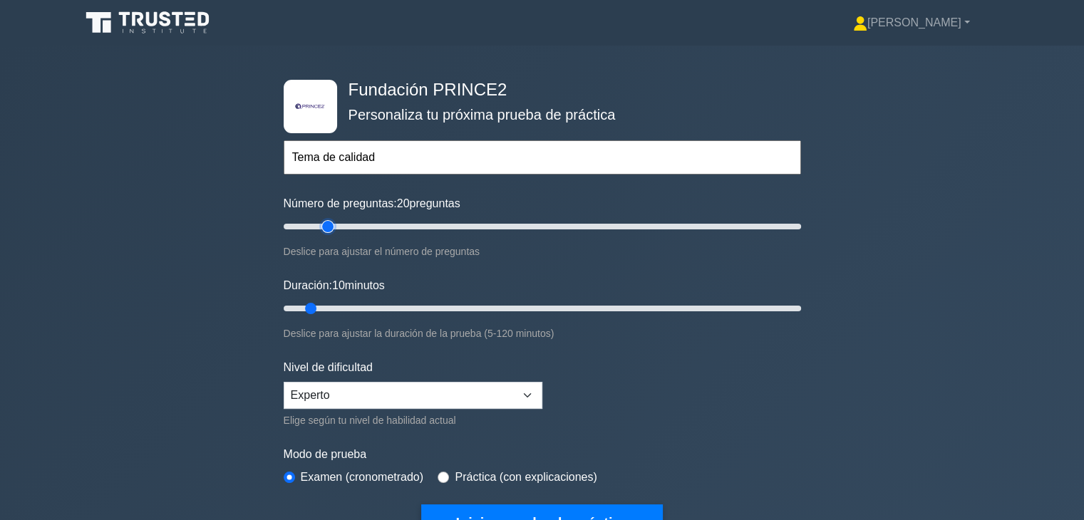
type input "20"
click at [334, 224] on input "Número de preguntas: 20 preguntas" at bounding box center [543, 226] width 518 height 17
drag, startPoint x: 336, startPoint y: 305, endPoint x: 349, endPoint y: 307, distance: 13.0
type input "20"
click at [349, 307] on input "Duración: 20 minutos" at bounding box center [543, 308] width 518 height 17
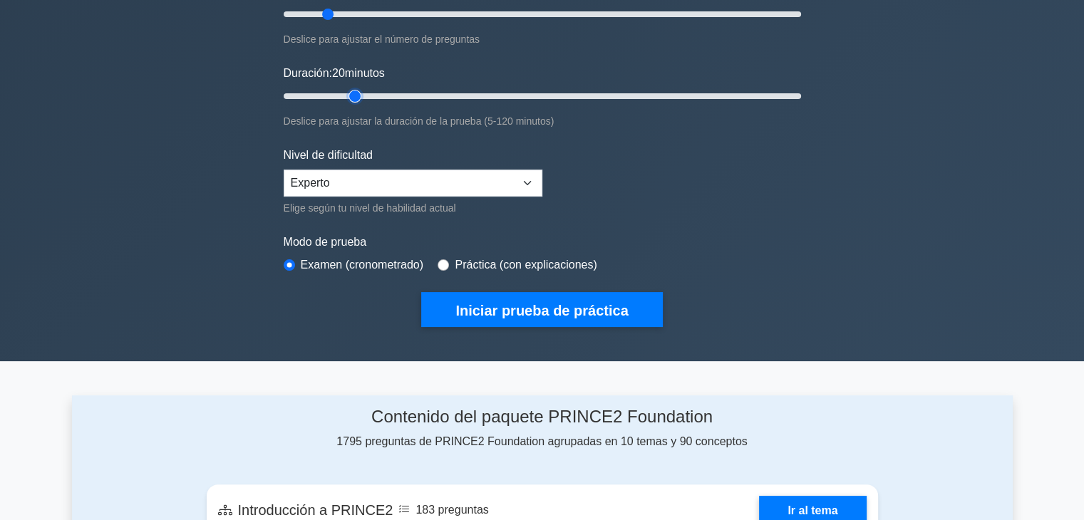
scroll to position [214, 0]
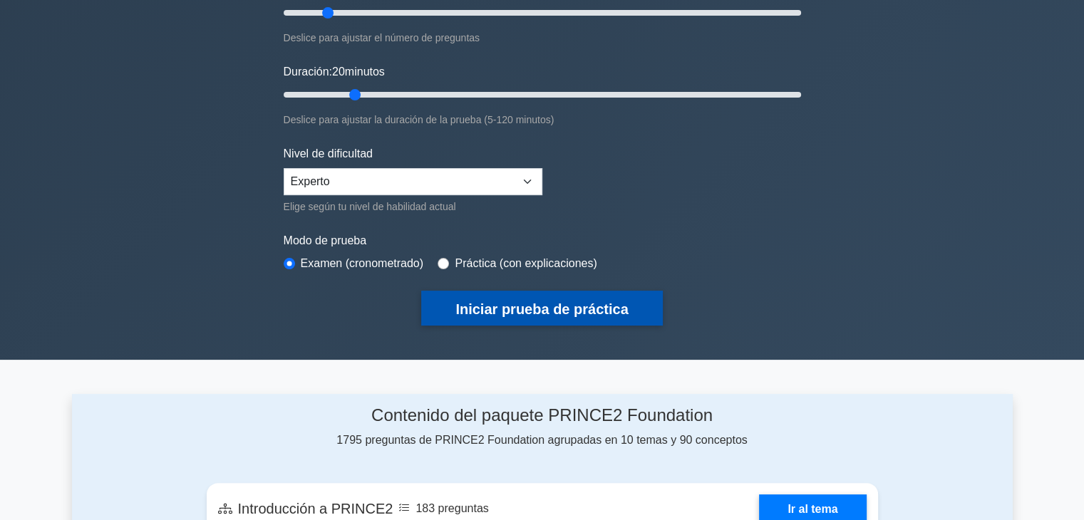
click at [545, 311] on font "Iniciar prueba de práctica" at bounding box center [542, 310] width 173 height 16
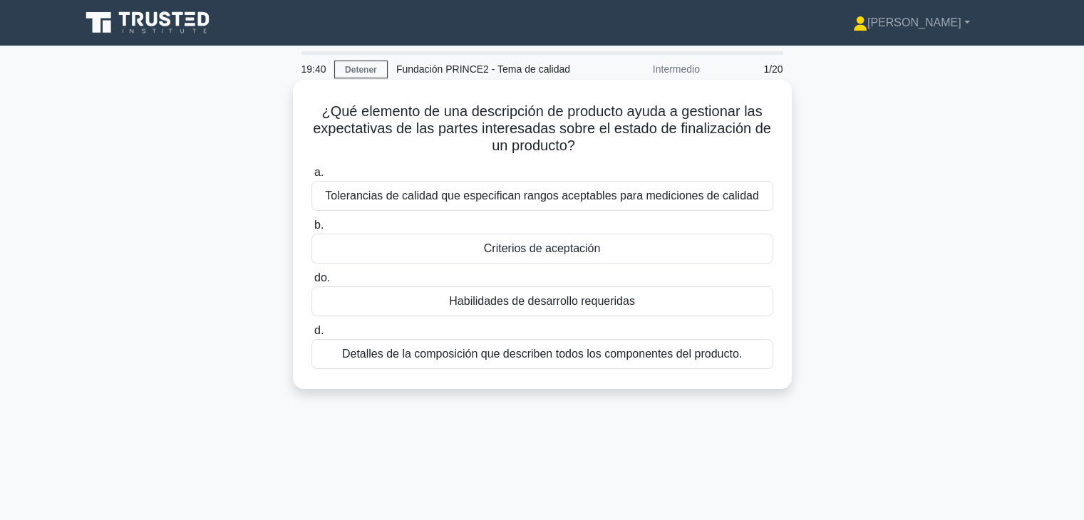
click at [654, 252] on div "Criterios de aceptación" at bounding box center [543, 249] width 462 height 30
click at [312, 230] on input "b. Criterios de aceptación" at bounding box center [312, 225] width 0 height 9
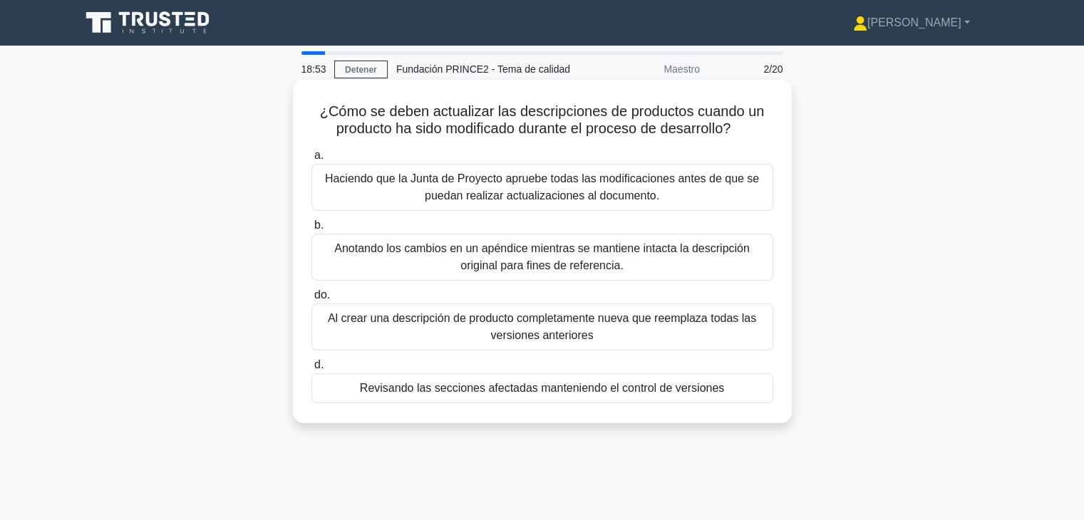
drag, startPoint x: 321, startPoint y: 112, endPoint x: 759, endPoint y: 139, distance: 439.3
click at [759, 138] on h5 "¿Cómo se deben actualizar las descripciones de productos cuando un producto ha …" at bounding box center [542, 121] width 465 height 36
click at [662, 266] on font "Anotando los cambios en un apéndice mientras se mantiene intacta la descripción…" at bounding box center [542, 257] width 449 height 34
click at [312, 230] on input "b. Anotando los cambios en un apéndice mientras se mantiene intacta la descripc…" at bounding box center [312, 225] width 0 height 9
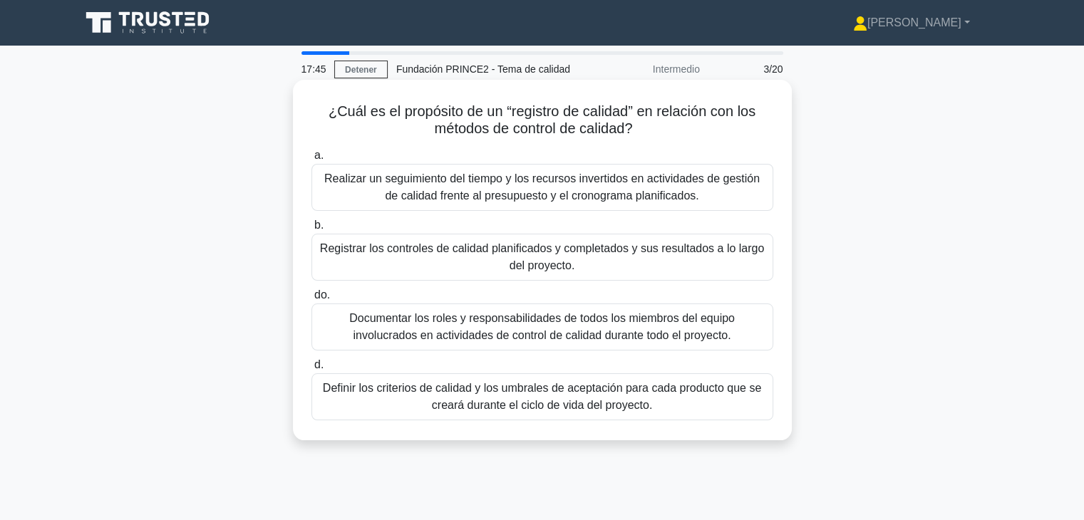
click at [700, 143] on div "¿Cuál es el propósito de un “registro de calidad” en relación con los métodos d…" at bounding box center [543, 260] width 488 height 349
click at [350, 106] on font "¿Cuál es el propósito de un “registro de calidad” en relación con los métodos d…" at bounding box center [542, 119] width 427 height 33
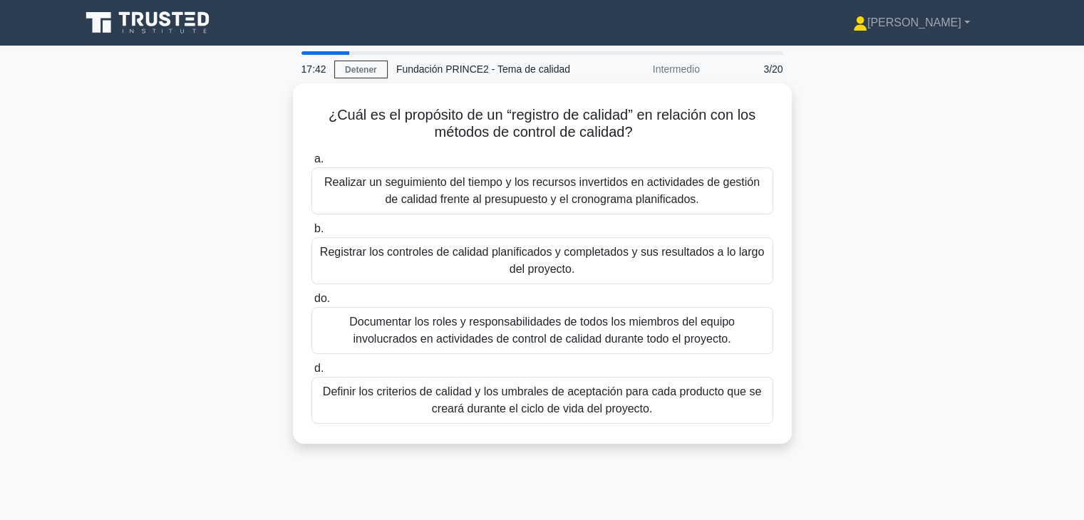
click at [848, 140] on div "¿Cuál es el propósito de un “registro de calidad” en relación con los métodos d…" at bounding box center [542, 272] width 941 height 378
click at [239, 78] on div "17:40 Detener Fundación PRINCE2 - Tema de calidad Intermedio 3/20 ¿Cuál es el p…" at bounding box center [542, 407] width 941 height 713
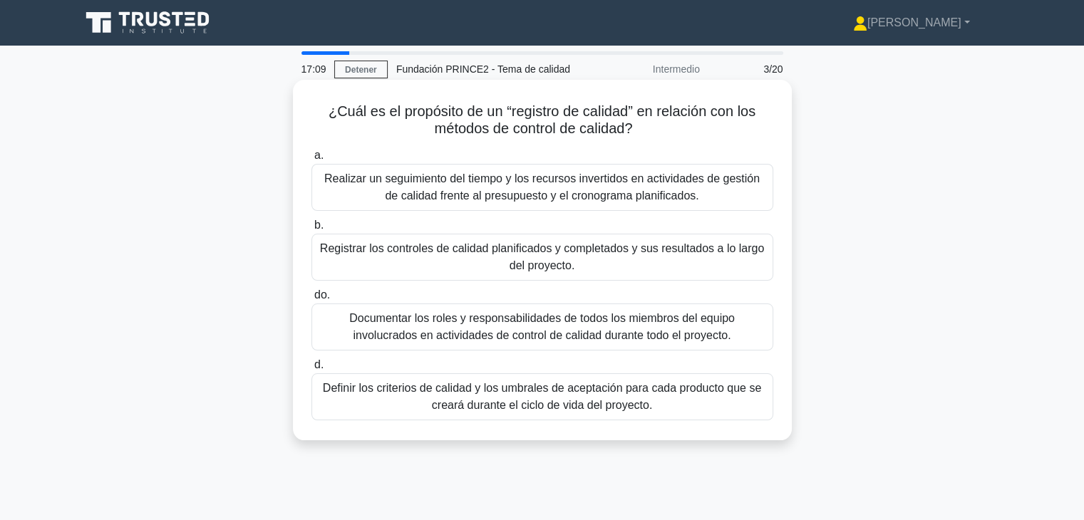
click at [608, 268] on font "Registrar los controles de calidad planificados y completados y sus resultados …" at bounding box center [542, 257] width 449 height 34
click at [312, 230] on input "b. Registrar los controles de calidad planificados y completados y sus resultad…" at bounding box center [312, 225] width 0 height 9
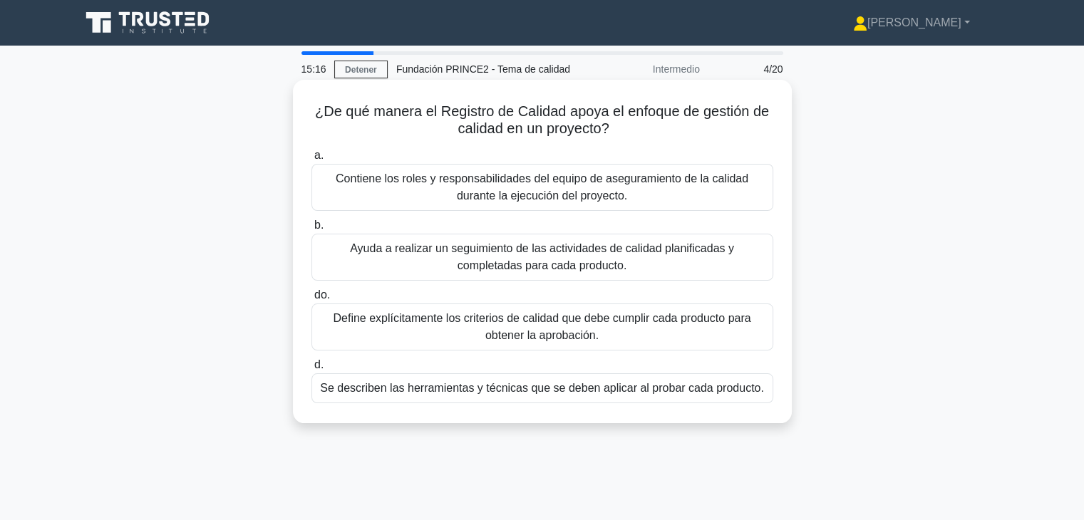
click at [530, 272] on font "Ayuda a realizar un seguimiento de las actividades de calidad planificadas y co…" at bounding box center [542, 256] width 384 height 29
click at [312, 230] on input "b. Ayuda a realizar un seguimiento de las actividades de calidad planificadas y…" at bounding box center [312, 225] width 0 height 9
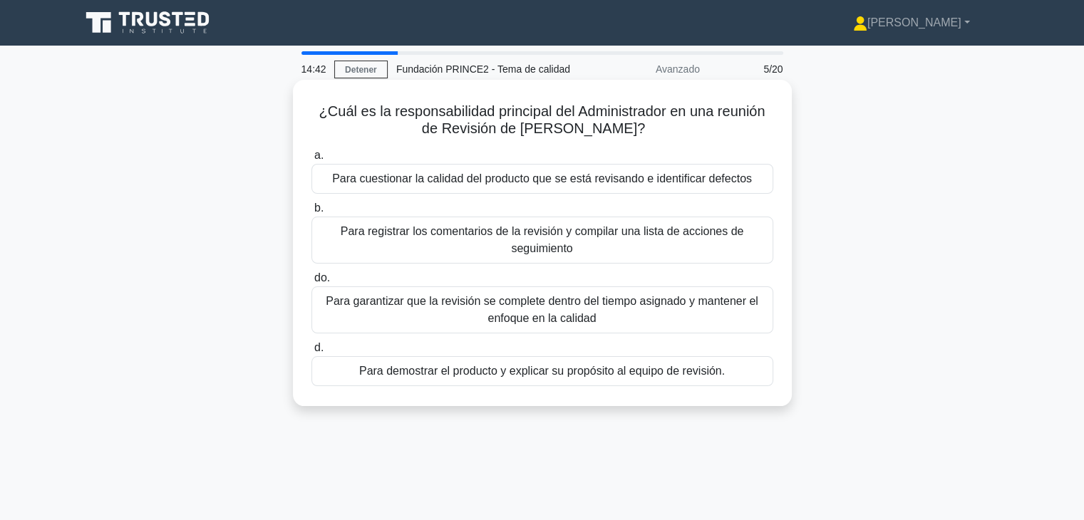
click at [575, 232] on font "Para registrar los comentarios de la revisión y compilar una lista de acciones …" at bounding box center [543, 239] width 404 height 29
click at [312, 213] on input "b. Para registrar los comentarios de la revisión y compilar una lista de accion…" at bounding box center [312, 208] width 0 height 9
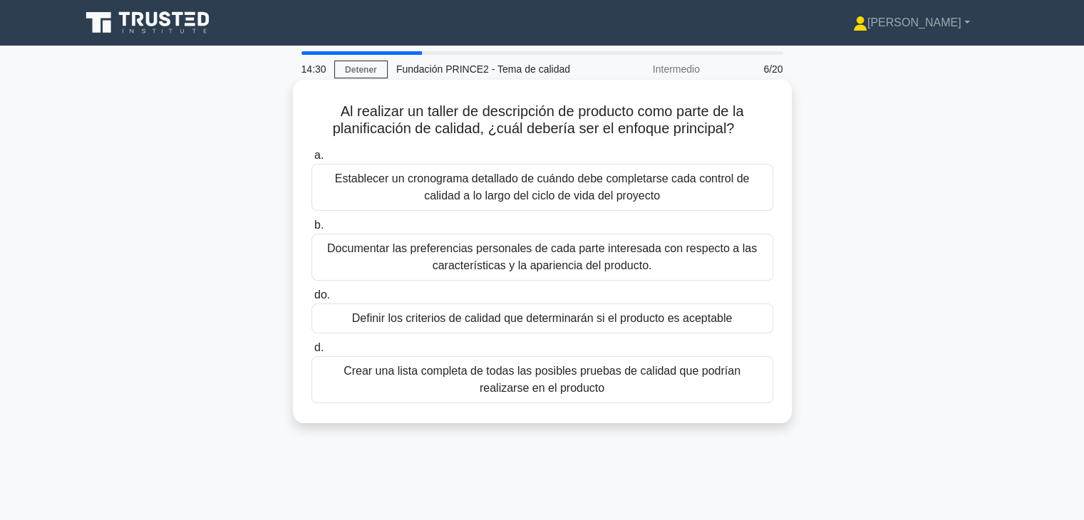
click at [523, 317] on font "Definir los criterios de calidad que determinarán si el producto es aceptable" at bounding box center [542, 318] width 381 height 12
click at [312, 300] on input "do. Definir los criterios de calidad que determinarán si el producto es aceptab…" at bounding box center [312, 295] width 0 height 9
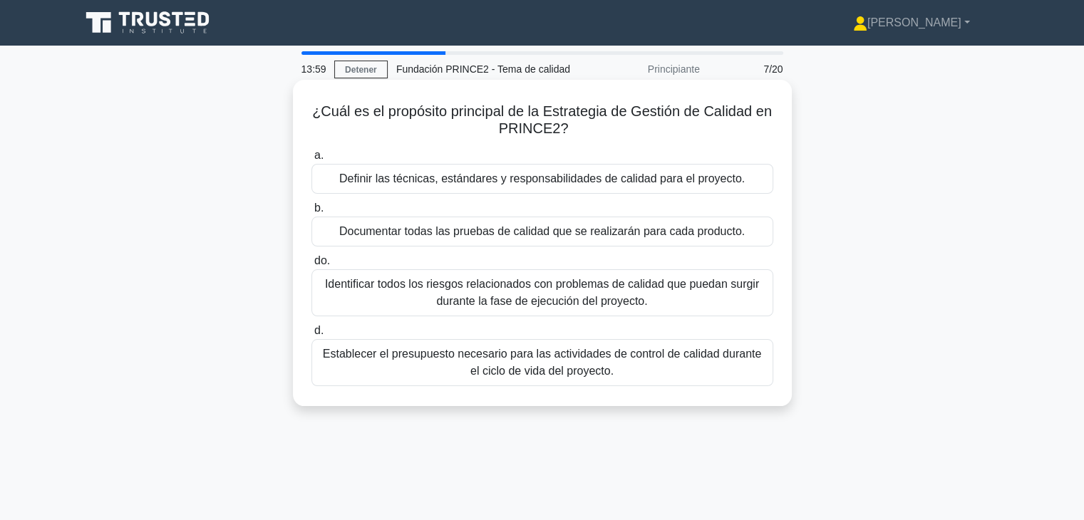
click at [577, 185] on font "Definir las técnicas, estándares y responsabilidades de calidad para el proyect…" at bounding box center [542, 179] width 406 height 12
click at [312, 160] on input "a. Definir las técnicas, estándares y responsabilidades de calidad para el proy…" at bounding box center [312, 155] width 0 height 9
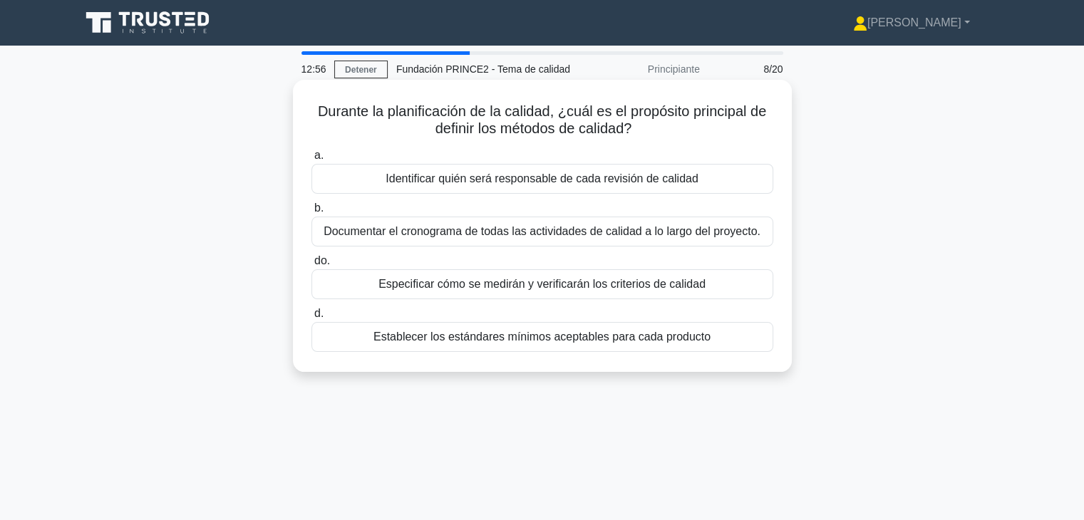
click at [525, 289] on font "Especificar cómo se medirán y verificarán los criterios de calidad" at bounding box center [542, 284] width 327 height 12
click at [312, 266] on input "do. Especificar cómo se medirán y verificarán los criterios de calidad" at bounding box center [312, 261] width 0 height 9
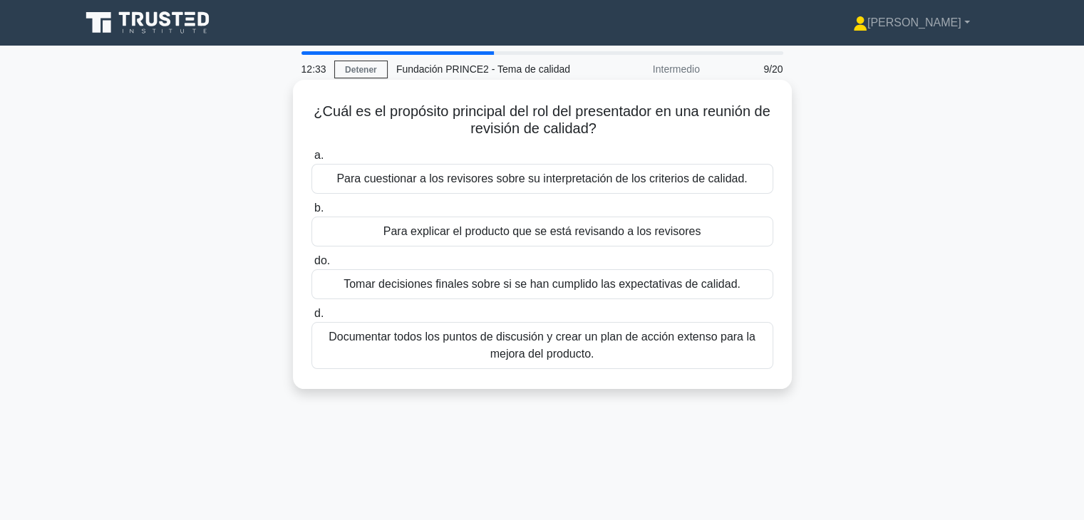
click at [592, 241] on div "Para explicar el producto que se está revisando a los revisores" at bounding box center [543, 232] width 462 height 30
click at [312, 213] on input "b. Para explicar el producto que se está revisando a los revisores" at bounding box center [312, 208] width 0 height 9
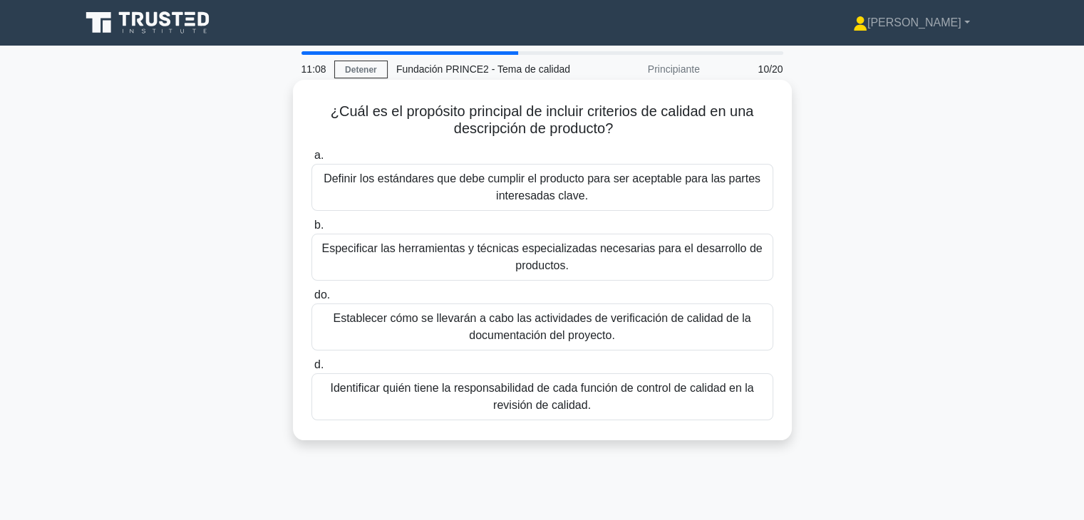
click at [599, 200] on font "Definir los estándares que debe cumplir el producto para ser aceptable para las…" at bounding box center [542, 187] width 449 height 34
click at [312, 160] on input "a. Definir los estándares que debe cumplir el producto para ser aceptable para …" at bounding box center [312, 155] width 0 height 9
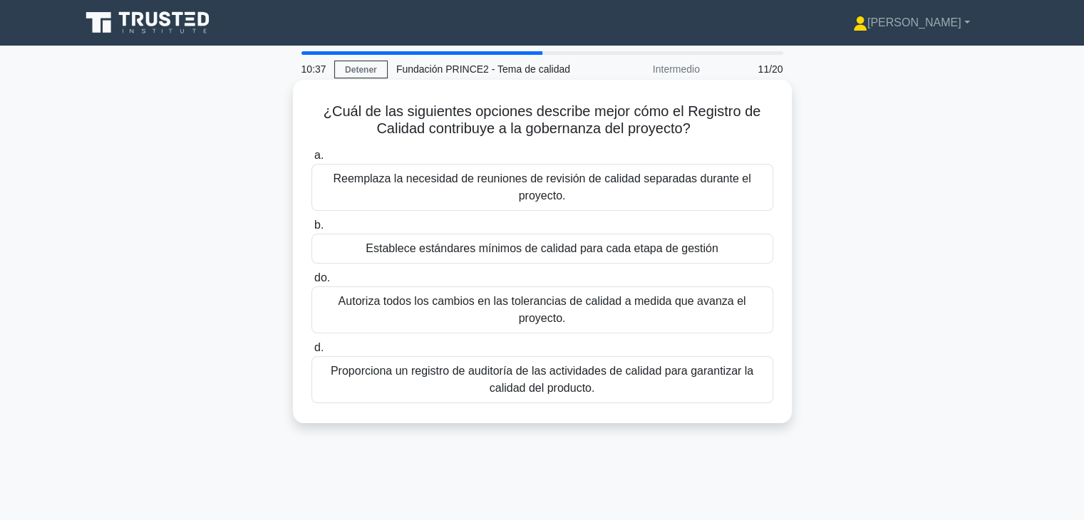
click at [513, 389] on font "Proporciona un registro de auditoría de las actividades de calidad para garanti…" at bounding box center [542, 379] width 423 height 29
click at [312, 353] on input "d. Proporciona un registro de auditoría de las actividades de calidad para gara…" at bounding box center [312, 348] width 0 height 9
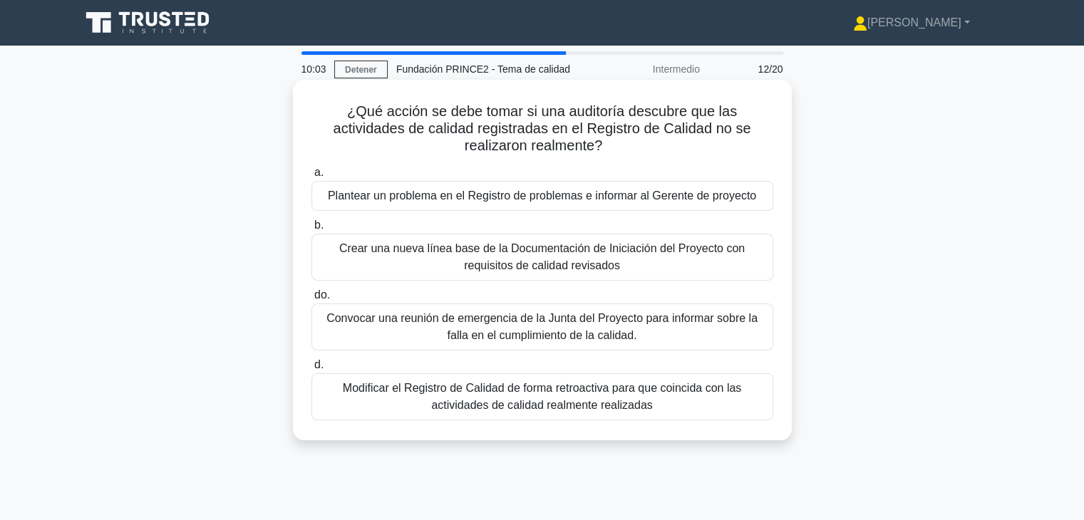
click at [541, 207] on div "Plantear un problema en el Registro de problemas e informar al Gerente de proye…" at bounding box center [543, 196] width 462 height 30
click at [312, 178] on input "a. Plantear un problema en el Registro de problemas e informar al Gerente de pr…" at bounding box center [312, 172] width 0 height 9
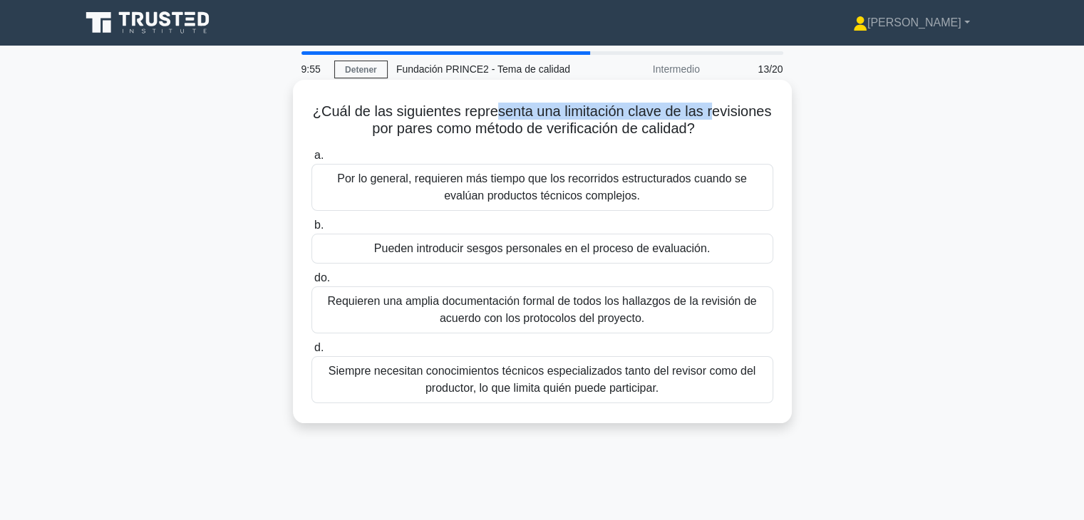
drag, startPoint x: 711, startPoint y: 120, endPoint x: 498, endPoint y: 113, distance: 213.3
click at [498, 113] on h5 "¿Cuál de las siguientes representa una limitación clave de las revisiones por p…" at bounding box center [542, 121] width 465 height 36
drag, startPoint x: 314, startPoint y: 110, endPoint x: 713, endPoint y: 125, distance: 399.5
click at [713, 125] on h5 "¿Cuál de las siguientes representa una limitación clave de las revisiones por p…" at bounding box center [542, 121] width 465 height 36
click at [712, 125] on icon ".spinner_0XTQ{transform-origin:center;animation:spinner_y6GP .75s linear infini…" at bounding box center [703, 129] width 17 height 17
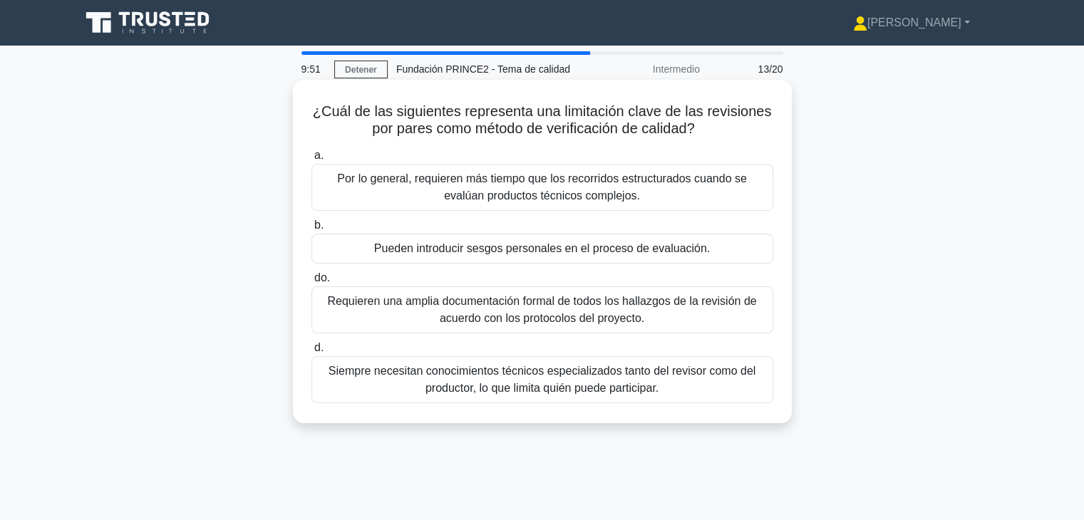
drag, startPoint x: 713, startPoint y: 125, endPoint x: 311, endPoint y: 102, distance: 402.8
click at [311, 102] on div "¿Cuál de las siguientes representa una limitación clave de las revisiones por p…" at bounding box center [543, 252] width 488 height 332
click at [382, 101] on div "¿Cuál de las siguientes representa una limitación clave de las revisiones por p…" at bounding box center [543, 252] width 488 height 332
drag, startPoint x: 703, startPoint y: 135, endPoint x: 305, endPoint y: 109, distance: 398.6
click at [305, 109] on div "¿Cuál de las siguientes representa una limitación clave de las revisiones por p…" at bounding box center [543, 252] width 488 height 332
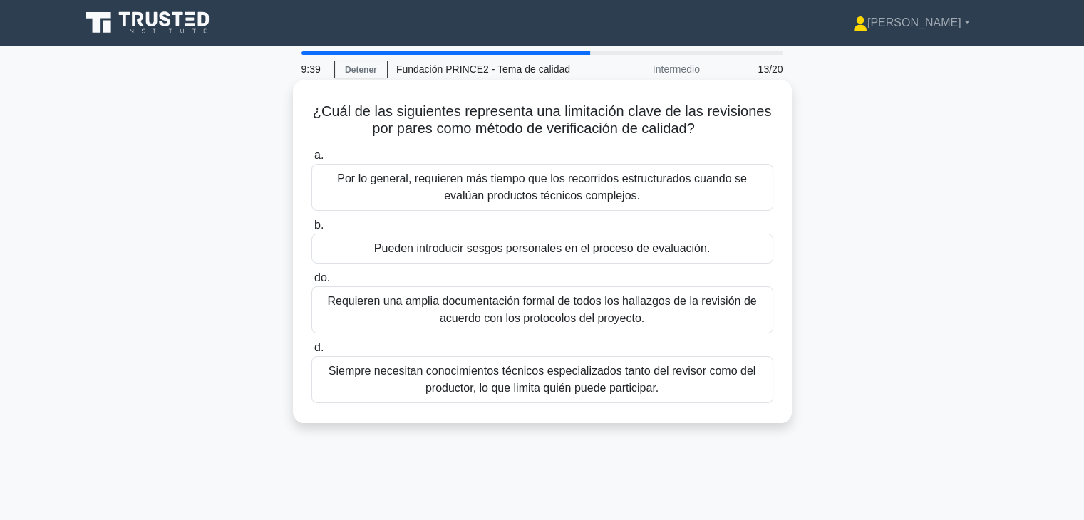
click at [553, 103] on font "¿Cuál de las siguientes representa una limitación clave de las revisiones por p…" at bounding box center [542, 119] width 459 height 33
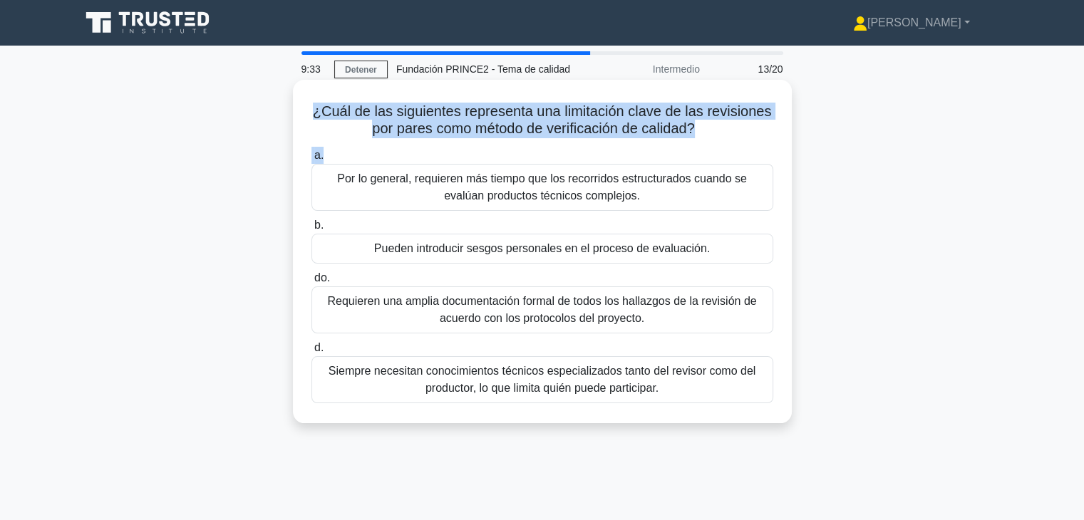
drag, startPoint x: 314, startPoint y: 113, endPoint x: 779, endPoint y: 143, distance: 466.5
click at [779, 143] on div "¿Cuál de las siguientes representa una limitación clave de las revisiones por p…" at bounding box center [543, 252] width 488 height 332
click at [734, 135] on h5 "¿Cuál de las siguientes representa una limitación clave de las revisiones por p…" at bounding box center [542, 121] width 465 height 36
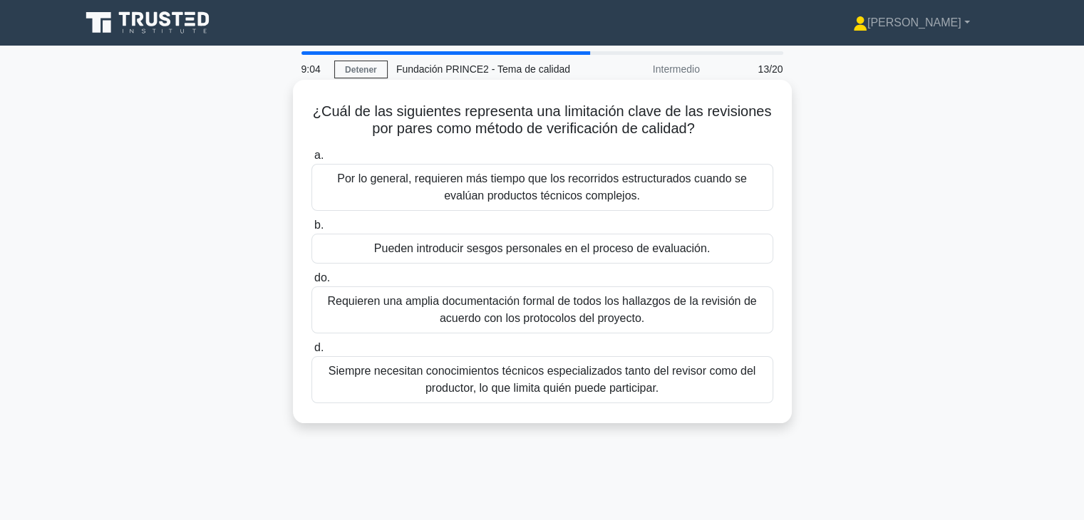
click at [507, 397] on div "Siempre necesitan conocimientos técnicos especializados tanto del revisor como …" at bounding box center [543, 379] width 462 height 47
click at [312, 353] on input "d. Siempre necesitan conocimientos técnicos especializados tanto del revisor co…" at bounding box center [312, 348] width 0 height 9
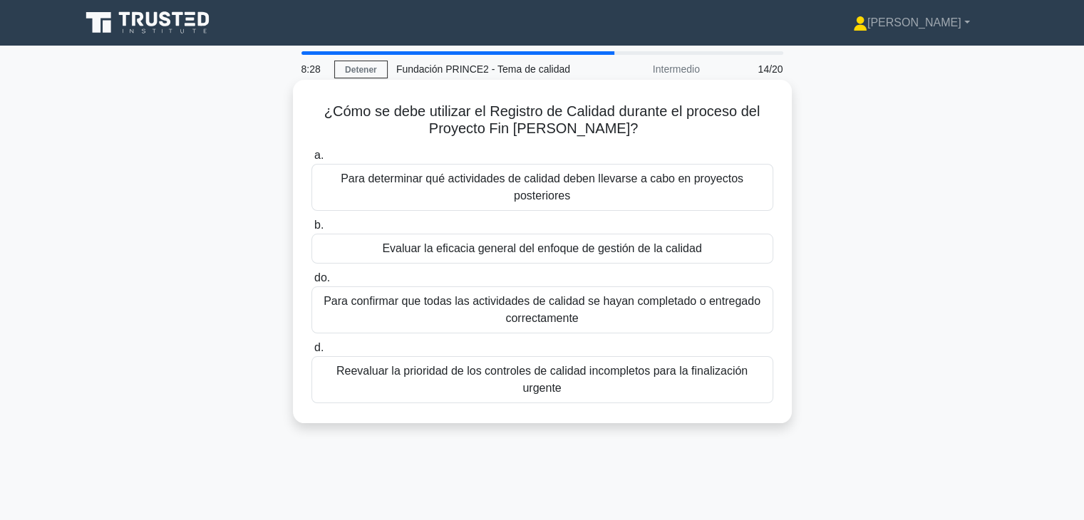
click at [485, 321] on font "Para confirmar que todas las actividades de calidad se hayan completado o entre…" at bounding box center [542, 310] width 449 height 34
click at [312, 283] on input "do. Para confirmar que todas las actividades de calidad se hayan completado o e…" at bounding box center [312, 278] width 0 height 9
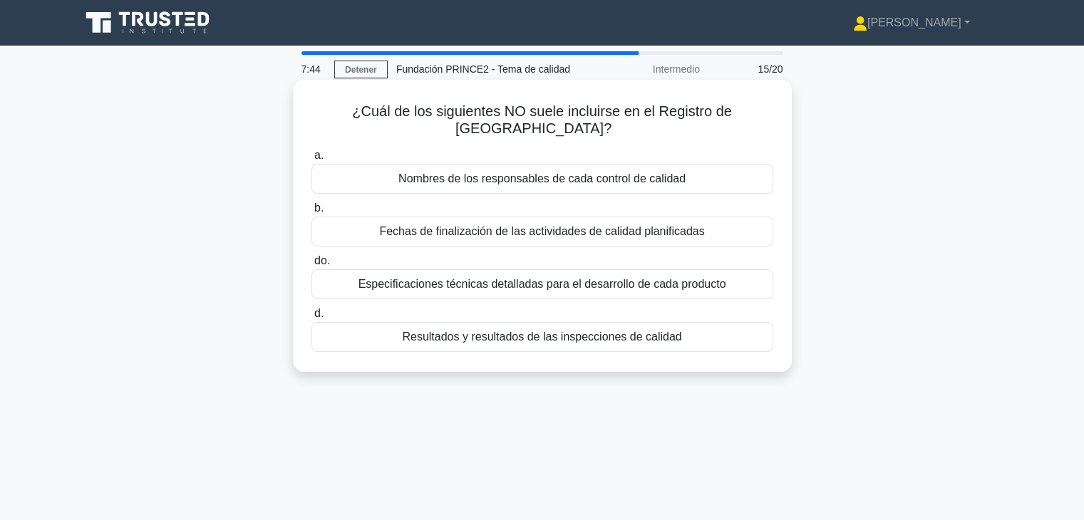
click at [533, 278] on div "Especificaciones técnicas detalladas para el desarrollo de cada producto" at bounding box center [543, 284] width 462 height 30
click at [312, 266] on input "do. Especificaciones técnicas detalladas para el desarrollo de cada producto" at bounding box center [312, 261] width 0 height 9
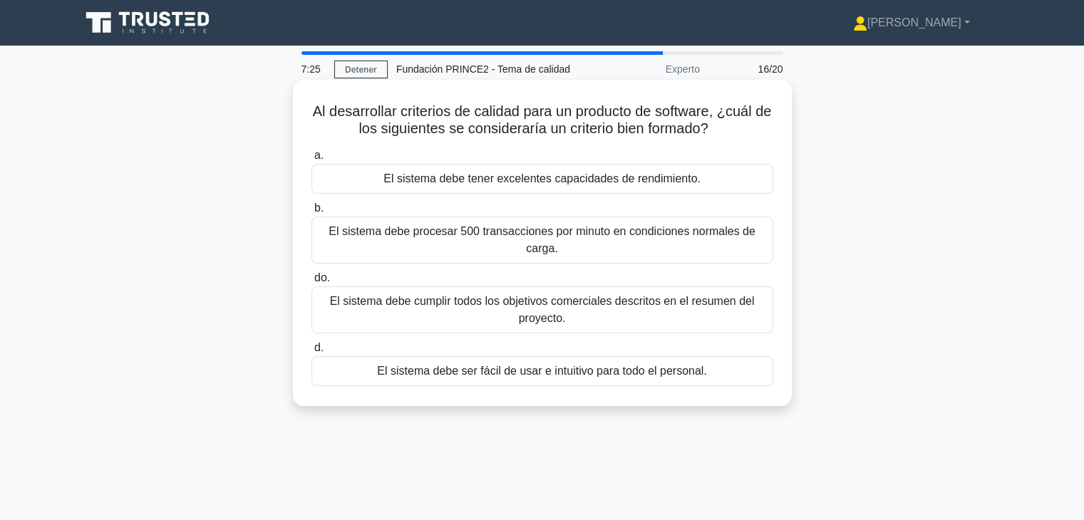
click at [583, 245] on font "El sistema debe procesar 500 transacciones por minuto en condiciones normales d…" at bounding box center [542, 240] width 449 height 34
click at [312, 213] on input "b. El sistema debe procesar 500 transacciones por minuto en condiciones normale…" at bounding box center [312, 208] width 0 height 9
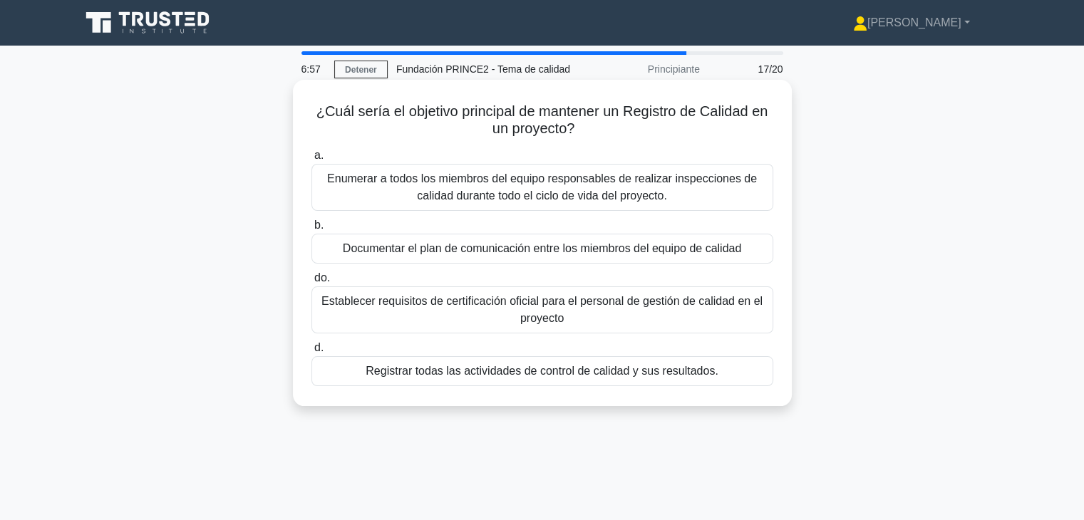
drag, startPoint x: 586, startPoint y: 132, endPoint x: 314, endPoint y: 110, distance: 273.2
click at [314, 110] on h5 "¿Cuál sería el objetivo principal de mantener un Registro de Calidad en un proy…" at bounding box center [542, 121] width 465 height 36
click at [468, 130] on h5 "¿Cuál sería el objetivo principal de mantener un Registro de Calidad en un proy…" at bounding box center [542, 121] width 465 height 36
click at [502, 375] on font "Registrar todas las actividades de control de calidad y sus resultados." at bounding box center [542, 371] width 352 height 12
click at [312, 353] on input "d. Registrar todas las actividades de control de calidad y sus resultados." at bounding box center [312, 348] width 0 height 9
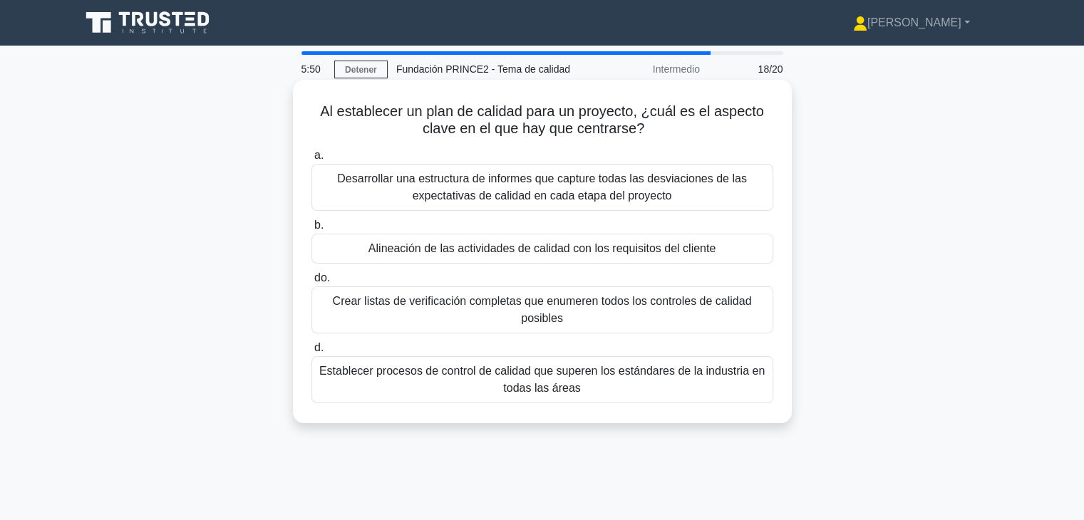
click at [508, 249] on font "Alineación de las actividades de calidad con los requisitos del cliente" at bounding box center [542, 248] width 347 height 12
click at [312, 230] on input "b. Alineación de las actividades de calidad con los requisitos del cliente" at bounding box center [312, 225] width 0 height 9
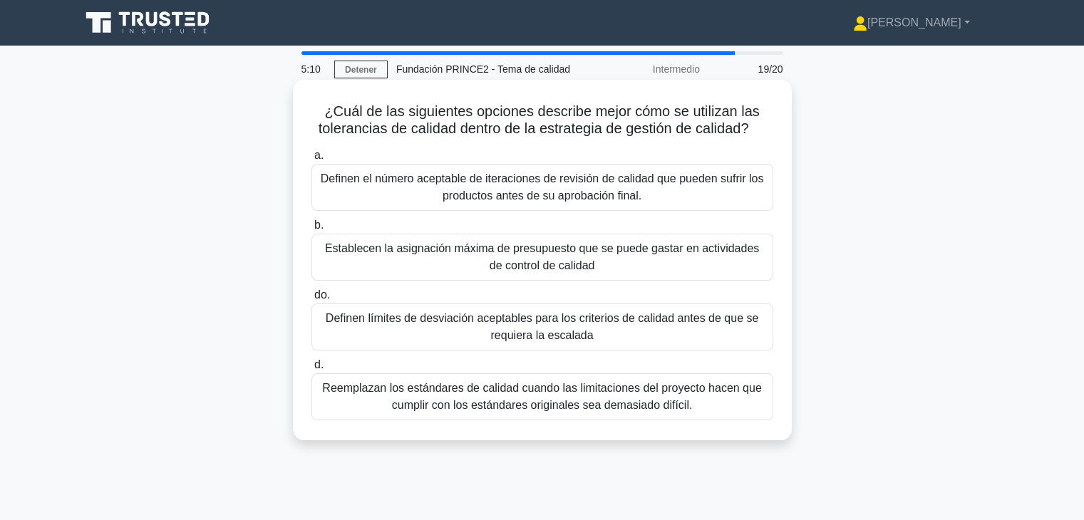
click at [416, 322] on font "Definen límites de desviación aceptables para los criterios de calidad antes de…" at bounding box center [542, 326] width 433 height 29
click at [312, 300] on input "do. Definen límites de desviación aceptables para los criterios de calidad ante…" at bounding box center [312, 295] width 0 height 9
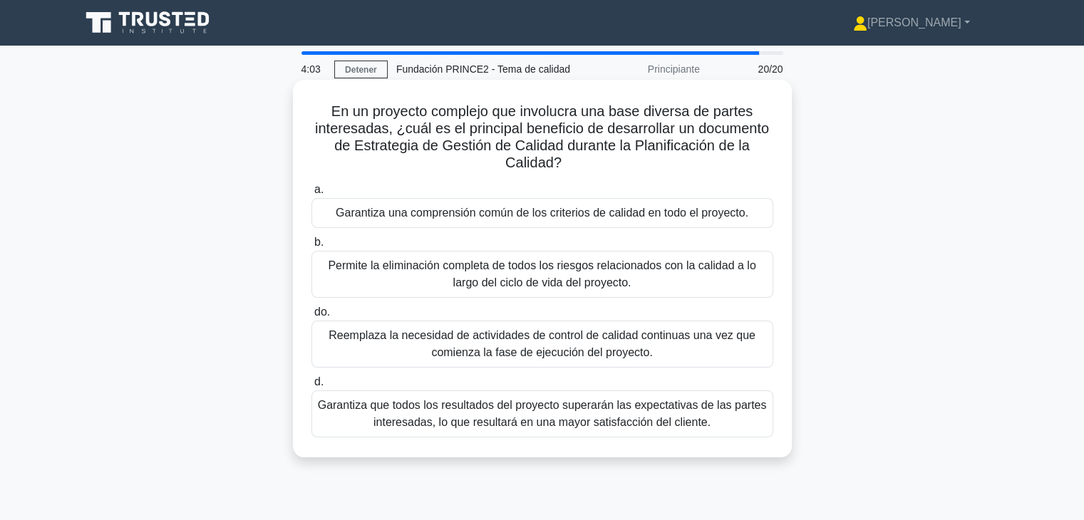
click at [557, 224] on div "Garantiza una comprensión común de los criterios de calidad en todo el proyecto." at bounding box center [543, 213] width 462 height 30
click at [312, 195] on input "a. Garantiza una comprensión común de los criterios de calidad en todo el proye…" at bounding box center [312, 189] width 0 height 9
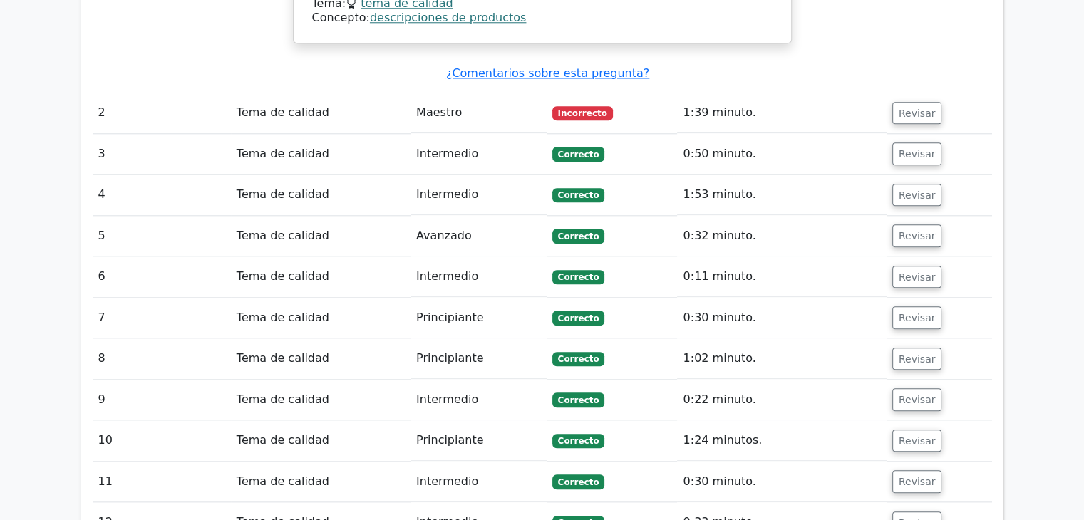
scroll to position [1212, 0]
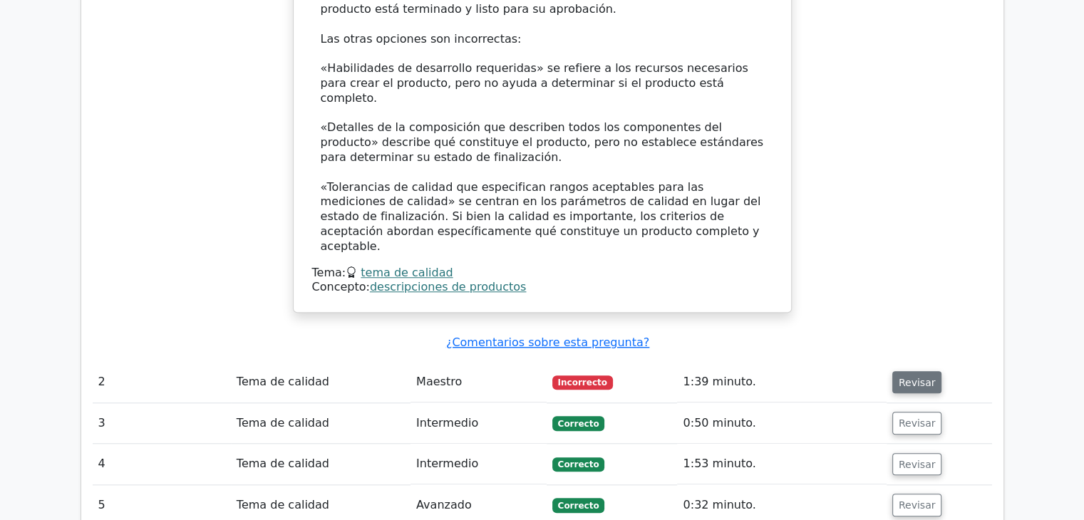
click at [915, 371] on button "Revisar" at bounding box center [918, 382] width 50 height 23
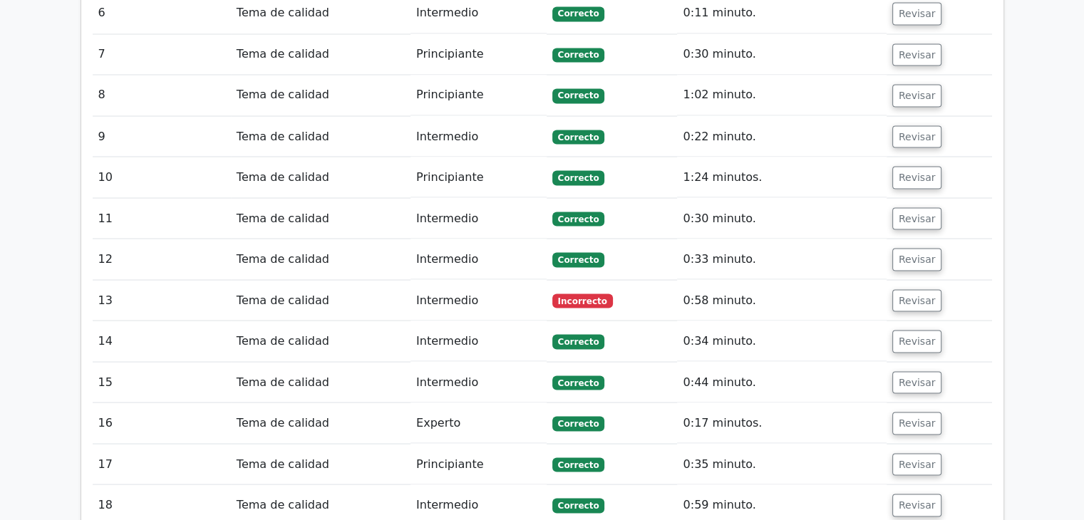
scroll to position [2638, 0]
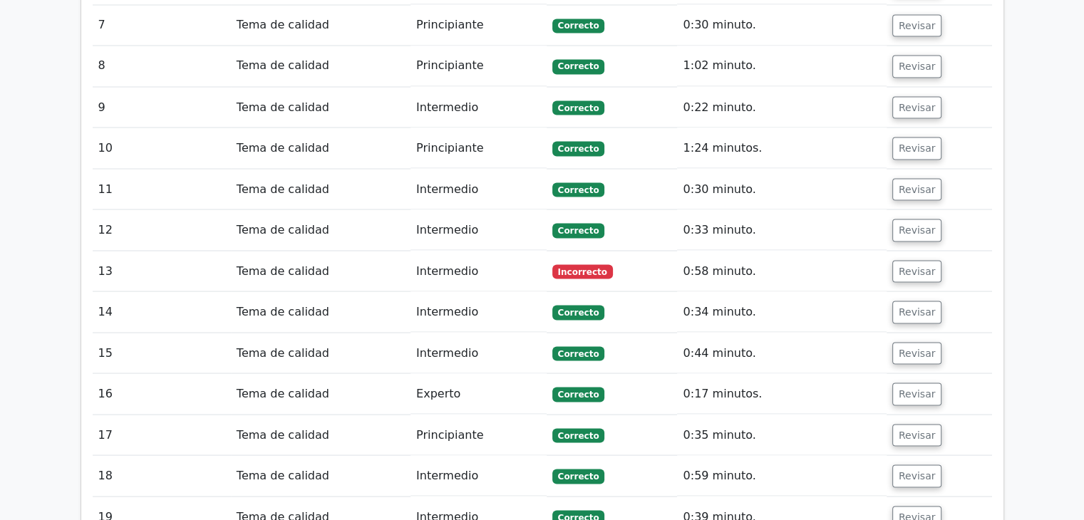
click at [914, 251] on td "Revisar" at bounding box center [940, 271] width 106 height 41
click at [915, 265] on font "Revisar" at bounding box center [917, 270] width 37 height 11
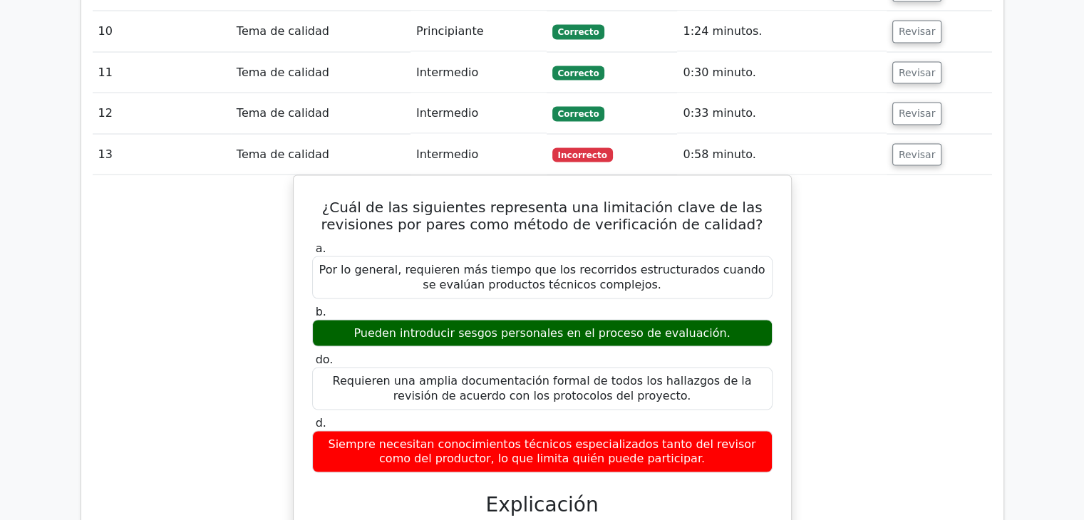
scroll to position [2780, 0]
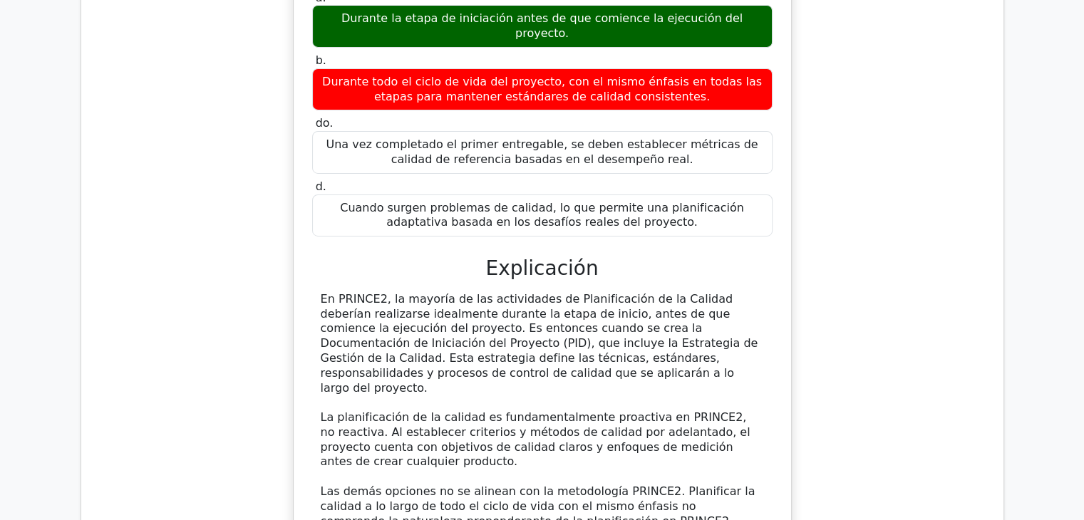
scroll to position [5096, 0]
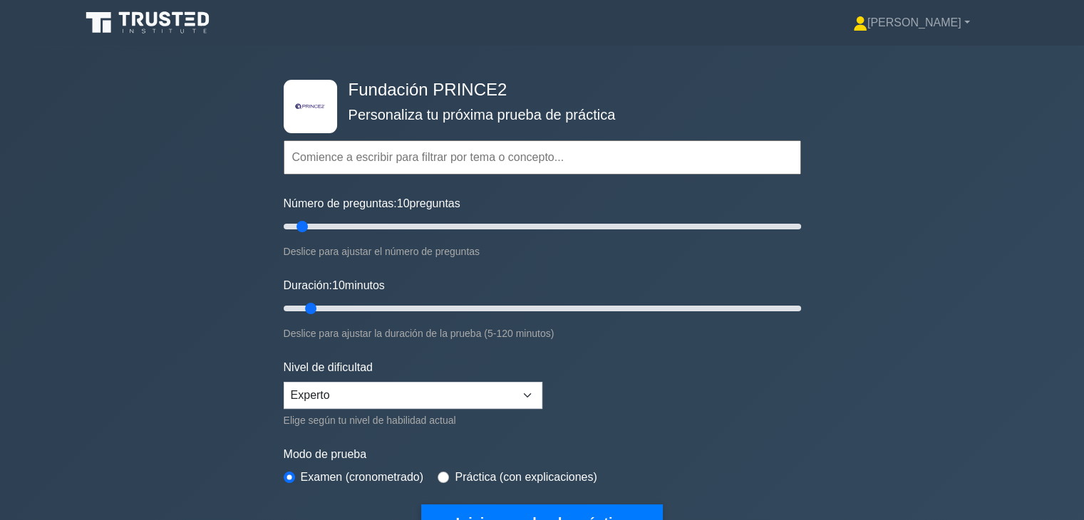
click at [451, 173] on input "text" at bounding box center [543, 157] width 518 height 34
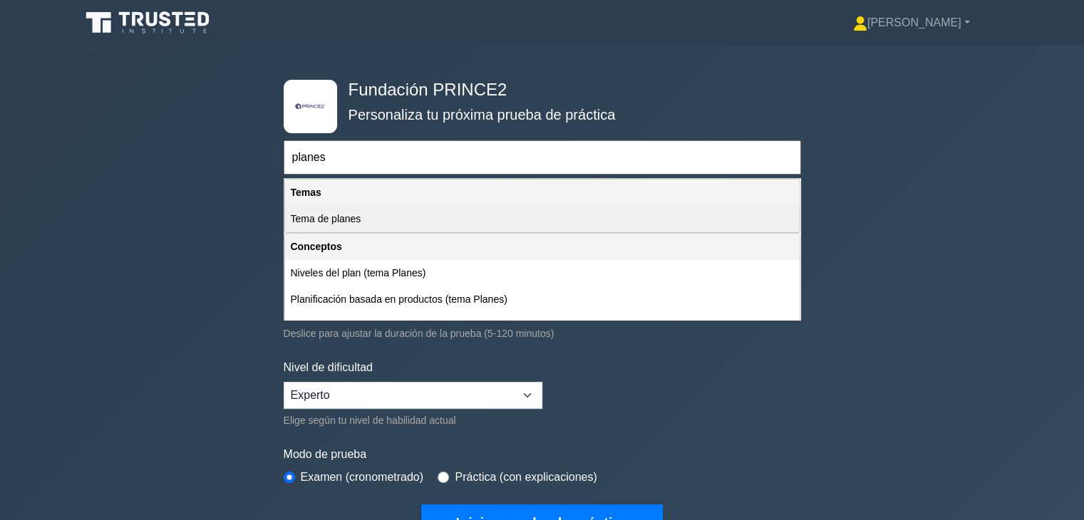
click at [436, 212] on div "Tema de planes" at bounding box center [542, 219] width 515 height 26
type input "Tema de planes"
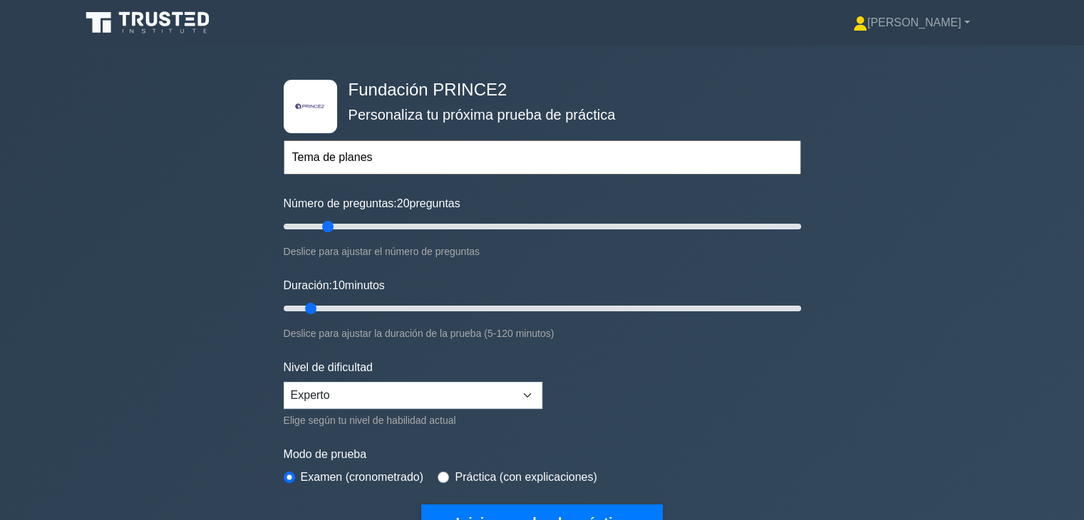
drag, startPoint x: 312, startPoint y: 225, endPoint x: 332, endPoint y: 232, distance: 21.4
type input "20"
click at [332, 232] on input "Número de preguntas: 20 preguntas" at bounding box center [543, 226] width 518 height 17
drag, startPoint x: 310, startPoint y: 307, endPoint x: 347, endPoint y: 313, distance: 37.5
type input "20"
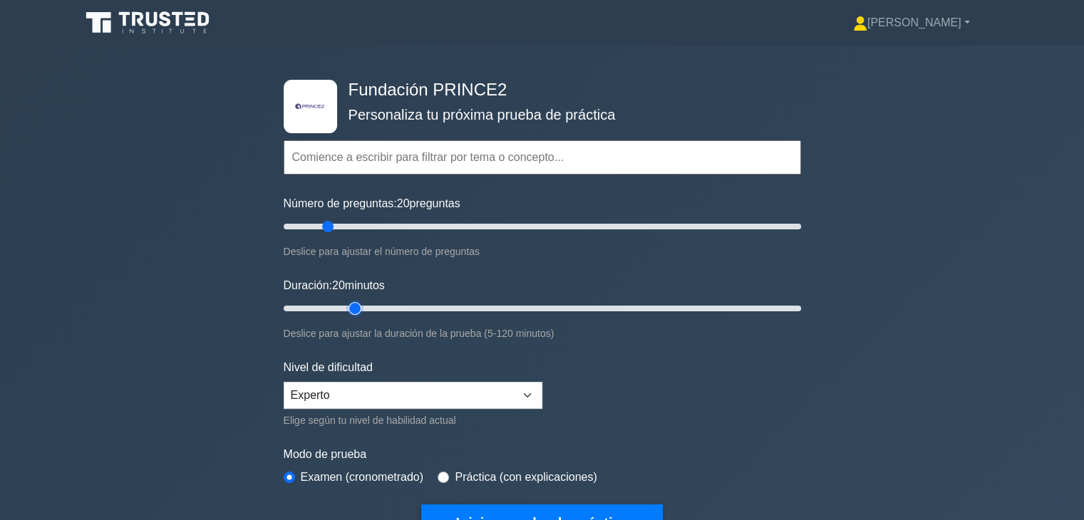
click at [347, 313] on input "Duración: 20 minutos" at bounding box center [543, 308] width 518 height 17
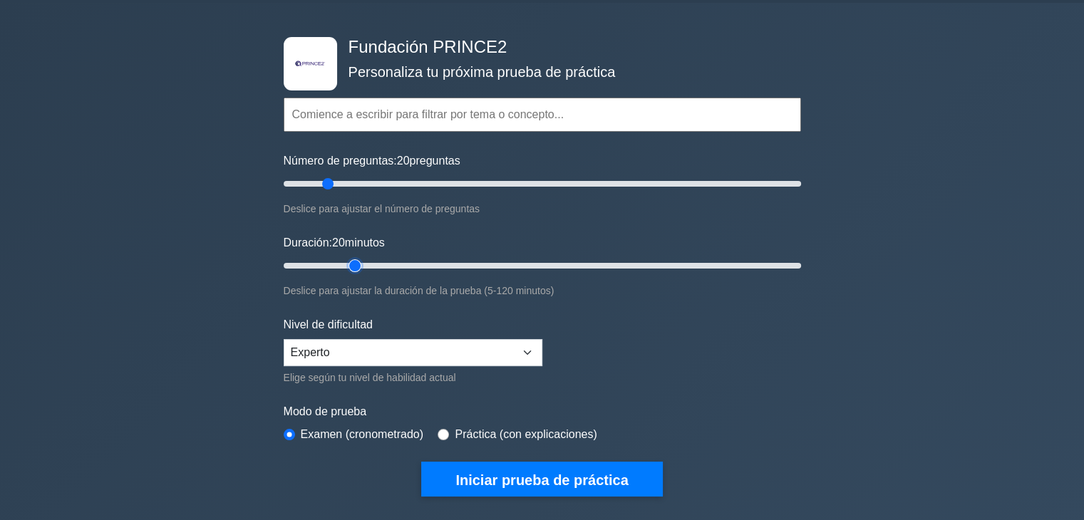
scroll to position [143, 0]
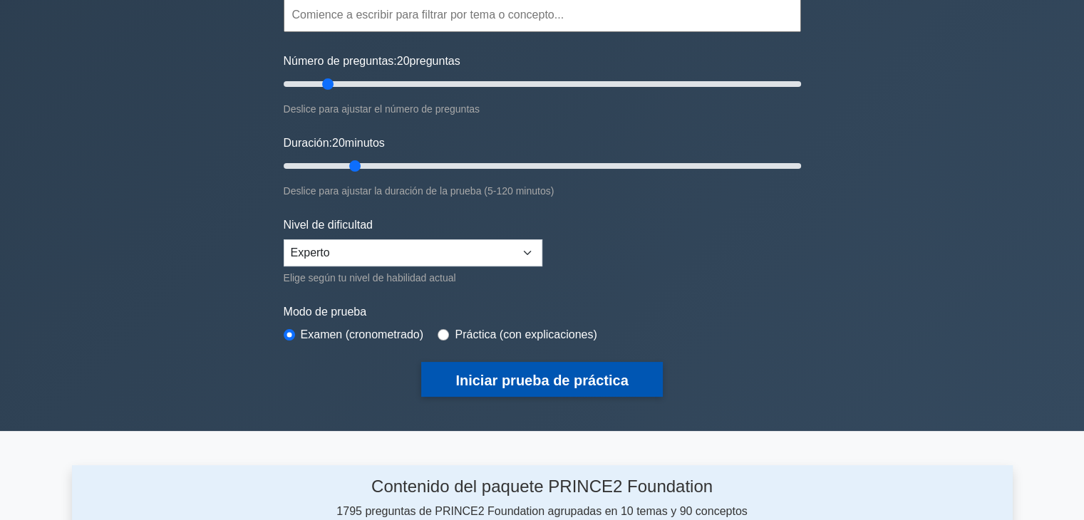
click at [538, 386] on button "Iniciar prueba de práctica" at bounding box center [541, 379] width 241 height 35
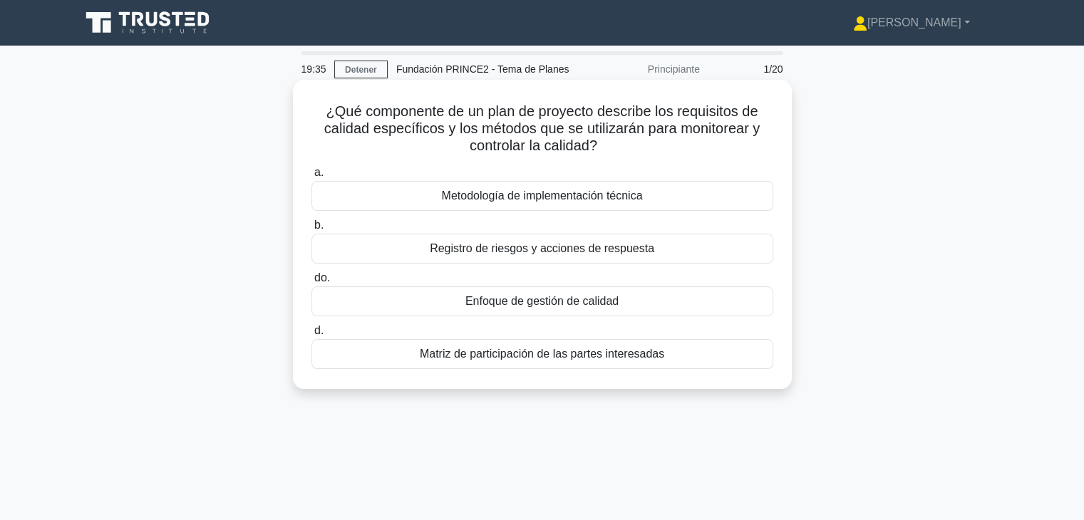
click at [647, 304] on div "Enfoque de gestión de calidad" at bounding box center [543, 302] width 462 height 30
click at [312, 283] on input "do. Enfoque de gestión de calidad" at bounding box center [312, 278] width 0 height 9
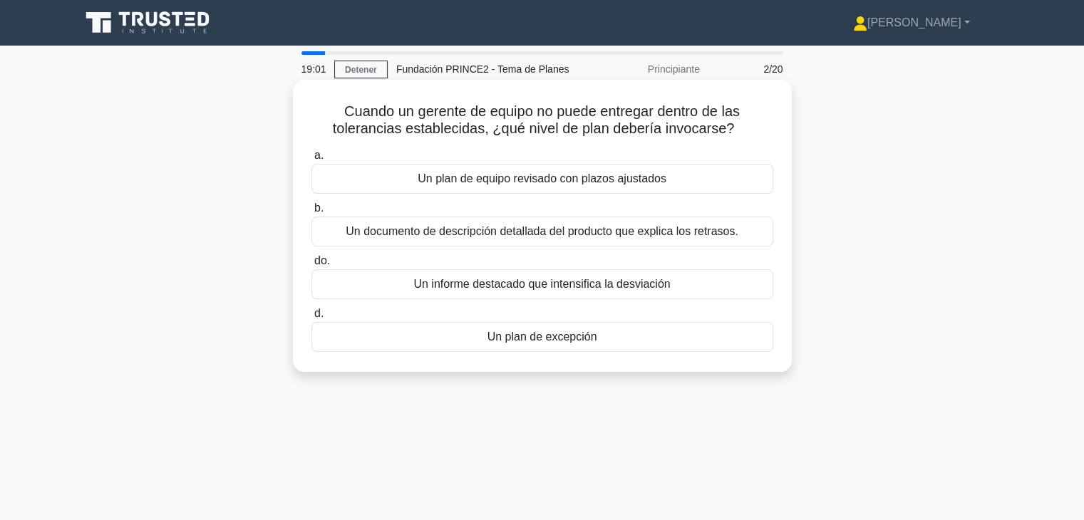
click at [572, 343] on font "Un plan de excepción" at bounding box center [543, 337] width 110 height 12
click at [312, 319] on input "d. Un plan de excepción" at bounding box center [312, 313] width 0 height 9
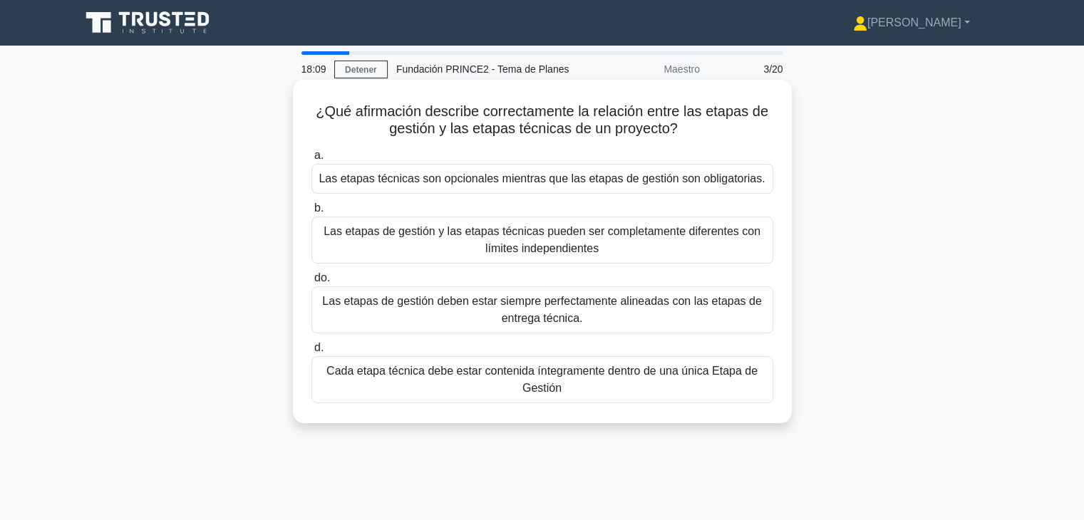
click at [599, 255] on font "Las etapas de gestión y las etapas técnicas pueden ser completamente diferentes…" at bounding box center [542, 240] width 449 height 34
click at [312, 213] on input "b. Las etapas de gestión y las etapas técnicas pueden ser completamente diferen…" at bounding box center [312, 208] width 0 height 9
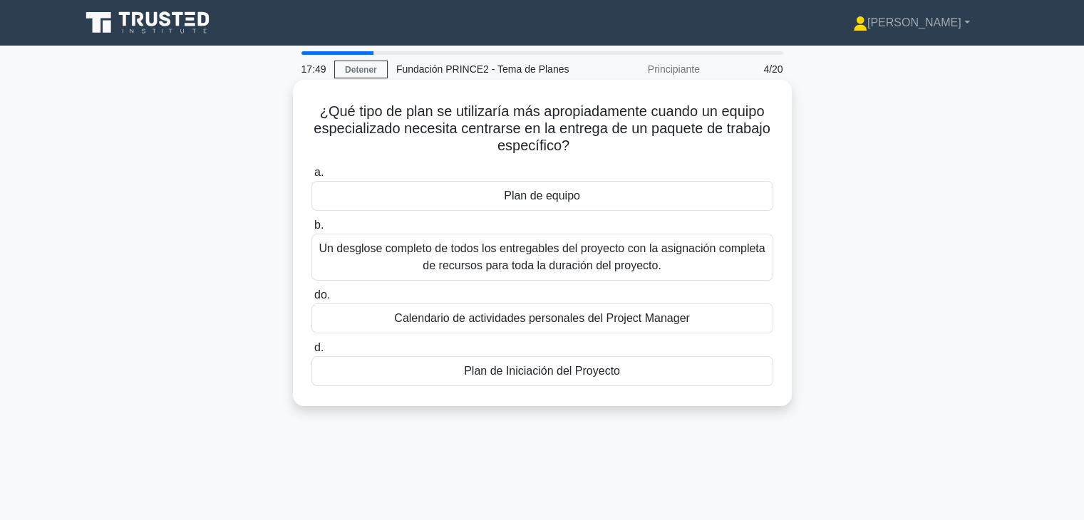
click at [599, 200] on div "Plan de equipo" at bounding box center [543, 196] width 462 height 30
click at [312, 178] on input "a. Plan de equipo" at bounding box center [312, 172] width 0 height 9
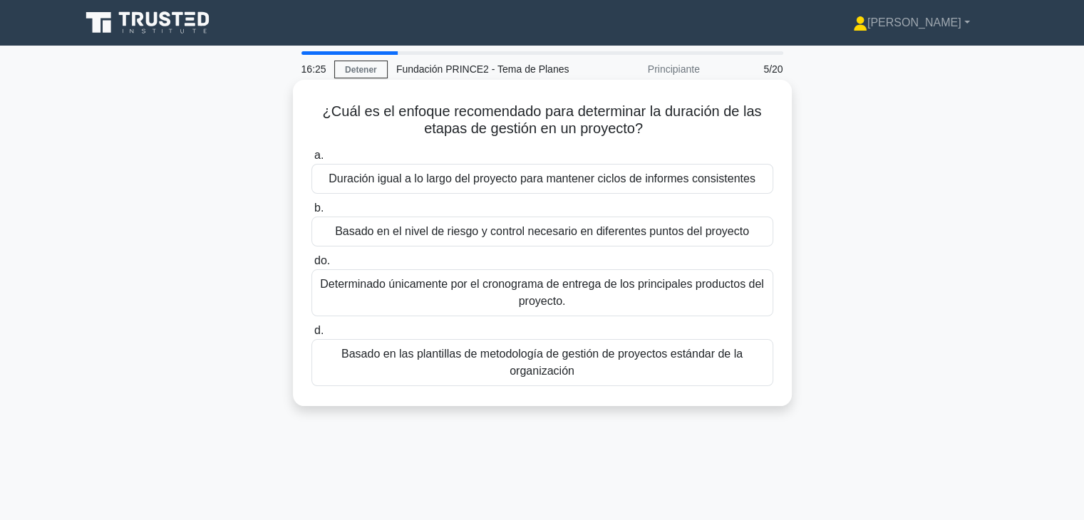
click at [679, 242] on div "Basado en el nivel de riesgo y control necesario en diferentes puntos del proye…" at bounding box center [543, 232] width 462 height 30
click at [312, 213] on input "b. Basado en el nivel de riesgo y control necesario en diferentes puntos del pr…" at bounding box center [312, 208] width 0 height 9
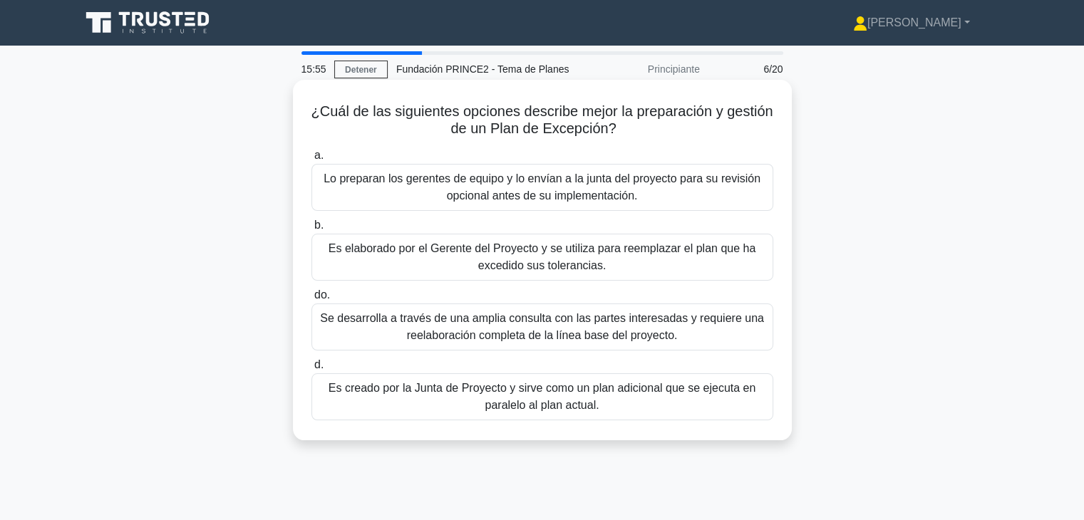
click at [630, 264] on font "Es elaborado por el Gerente del Proyecto y se utiliza para reemplazar el plan q…" at bounding box center [542, 257] width 449 height 34
click at [312, 230] on input "b. Es elaborado por el Gerente del Proyecto y se utiliza para reemplazar el pla…" at bounding box center [312, 225] width 0 height 9
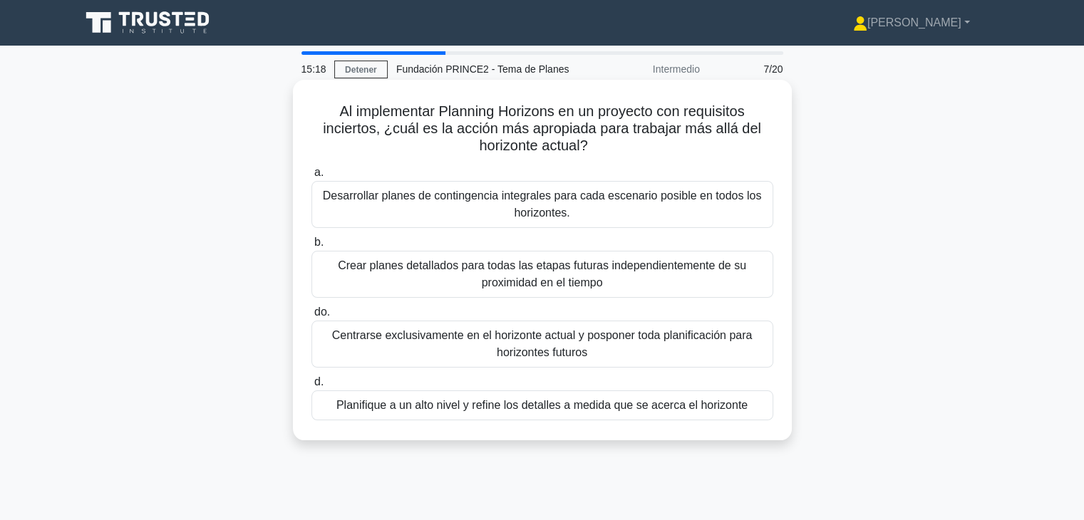
click at [595, 411] on font "Planifique a un alto nivel y refine los detalles a medida que se acerca el hori…" at bounding box center [541, 405] width 411 height 12
click at [312, 387] on input "d. Planifique a un alto nivel y refine los detalles a medida que se acerca el h…" at bounding box center [312, 382] width 0 height 9
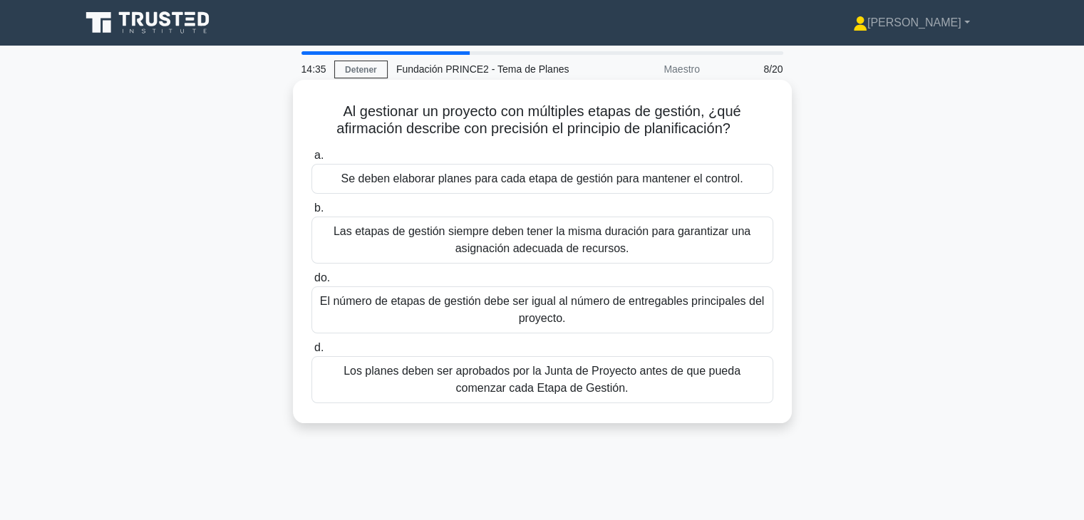
drag, startPoint x: 713, startPoint y: 113, endPoint x: 736, endPoint y: 129, distance: 28.7
click at [736, 129] on font "Al gestionar un proyecto con múltiples etapas de gestión, ¿qué afirmación descr…" at bounding box center [538, 119] width 404 height 33
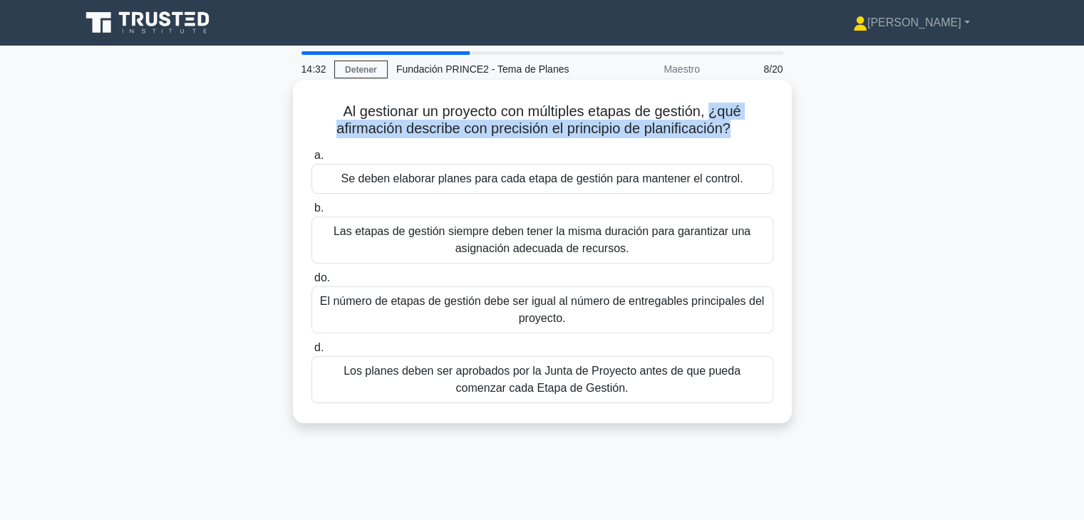
drag, startPoint x: 736, startPoint y: 129, endPoint x: 714, endPoint y: 113, distance: 27.1
click at [714, 113] on font "Al gestionar un proyecto con múltiples etapas de gestión, ¿qué afirmación descr…" at bounding box center [538, 119] width 404 height 33
click at [744, 129] on icon ".spinner_0XTQ{transform-origin:center;animation:spinner_y6GP .75s linear infini…" at bounding box center [739, 129] width 17 height 17
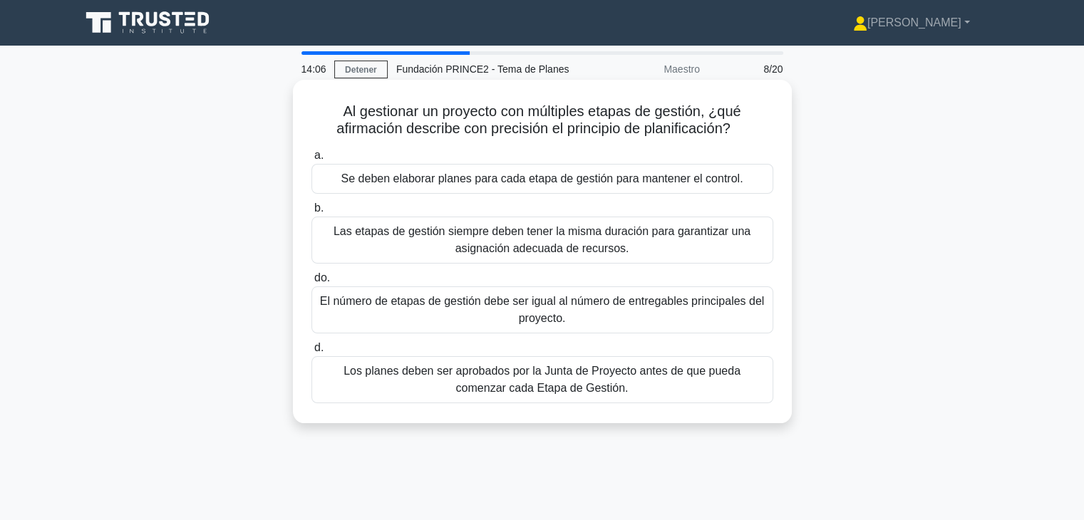
click at [339, 103] on font "Al gestionar un proyecto con múltiples etapas de gestión, ¿qué afirmación descr…" at bounding box center [538, 119] width 404 height 33
drag, startPoint x: 339, startPoint y: 103, endPoint x: 754, endPoint y: 135, distance: 416.9
click at [754, 135] on h5 "Al gestionar un proyecto con múltiples etapas de gestión, ¿qué afirmación descr…" at bounding box center [542, 121] width 465 height 36
click at [748, 135] on icon ".spinner_0XTQ{transform-origin:center;animation:spinner_y6GP .75s linear infini…" at bounding box center [739, 129] width 17 height 17
click at [583, 179] on font "Se deben elaborar planes para cada etapa de gestión para mantener el control." at bounding box center [542, 179] width 402 height 12
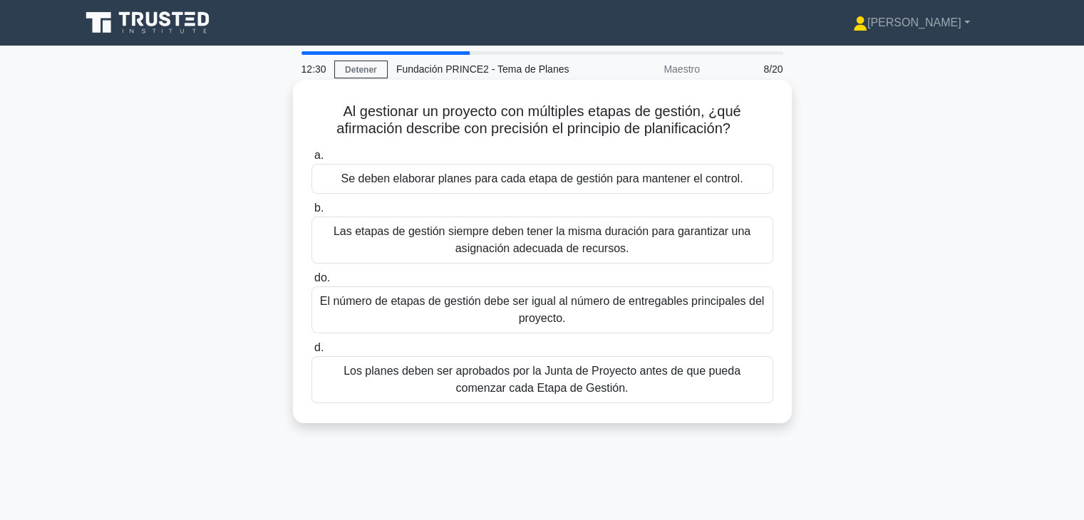
click at [312, 160] on input "a. Se deben elaborar planes para cada etapa de gestión para mantener el control." at bounding box center [312, 155] width 0 height 9
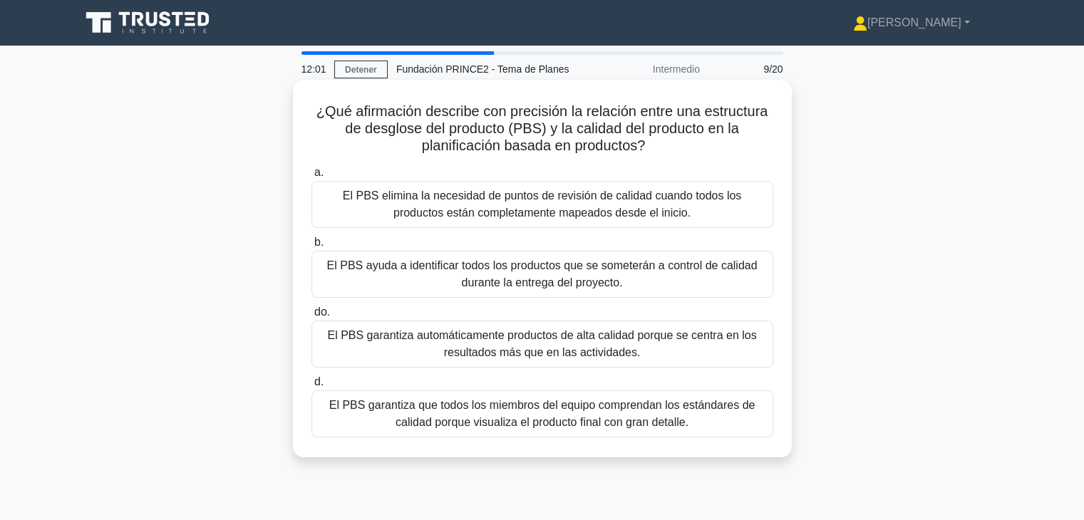
click at [567, 277] on font "El PBS ayuda a identificar todos los productos que se someterán a control de ca…" at bounding box center [542, 273] width 431 height 29
click at [312, 247] on input "b. El PBS ayuda a identificar todos los productos que se someterán a control de…" at bounding box center [312, 242] width 0 height 9
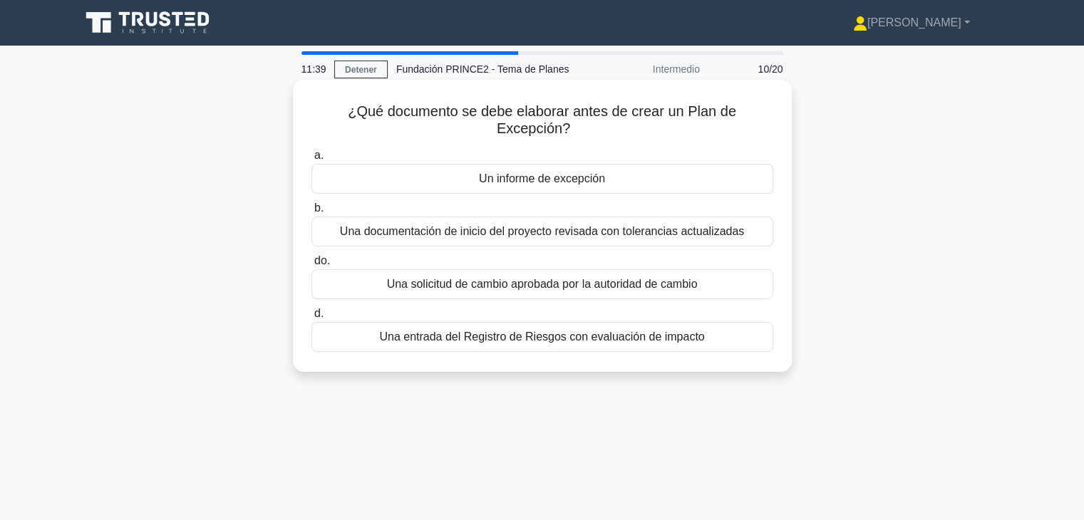
click at [535, 190] on div "Un informe de excepción" at bounding box center [543, 179] width 462 height 30
click at [312, 160] on input "a. Un informe de excepción" at bounding box center [312, 155] width 0 height 9
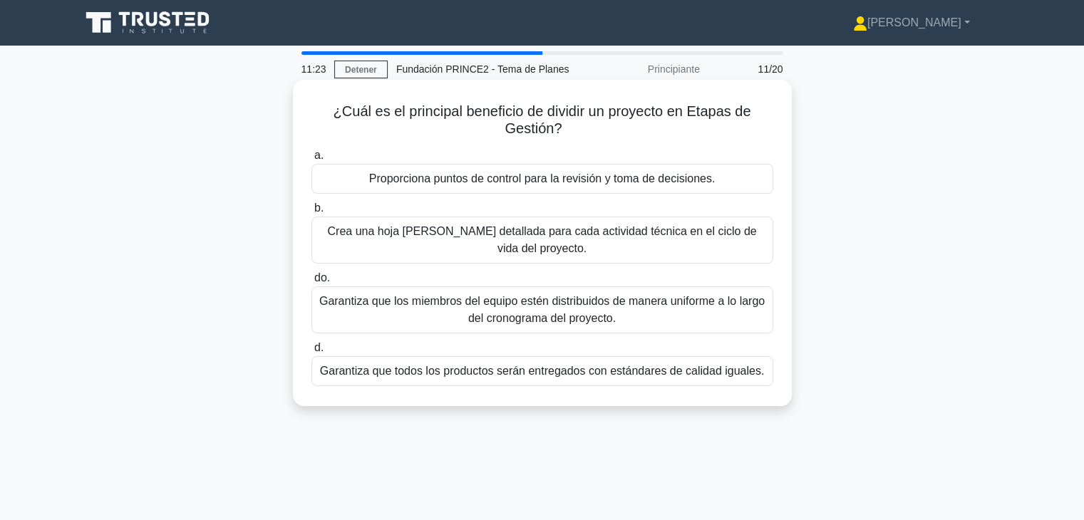
click at [517, 184] on font "Proporciona puntos de control para la revisión y toma de decisiones." at bounding box center [542, 179] width 346 height 12
click at [312, 160] on input "a. Proporciona puntos de control para la revisión y toma de decisiones." at bounding box center [312, 155] width 0 height 9
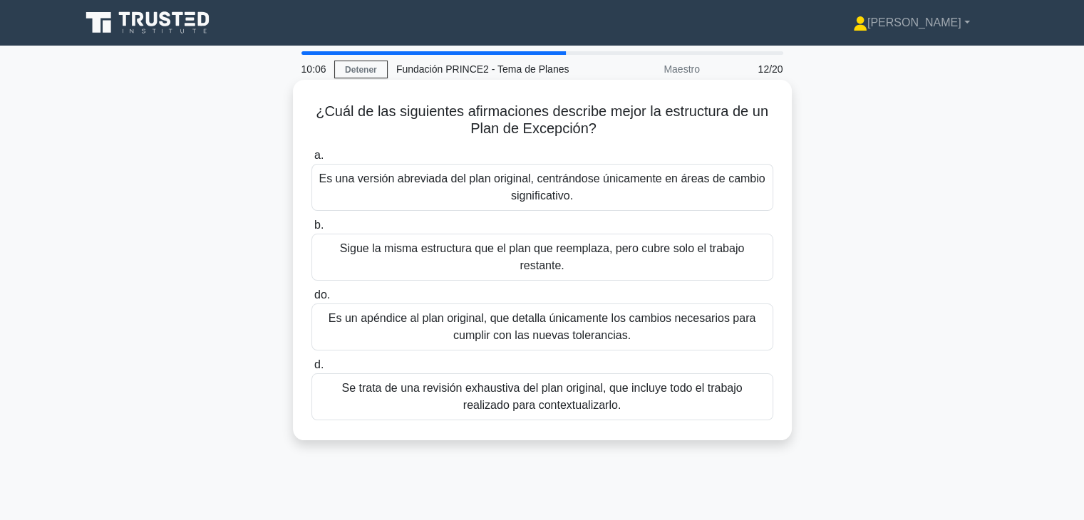
click at [486, 246] on font "Sigue la misma estructura que el plan que reemplaza, pero cubre solo el trabajo…" at bounding box center [542, 256] width 404 height 29
click at [312, 230] on input "b. Sigue la misma estructura que el plan que reemplaza, pero cubre solo el trab…" at bounding box center [312, 225] width 0 height 9
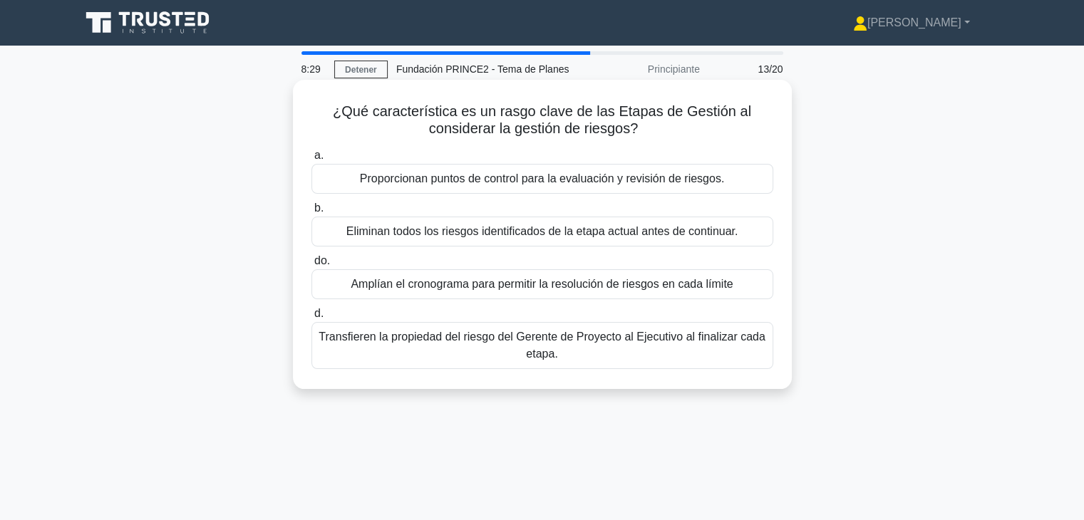
click at [512, 183] on font "Proporcionan puntos de control para la evaluación y revisión de riesgos." at bounding box center [542, 179] width 364 height 12
click at [312, 160] on input "a. Proporcionan puntos de control para la evaluación y revisión de riesgos." at bounding box center [312, 155] width 0 height 9
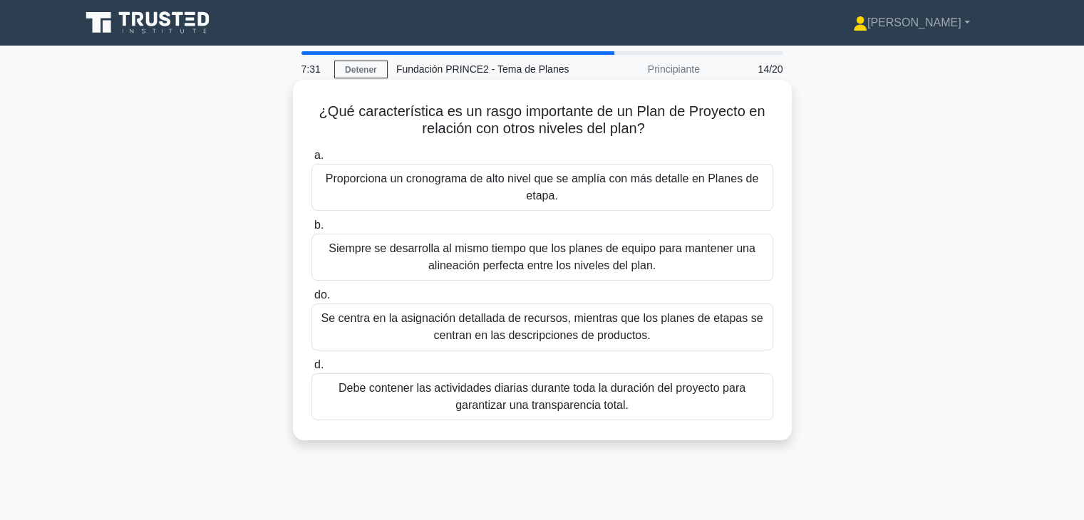
click at [577, 202] on font "Proporciona un cronograma de alto nivel que se amplía con más detalle en Planes…" at bounding box center [542, 187] width 449 height 34
click at [312, 160] on input "a. Proporciona un cronograma de alto nivel que se amplía con más detalle en Pla…" at bounding box center [312, 155] width 0 height 9
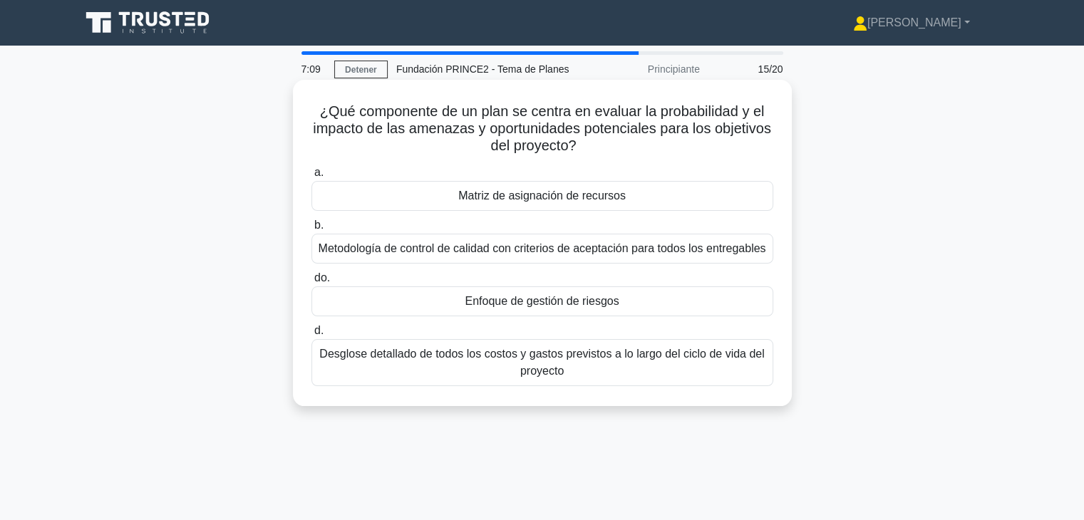
drag, startPoint x: 319, startPoint y: 112, endPoint x: 645, endPoint y: 145, distance: 327.4
click at [645, 145] on h5 "¿Qué componente de un plan se centra en evaluar la probabilidad y el impacto de…" at bounding box center [542, 129] width 465 height 53
drag, startPoint x: 645, startPoint y: 145, endPoint x: 312, endPoint y: 98, distance: 336.1
click at [312, 98] on div "¿Qué componente de un plan se centra en evaluar la probabilidad y el impacto de…" at bounding box center [543, 243] width 488 height 315
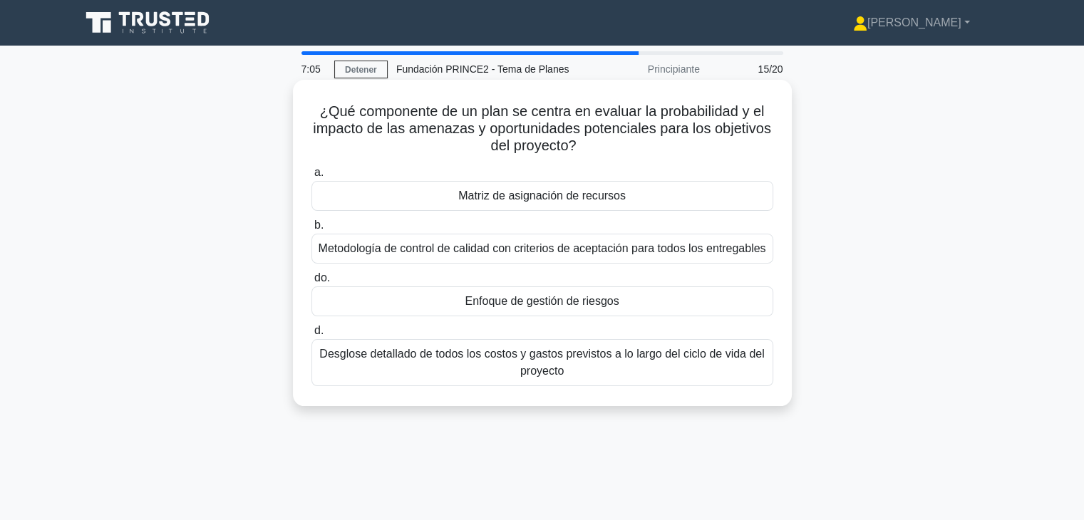
click at [359, 121] on font "¿Qué componente de un plan se centra en evaluar la probabilidad y el impacto de…" at bounding box center [542, 128] width 458 height 50
click at [595, 306] on font "Enfoque de gestión de riesgos" at bounding box center [542, 301] width 154 height 12
click at [312, 283] on input "do. Enfoque de gestión de riesgos" at bounding box center [312, 278] width 0 height 9
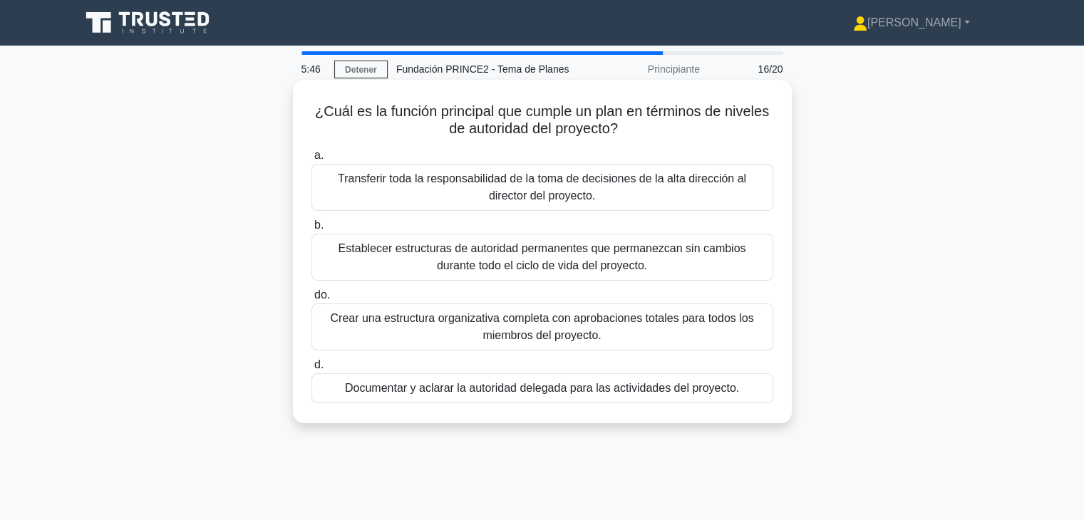
click at [485, 386] on font "Documentar y aclarar la autoridad delegada para las actividades del proyecto." at bounding box center [542, 388] width 394 height 12
click at [312, 370] on input "d. Documentar y aclarar la autoridad delegada para las actividades del proyecto." at bounding box center [312, 365] width 0 height 9
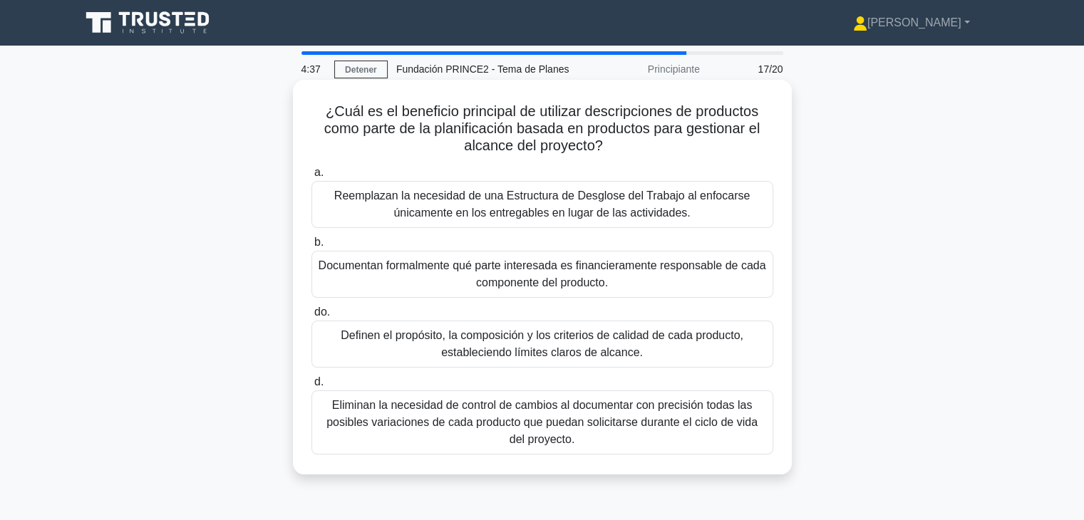
click at [648, 362] on div "Definen el propósito, la composición y los criterios de calidad de cada product…" at bounding box center [543, 344] width 462 height 47
click at [312, 317] on input "do. Definen el propósito, la composición y los criterios de calidad de cada pro…" at bounding box center [312, 312] width 0 height 9
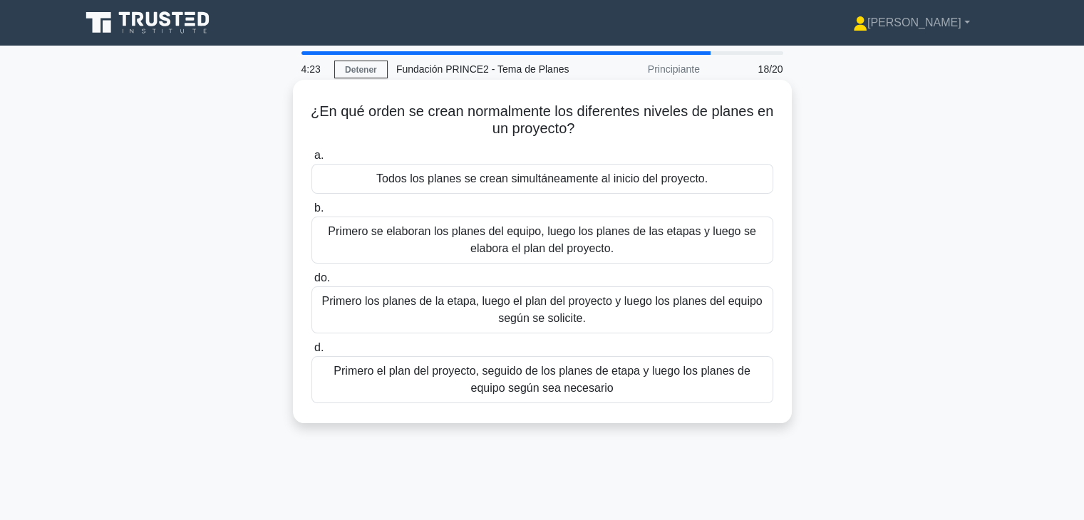
click at [645, 380] on font "Primero el plan del proyecto, seguido de los planes de etapa y luego los planes…" at bounding box center [542, 380] width 449 height 34
click at [312, 353] on input "d. Primero el plan del proyecto, seguido de los planes de etapa y luego los pla…" at bounding box center [312, 348] width 0 height 9
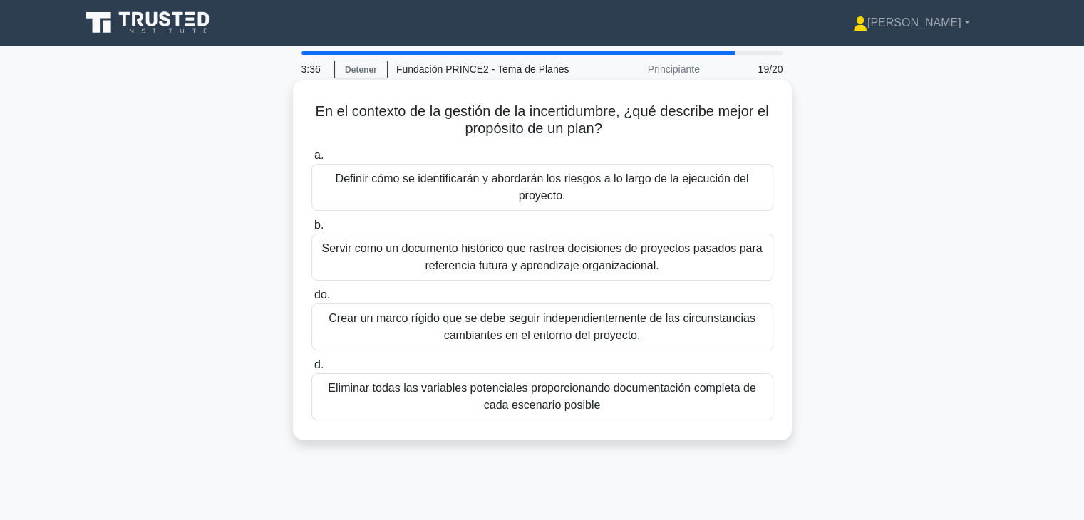
click at [523, 254] on font "Servir como un documento histórico que rastrea decisiones de proyectos pasados …" at bounding box center [542, 256] width 441 height 29
click at [312, 230] on input "b. Servir como un documento histórico que rastrea decisiones de proyectos pasad…" at bounding box center [312, 225] width 0 height 9
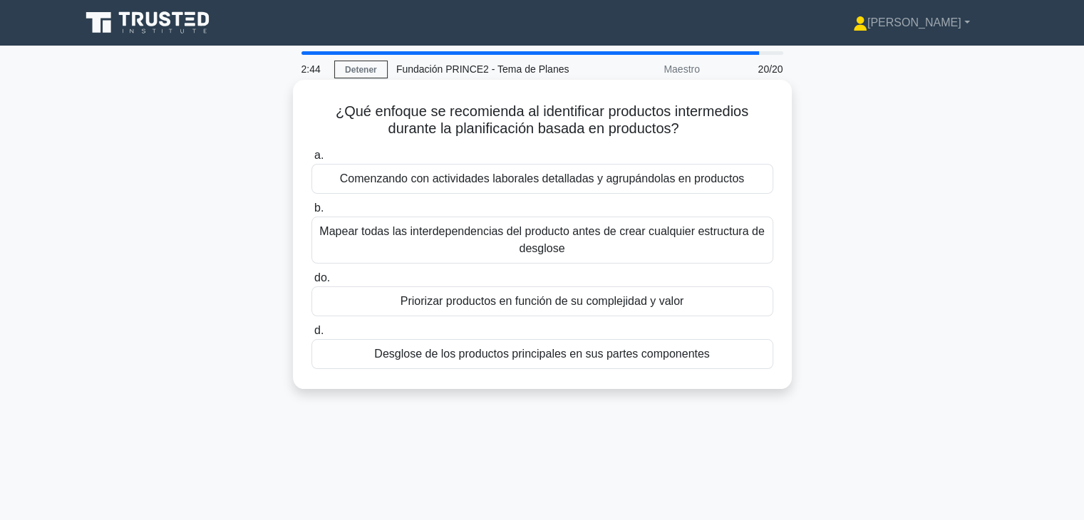
click at [590, 359] on font "Desglose de los productos principales en sus partes componentes" at bounding box center [542, 354] width 336 height 12
click at [312, 336] on input "d. Desglose de los productos principales en sus partes componentes" at bounding box center [312, 331] width 0 height 9
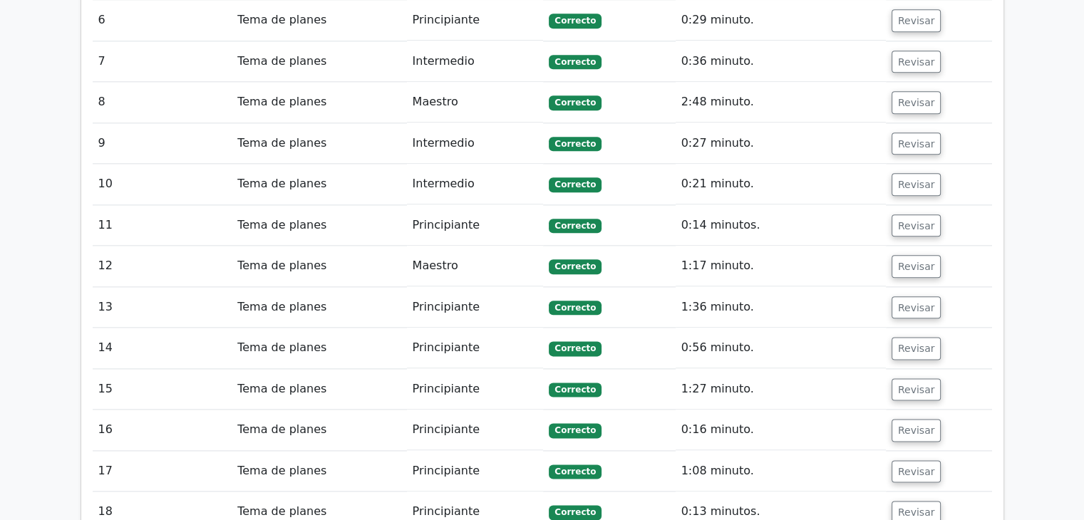
scroll to position [2087, 0]
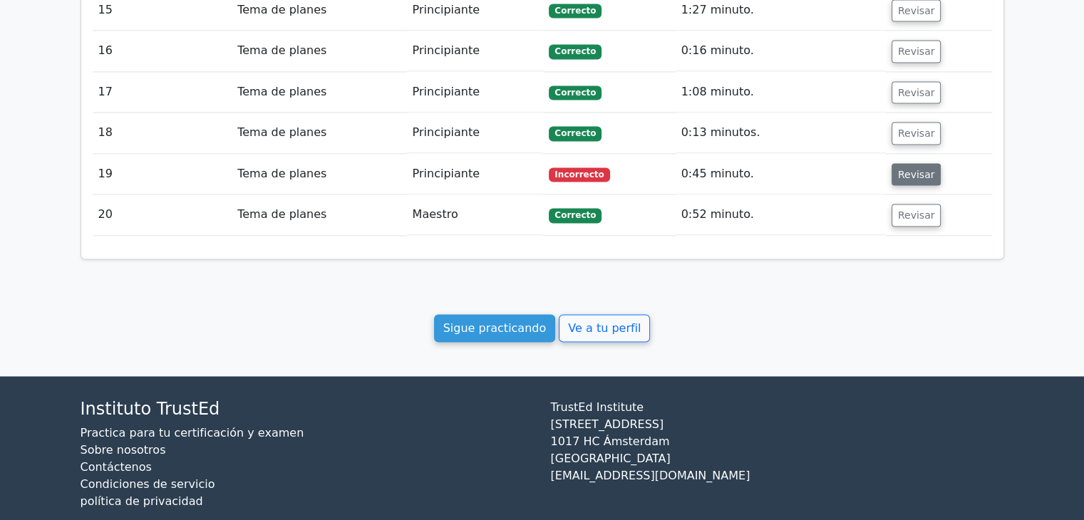
click at [911, 168] on font "Revisar" at bounding box center [916, 173] width 37 height 11
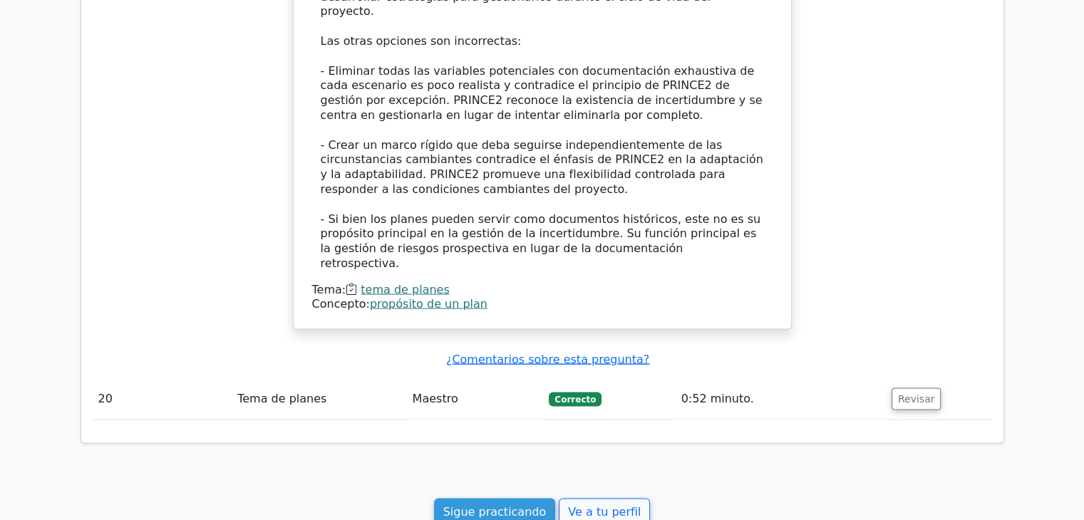
scroll to position [2889, 0]
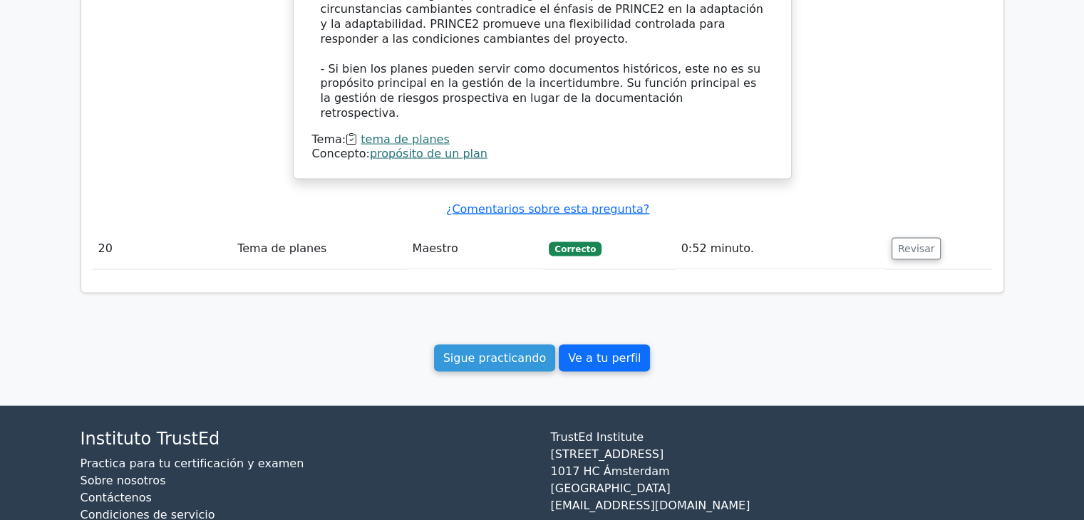
click at [573, 351] on font "Ve a tu perfil" at bounding box center [604, 358] width 73 height 14
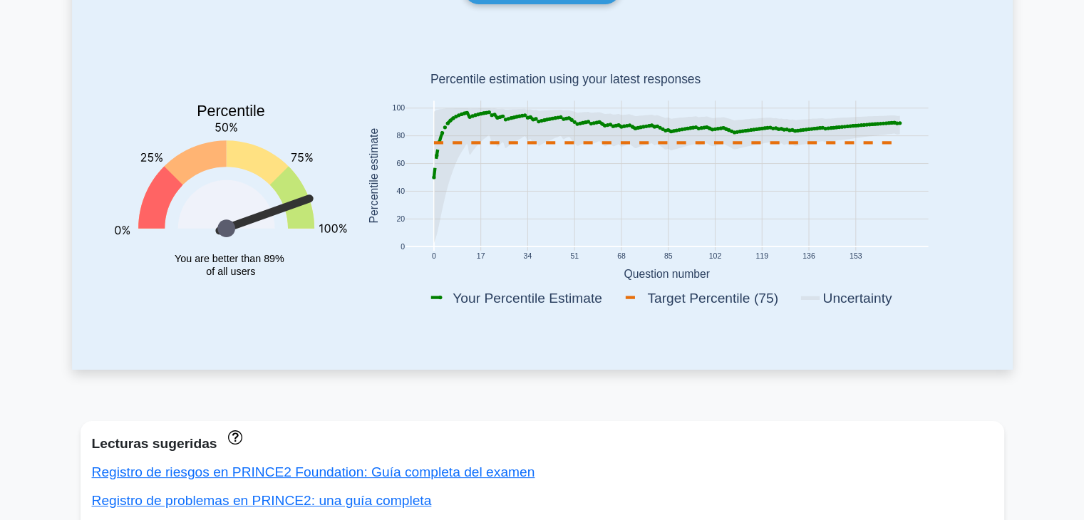
scroll to position [285, 0]
